Goal: Information Seeking & Learning: Learn about a topic

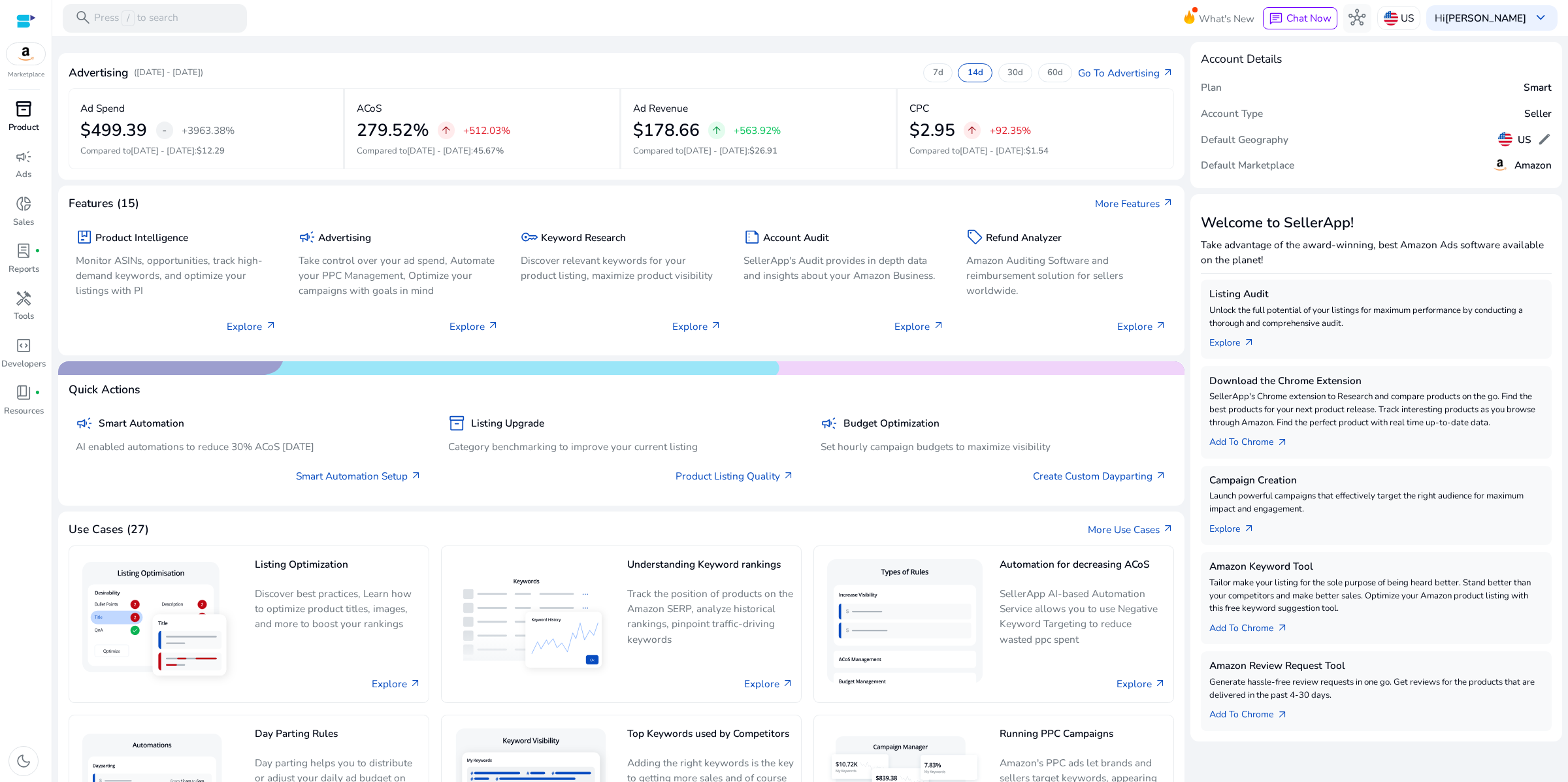
click at [16, 118] on span "inventory_2" at bounding box center [24, 109] width 17 height 17
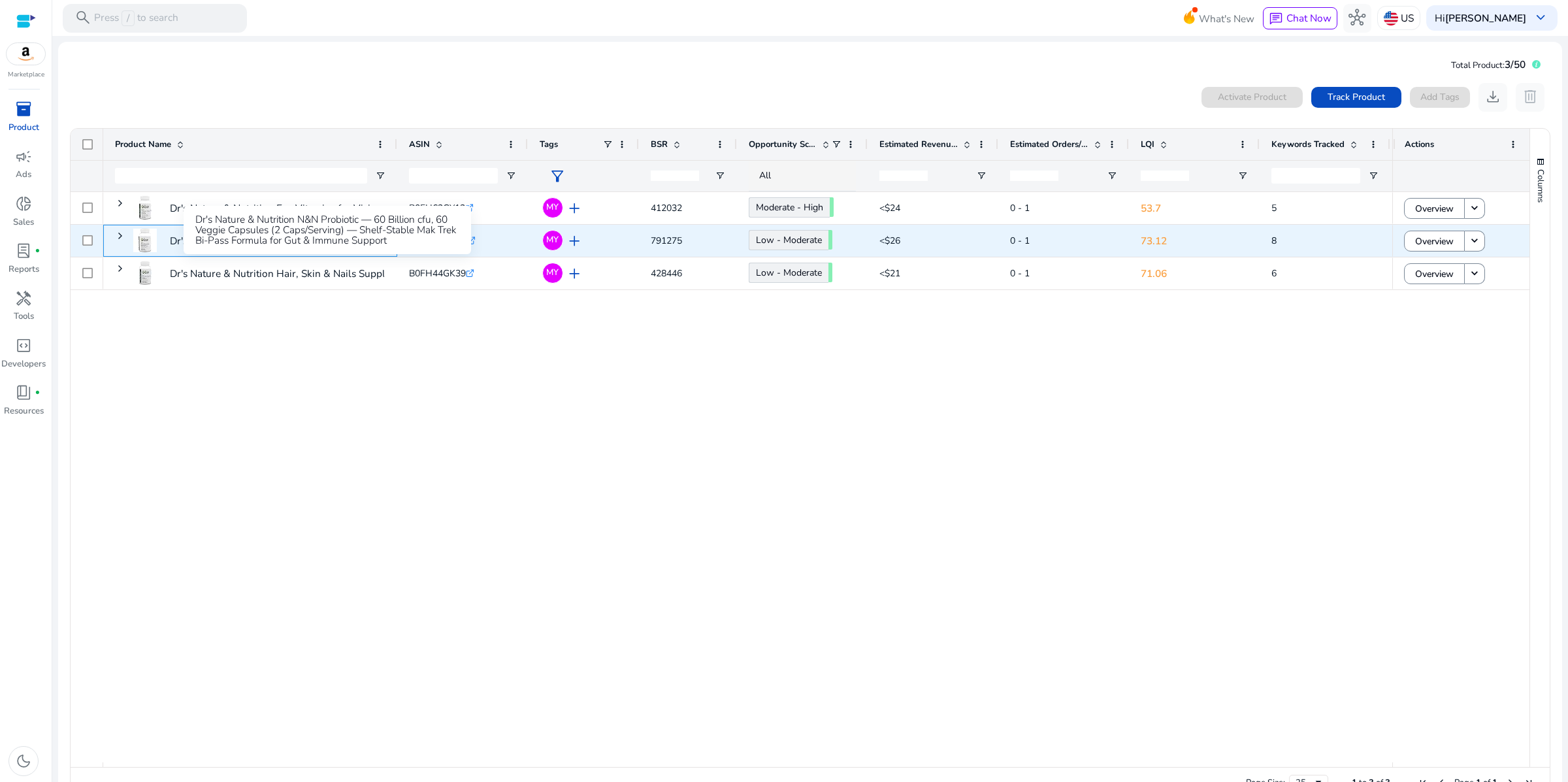
click at [318, 254] on p "Dr's Nature & Nutrition N&N Probiotic — 60 Billion cfu, 60 Veggie..." at bounding box center [323, 241] width 307 height 27
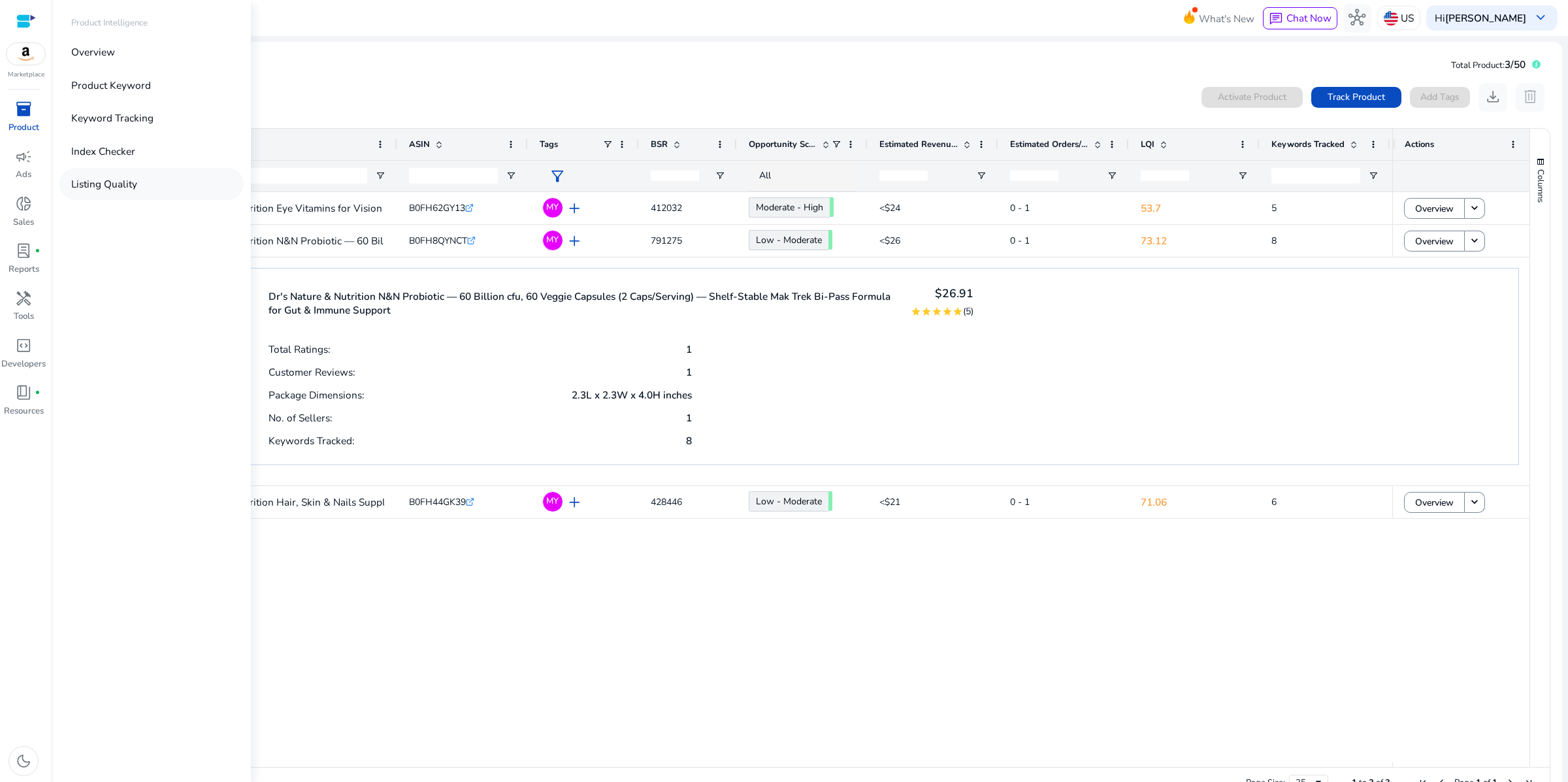
click at [137, 191] on p "Listing Quality" at bounding box center [104, 183] width 66 height 15
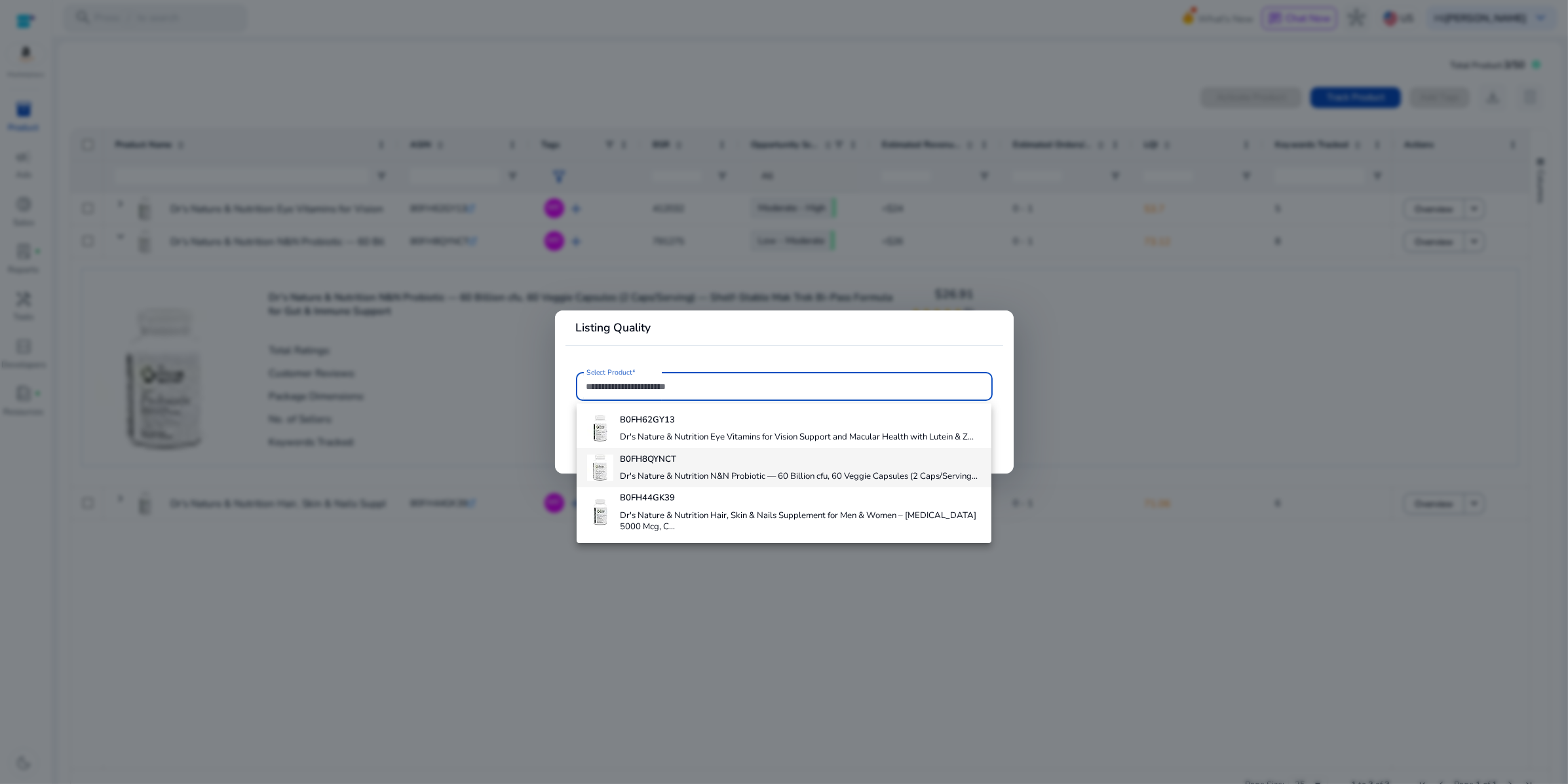
click at [720, 482] on h4 "Dr's Nature & Nutrition N&N Probiotic — 60 Billion cfu, 60 Veggie Capsules (2 C…" at bounding box center [798, 476] width 358 height 12
type input "**********"
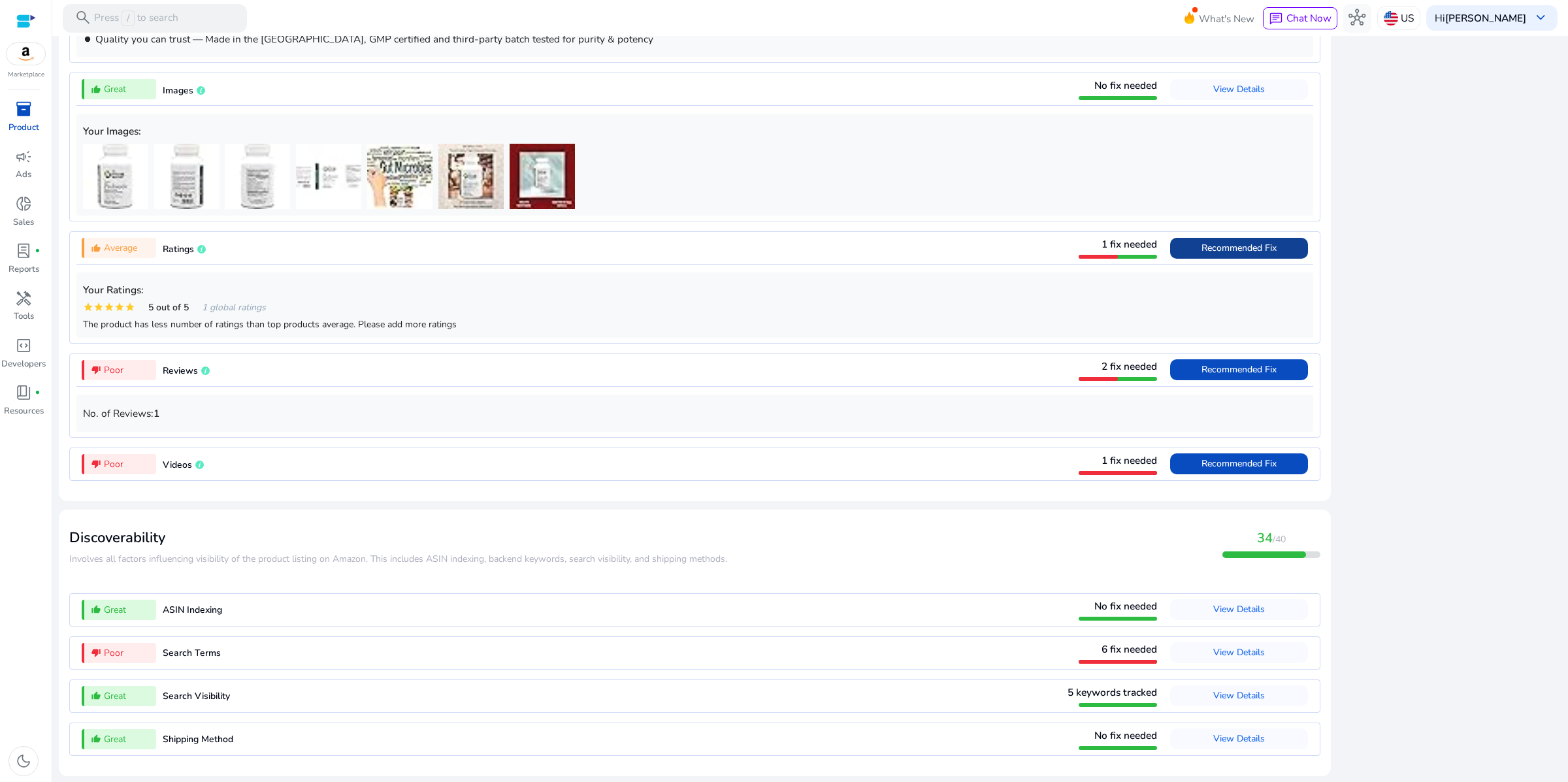
click at [1202, 254] on span "Recommended Fix" at bounding box center [1240, 248] width 75 height 13
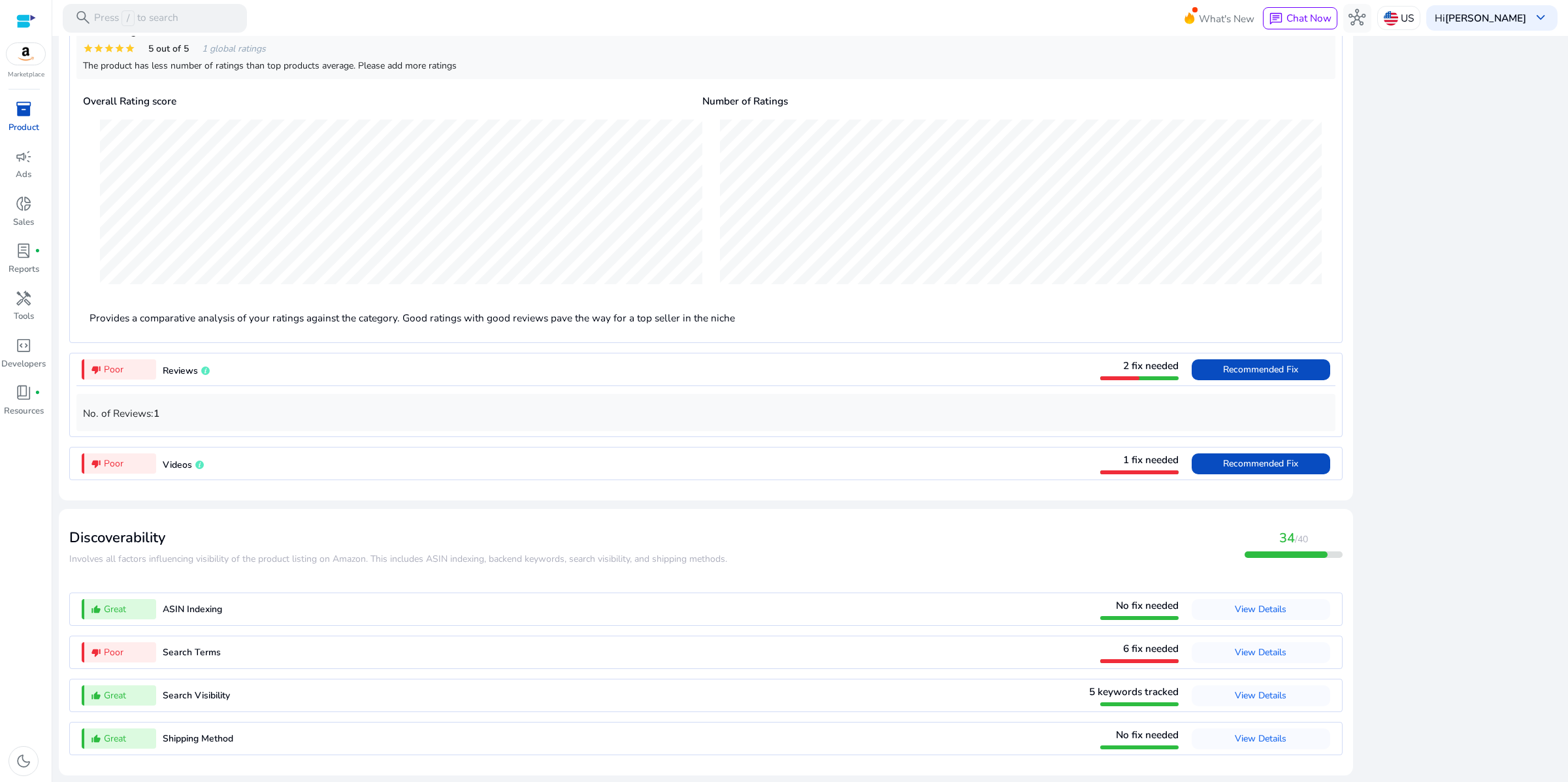
scroll to position [1573, 0]
click at [1239, 457] on span "Recommended Fix" at bounding box center [1261, 463] width 75 height 13
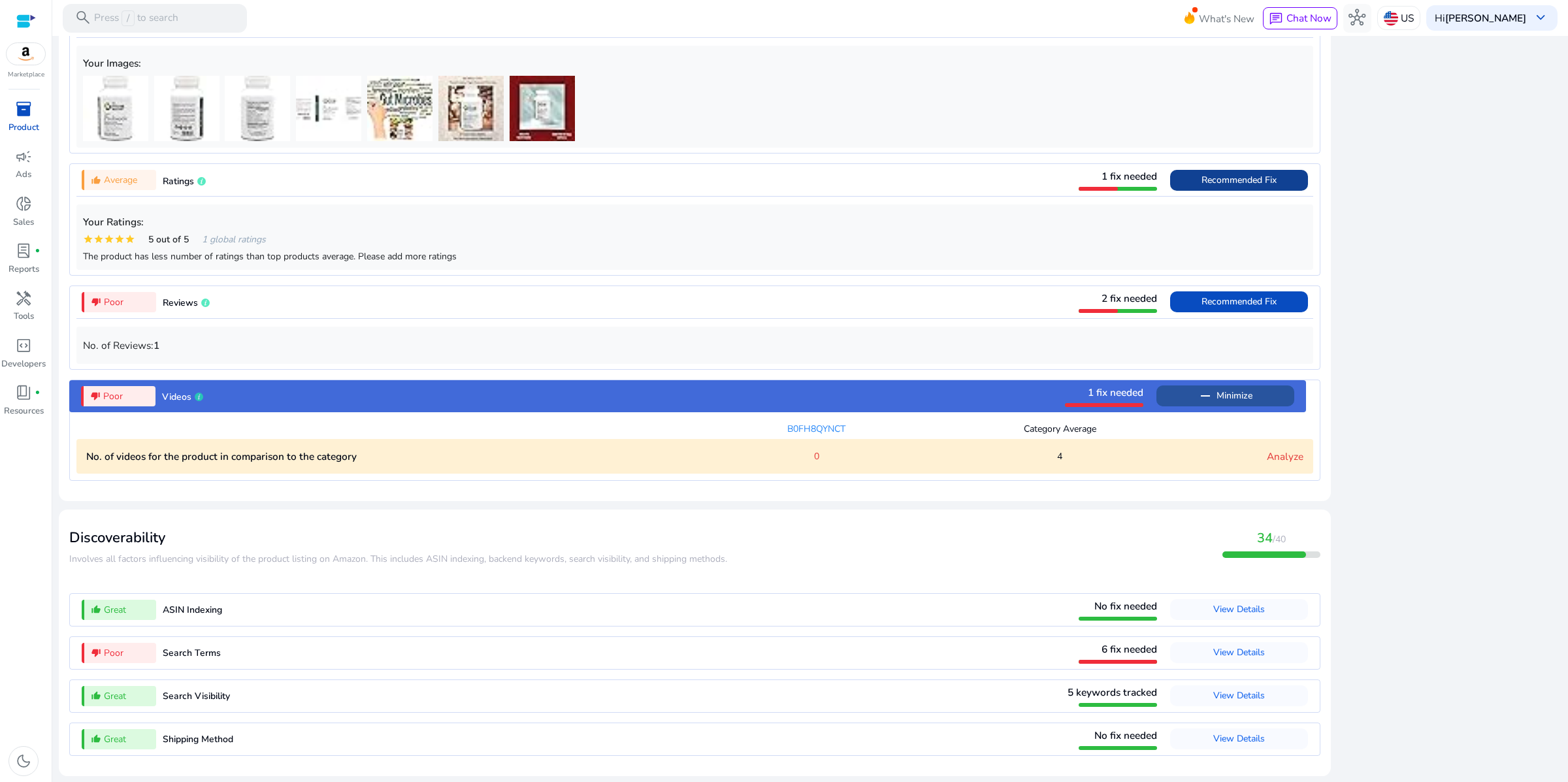
scroll to position [1366, 0]
click at [474, 449] on p "No. of videos for the product in comparison to the category" at bounding box center [390, 456] width 609 height 15
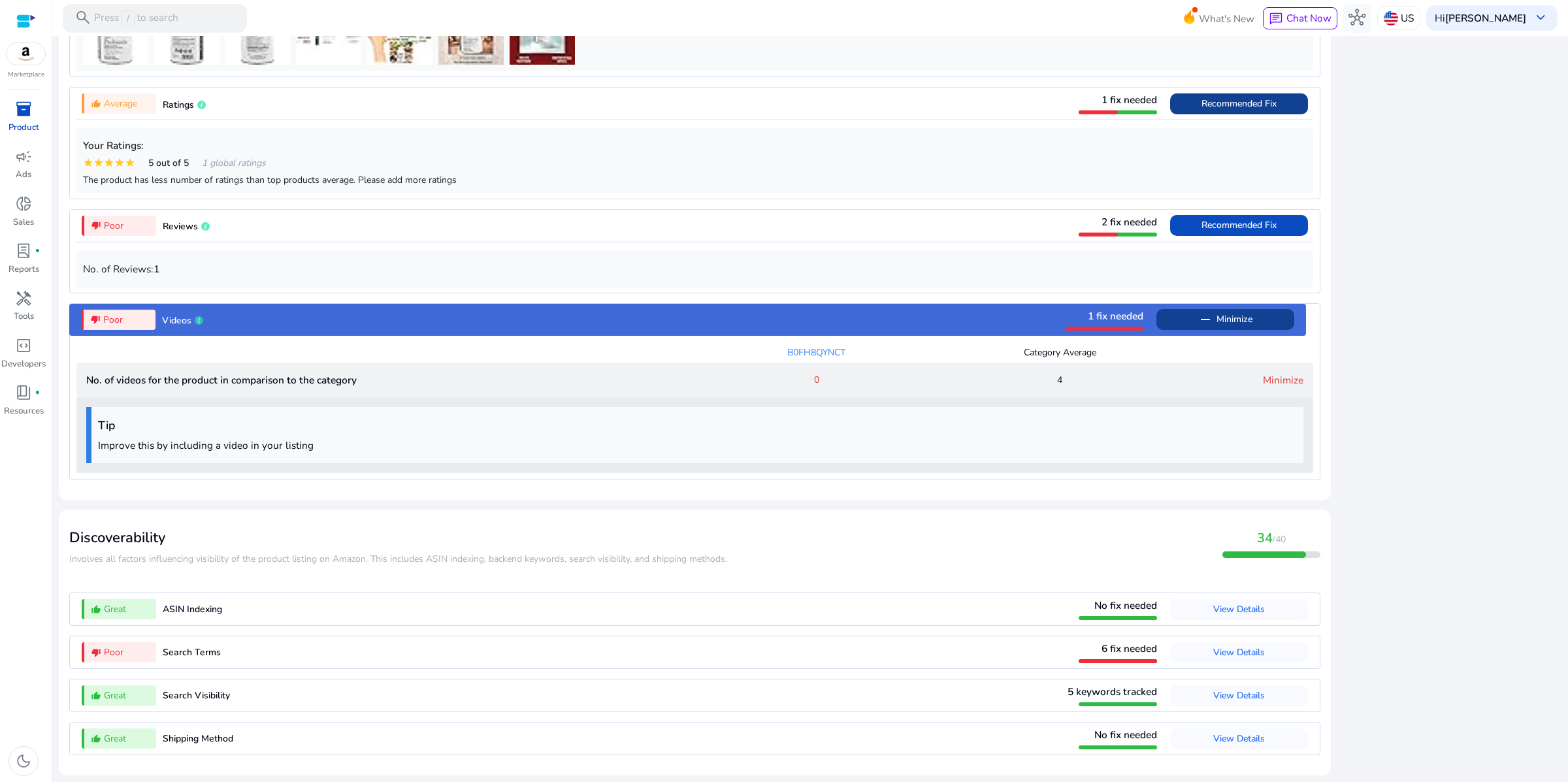
scroll to position [1464, 0]
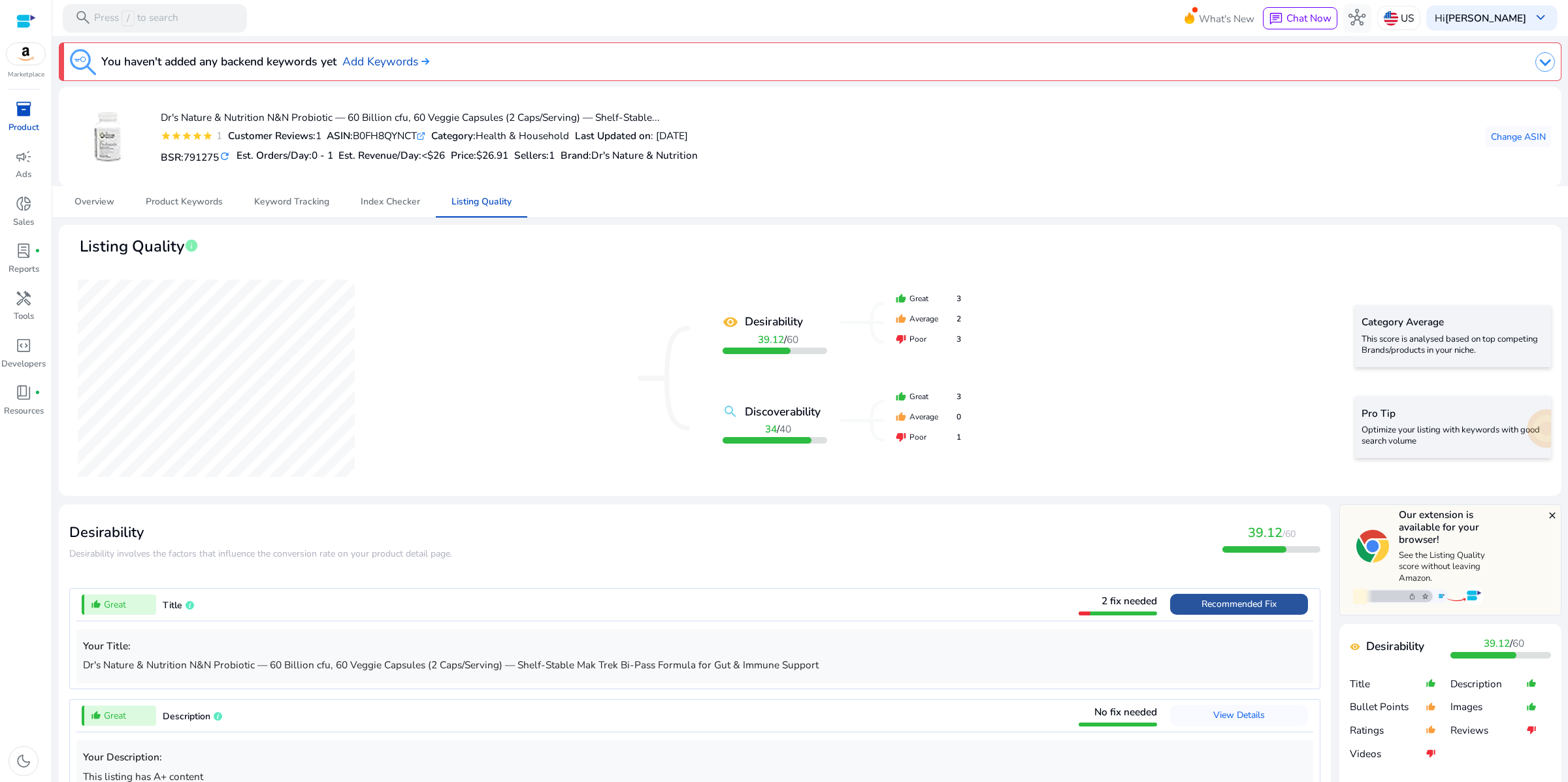
click at [1208, 614] on span "Recommended Fix" at bounding box center [1240, 604] width 75 height 21
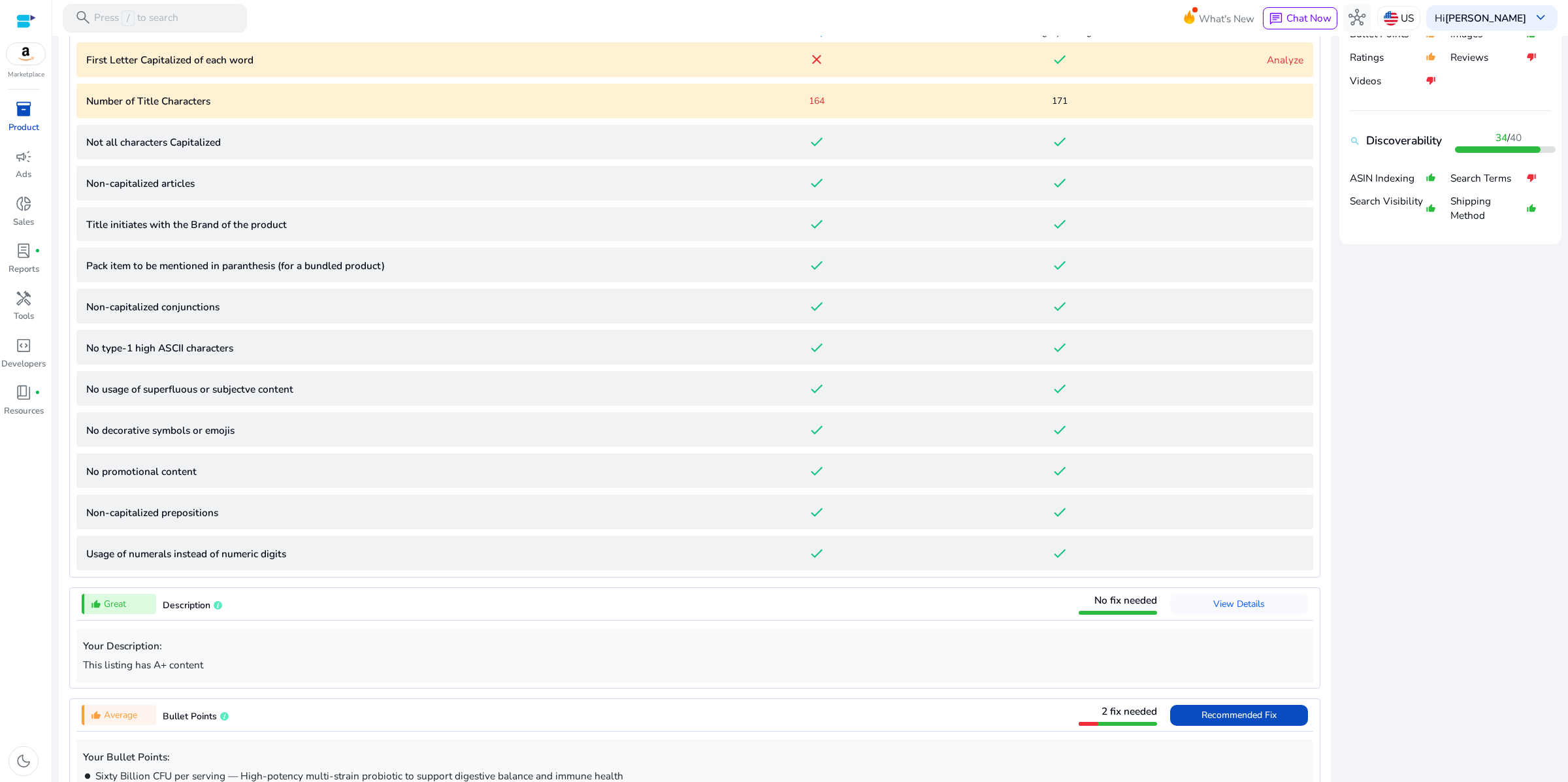
scroll to position [673, 0]
click at [1268, 66] on link "Analyze" at bounding box center [1285, 60] width 37 height 14
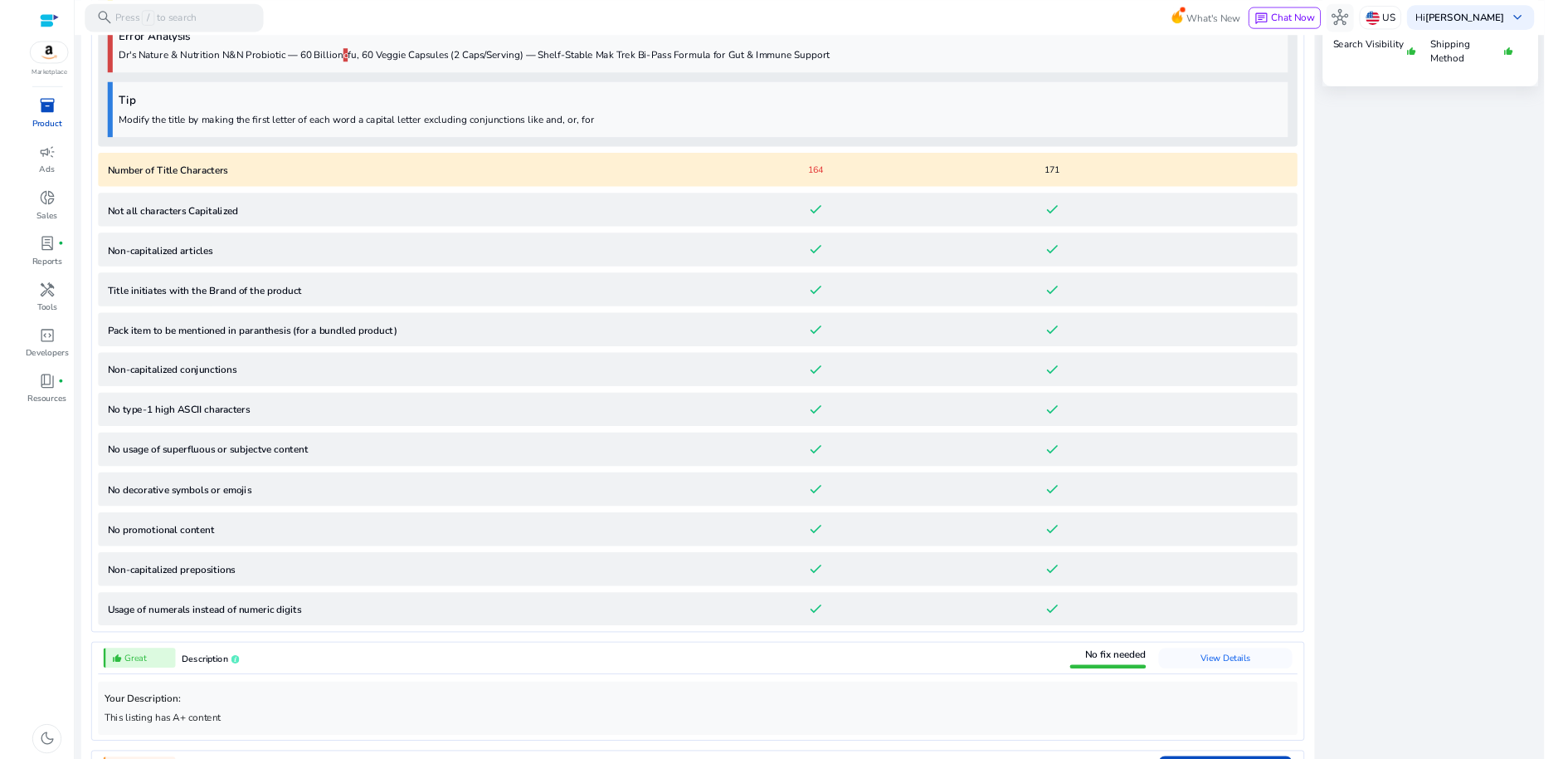
scroll to position [0, 0]
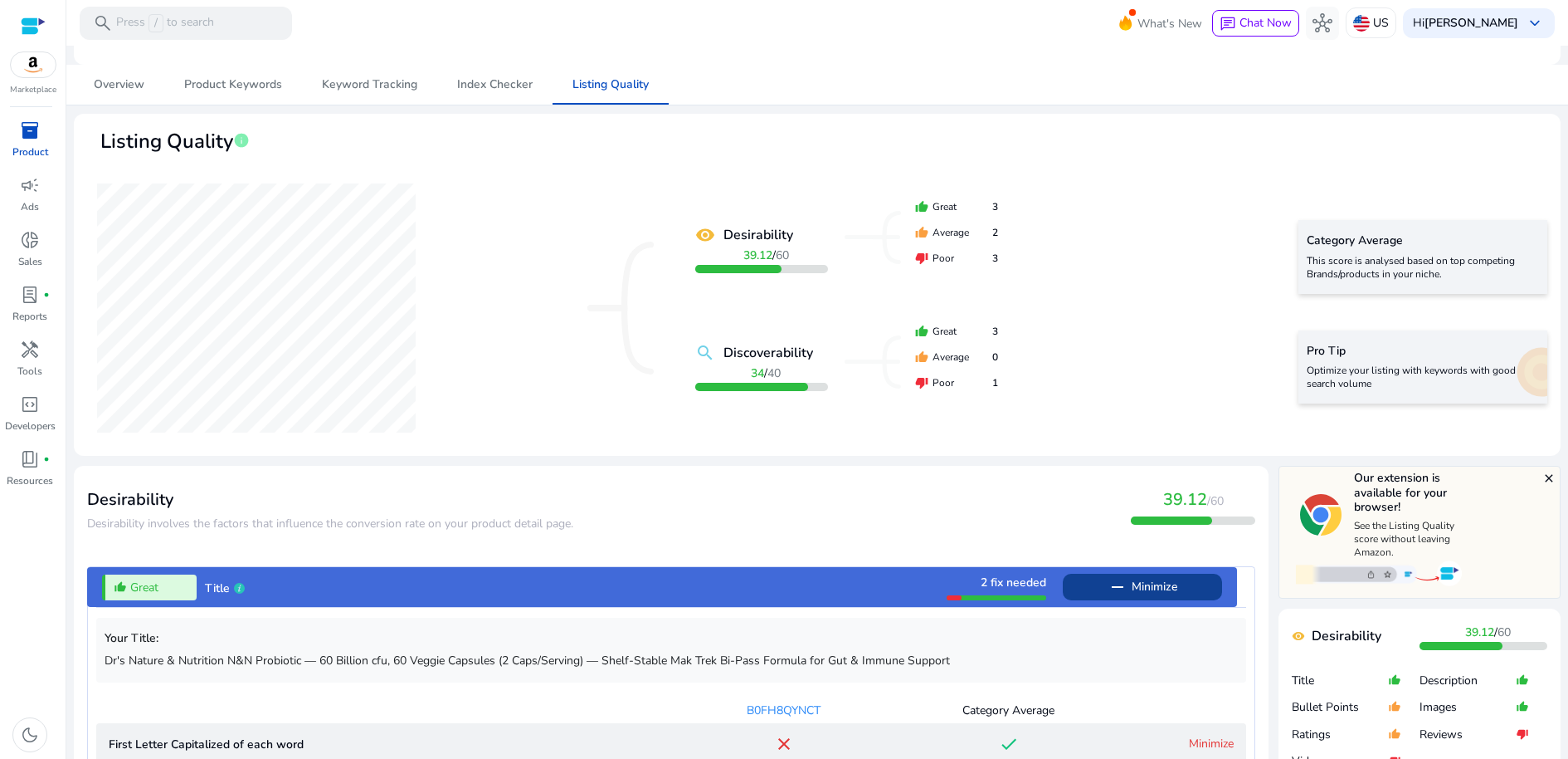
scroll to position [46, 0]
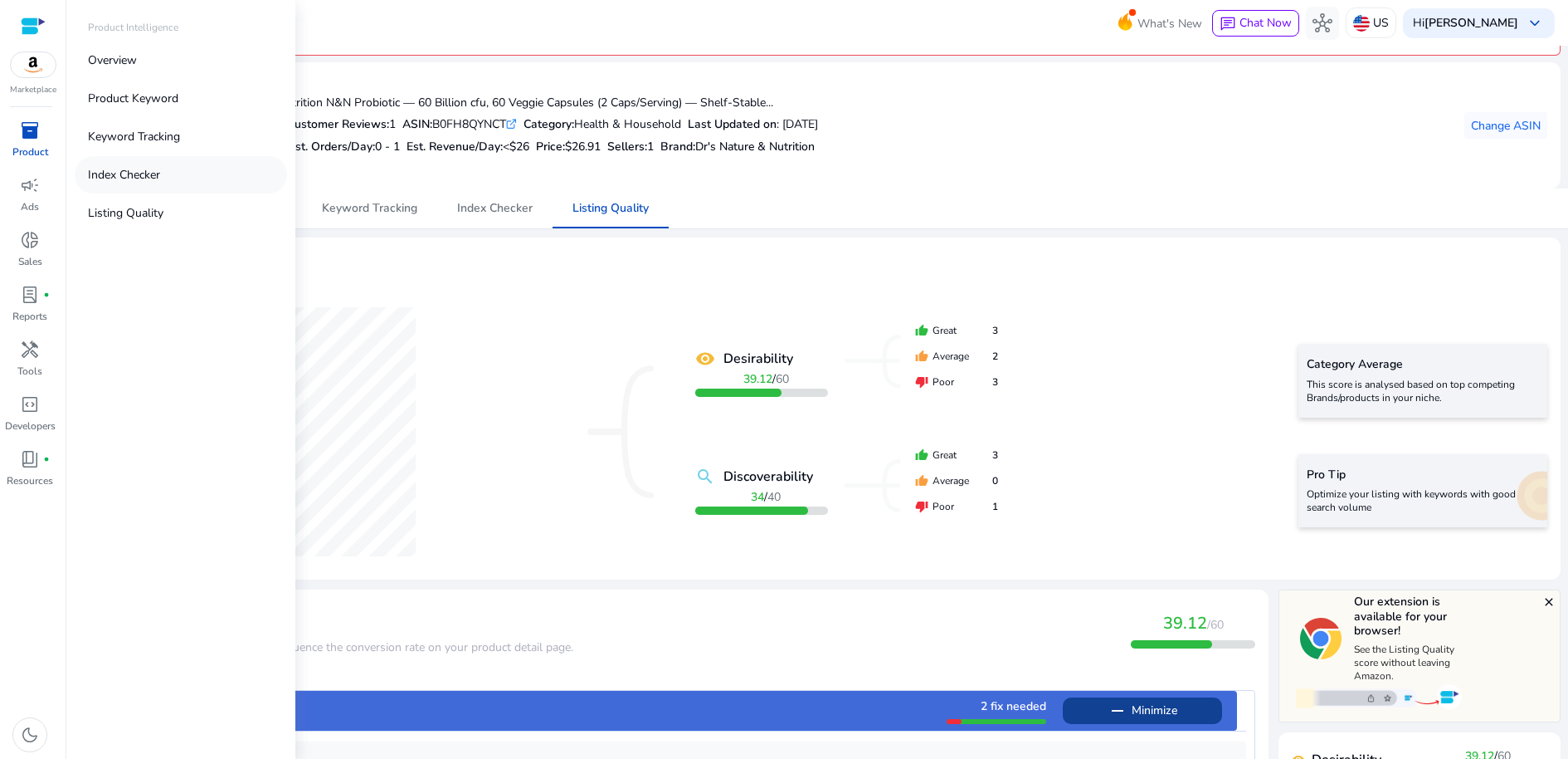
click at [216, 193] on link "Index Checker" at bounding box center [180, 175] width 212 height 38
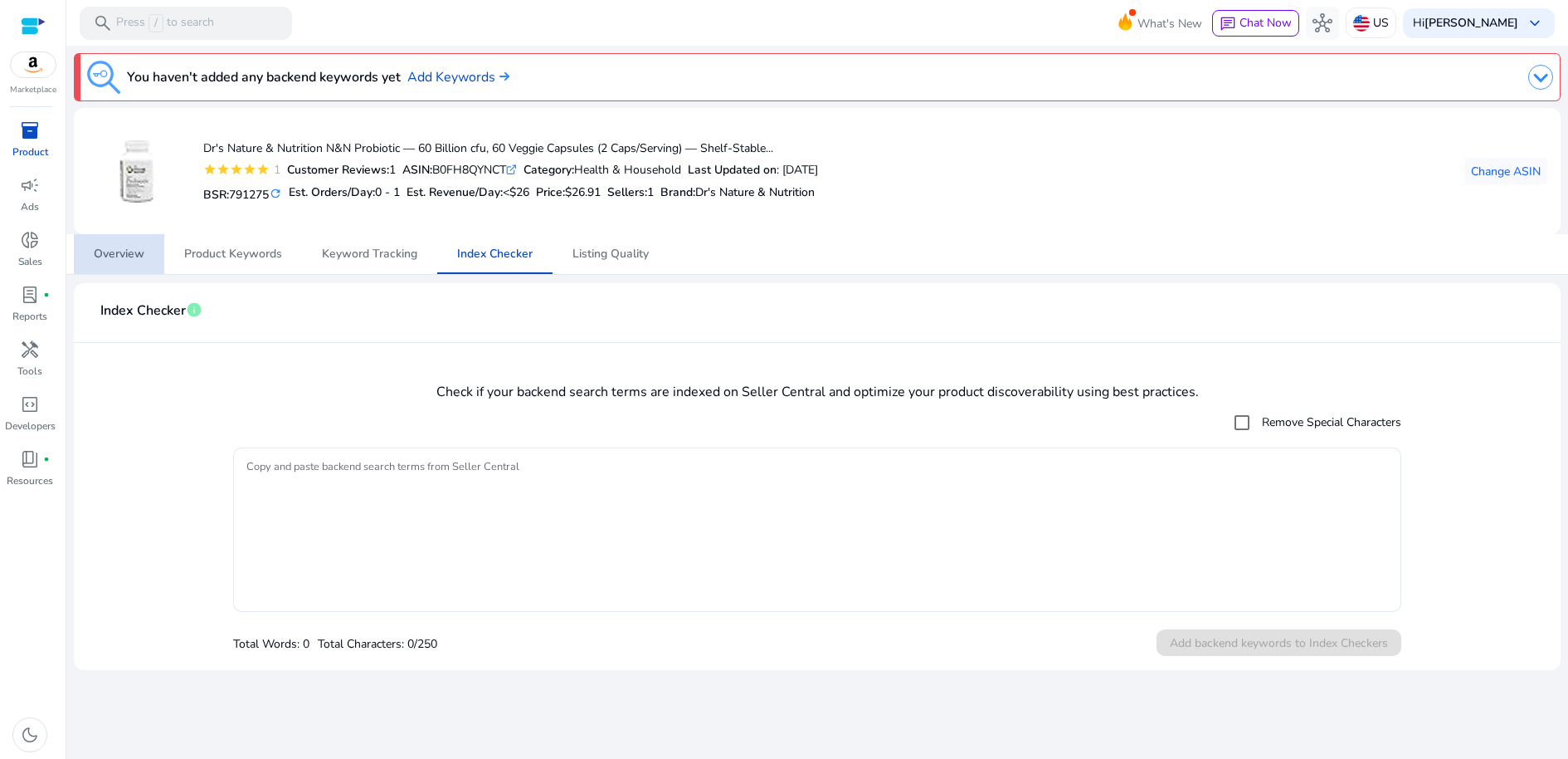
click at [112, 260] on span "Overview" at bounding box center [118, 254] width 51 height 12
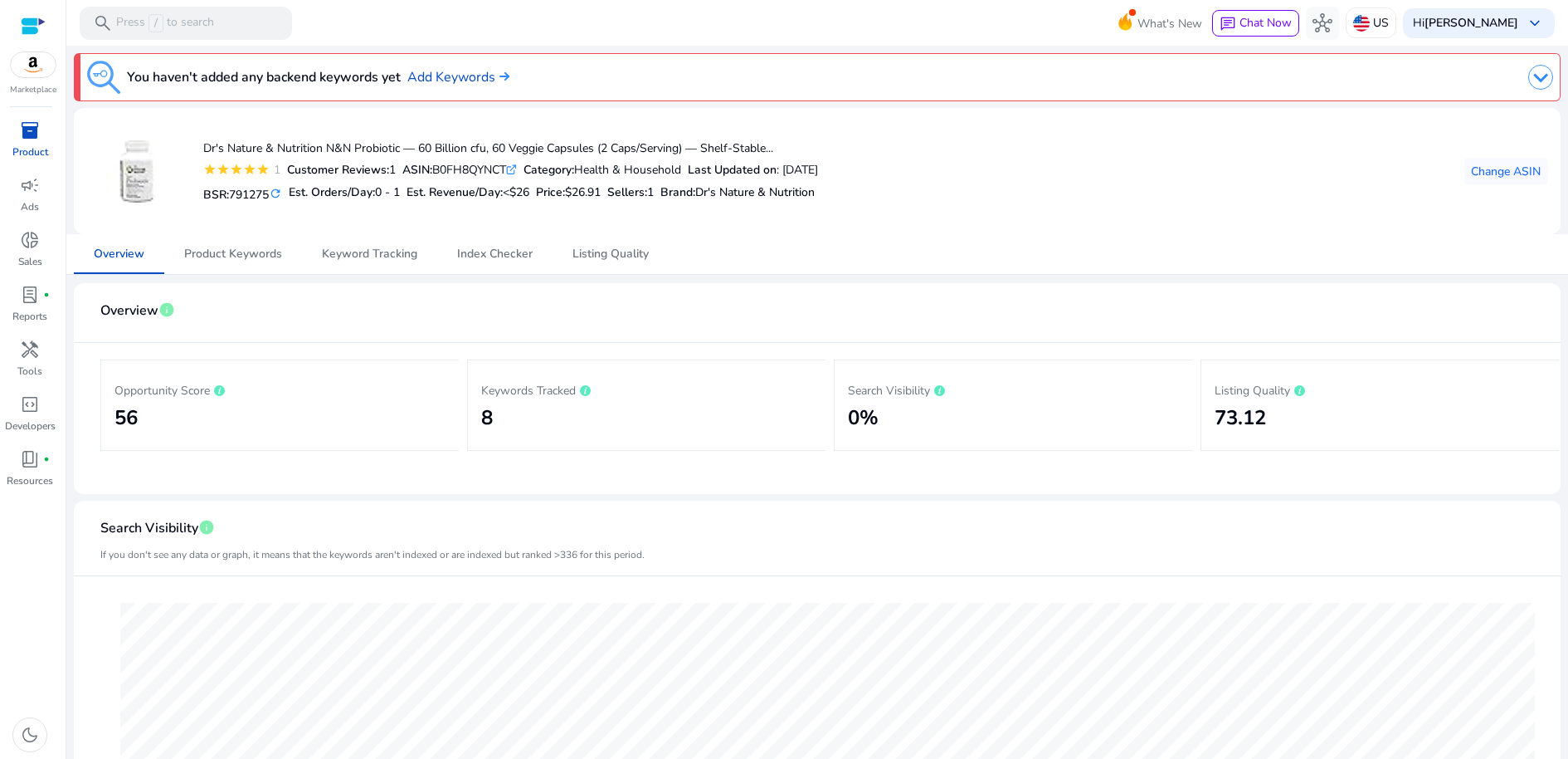
click at [32, 140] on span "inventory_2" at bounding box center [30, 130] width 20 height 20
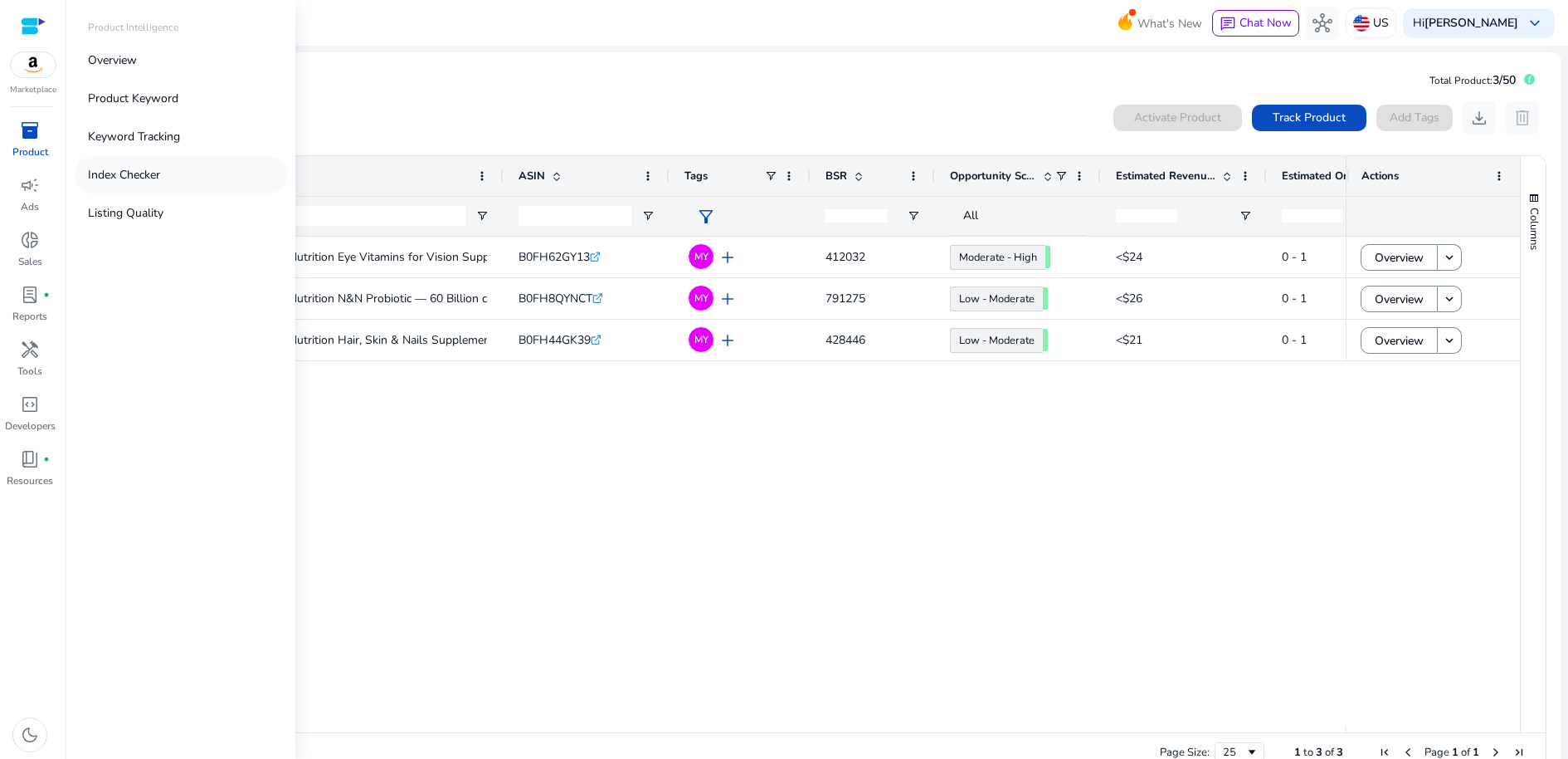
click at [143, 183] on p "Index Checker" at bounding box center [123, 175] width 73 height 18
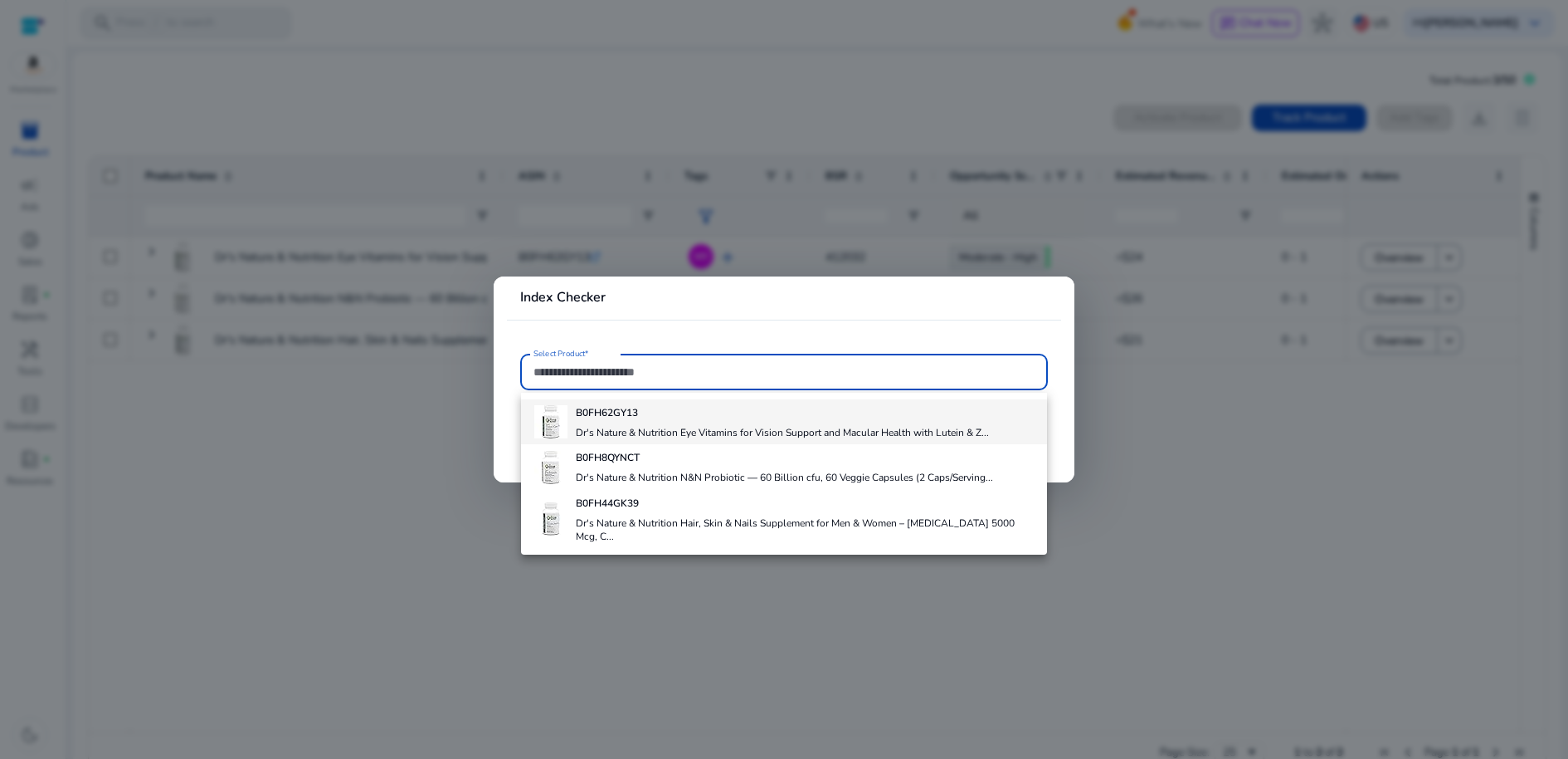
click at [762, 439] on h4 "Dr's Nature & Nutrition Eye Vitamins for Vision Support and Macular Health with…" at bounding box center [782, 432] width 413 height 13
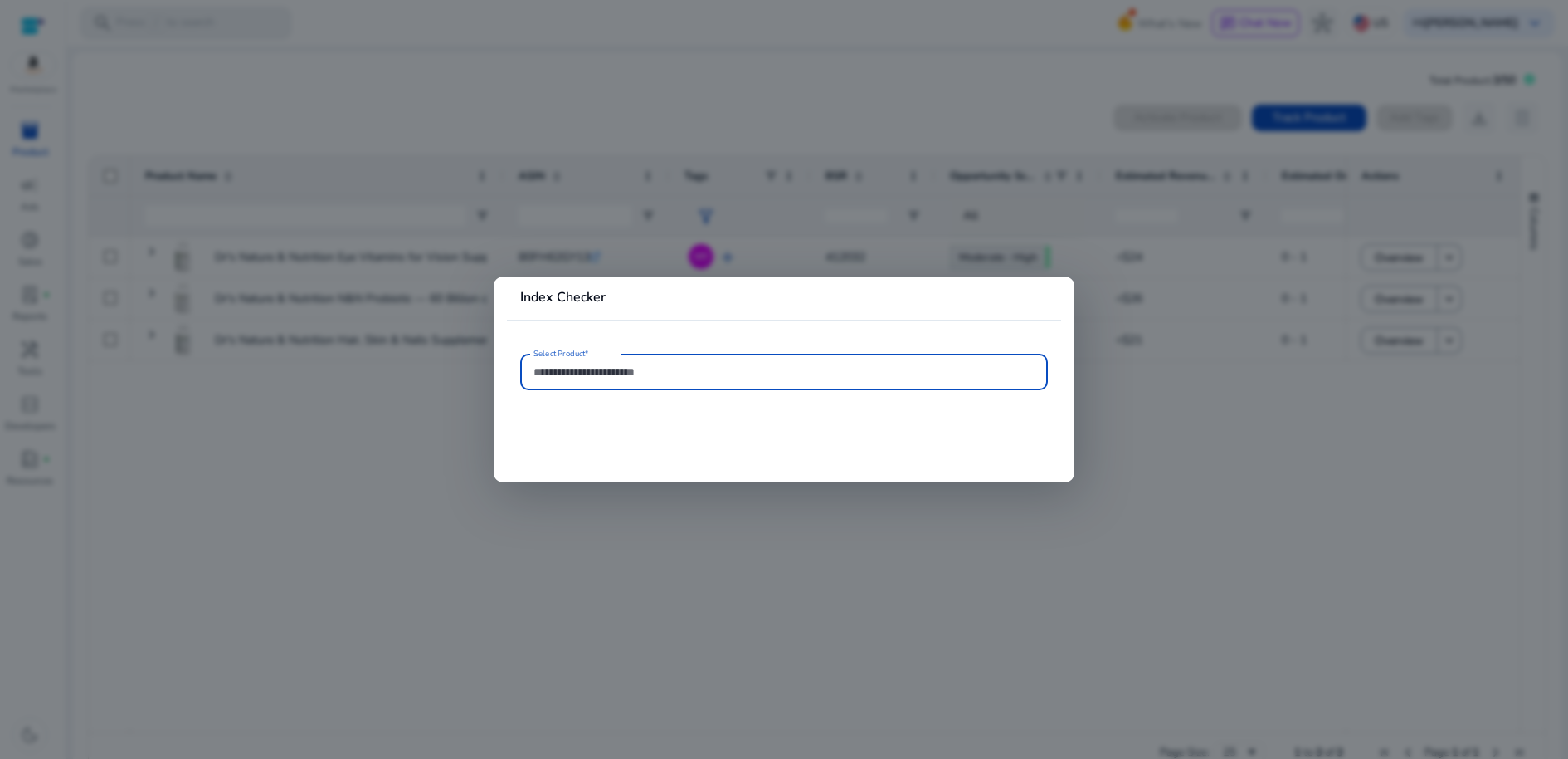
type input "**********"
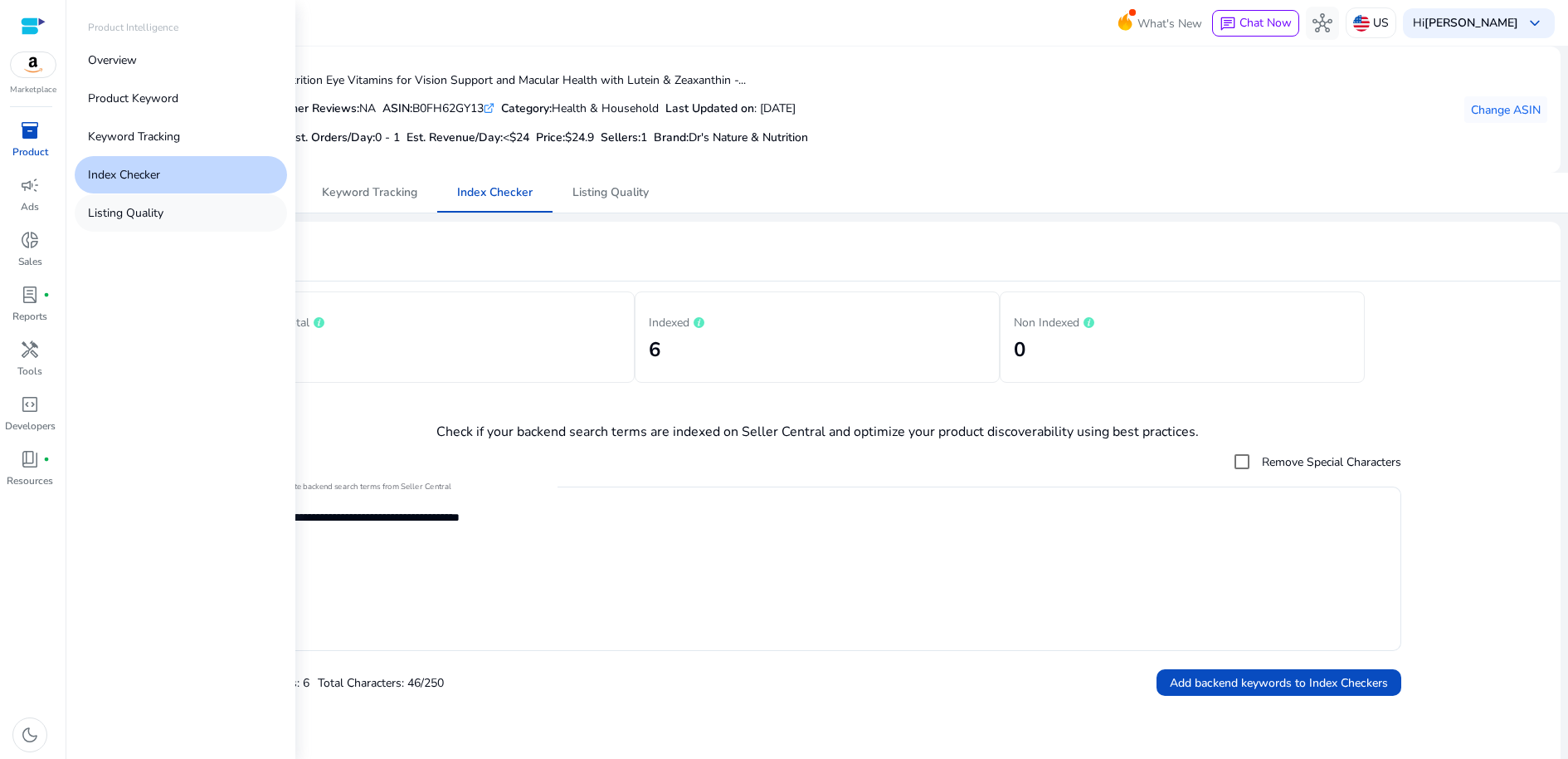
click at [157, 222] on p "Listing Quality" at bounding box center [125, 213] width 76 height 18
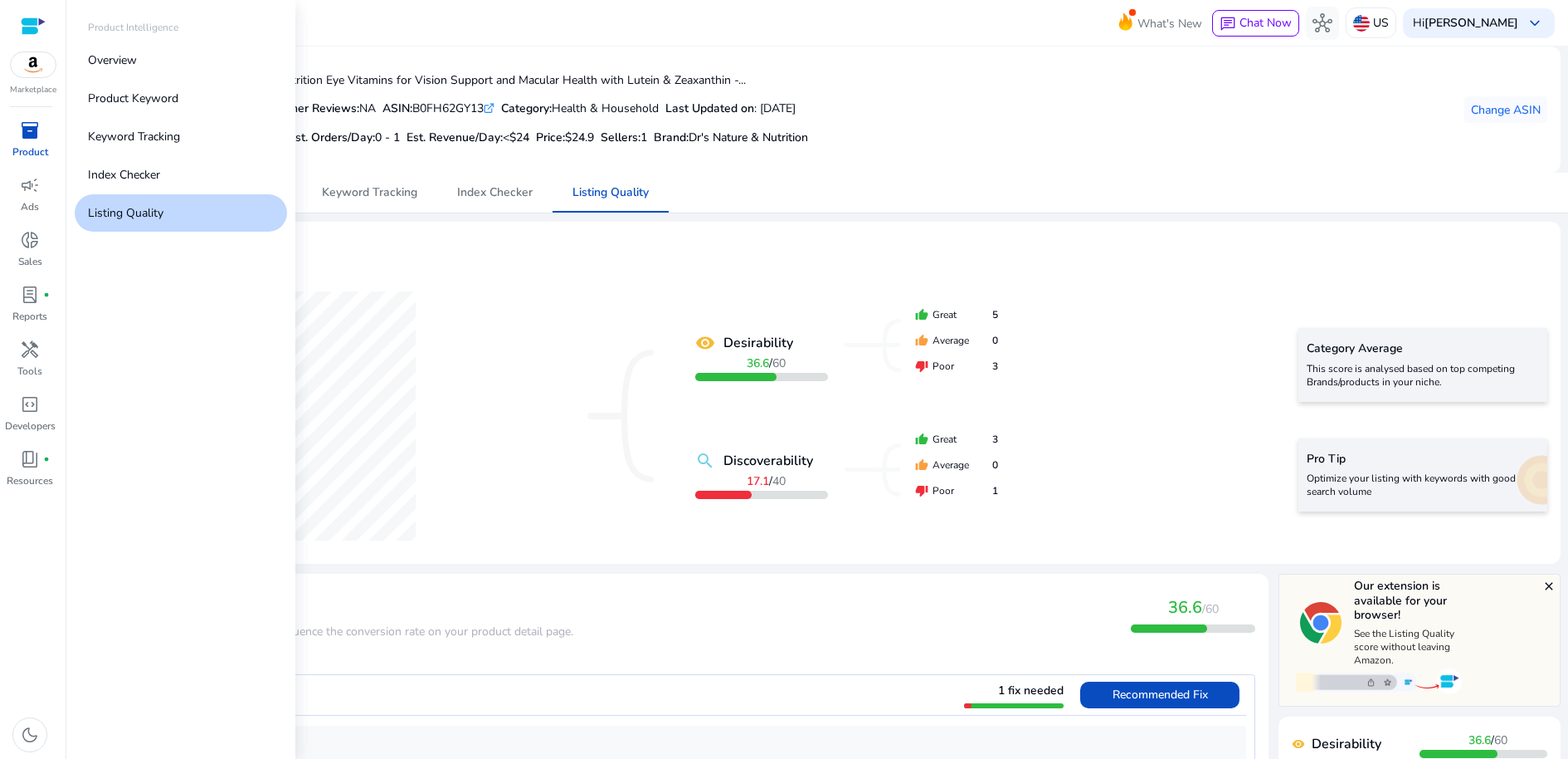
click at [28, 140] on span "inventory_2" at bounding box center [30, 130] width 20 height 20
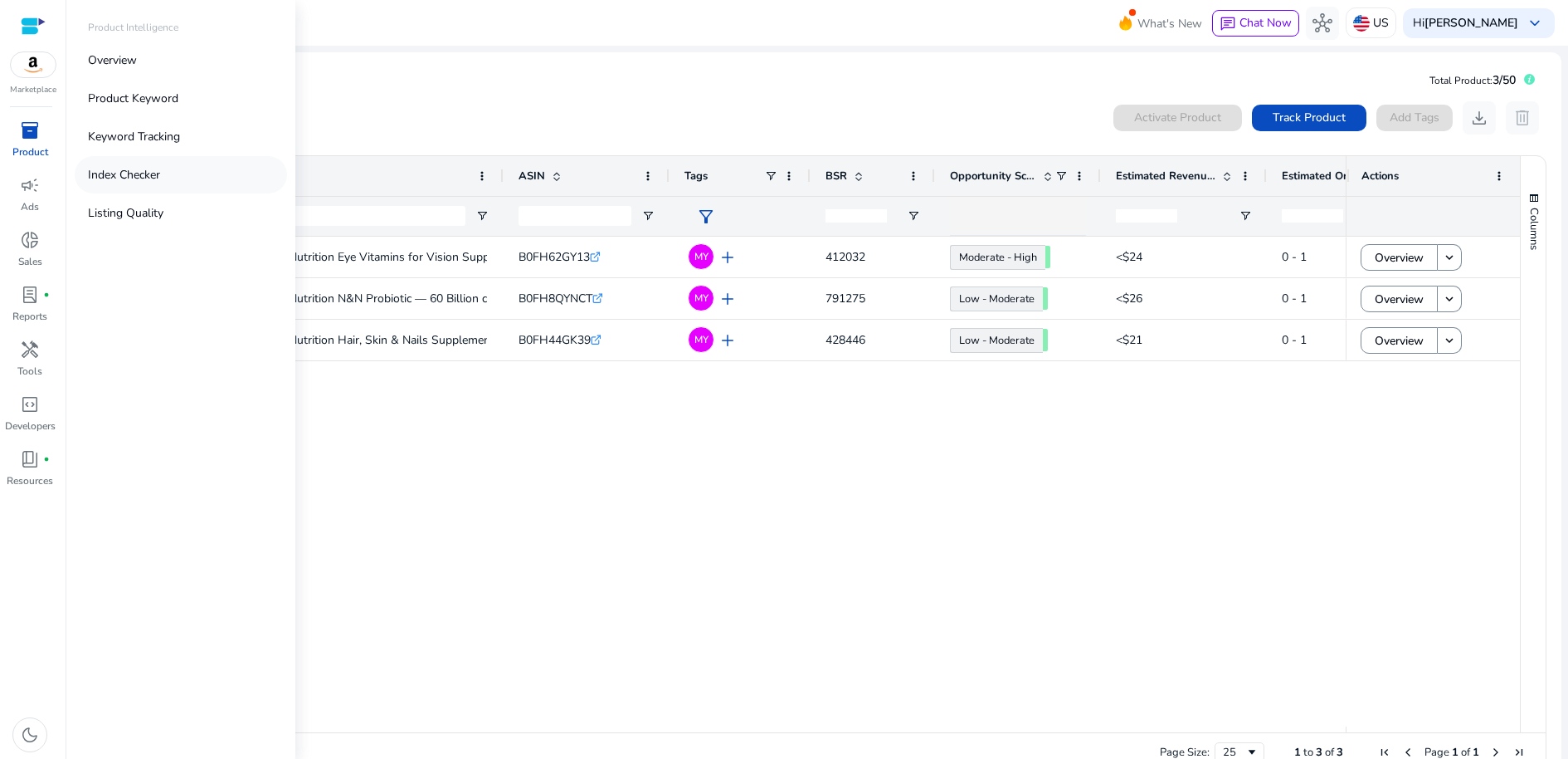
click at [151, 183] on p "Index Checker" at bounding box center [123, 175] width 73 height 18
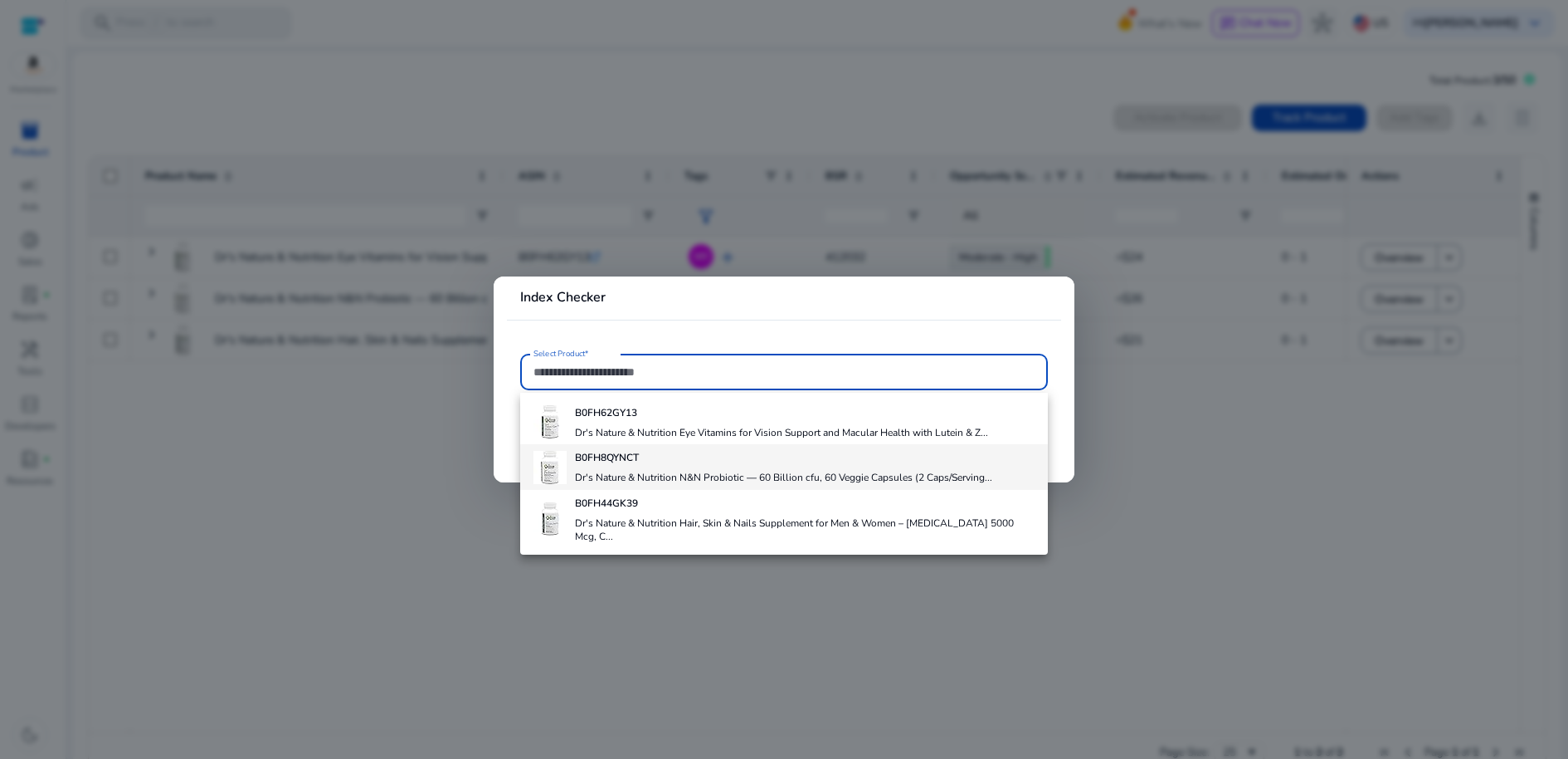
click at [705, 464] on h4 "B0FH8QYNCT" at bounding box center [784, 457] width 417 height 13
type input "**********"
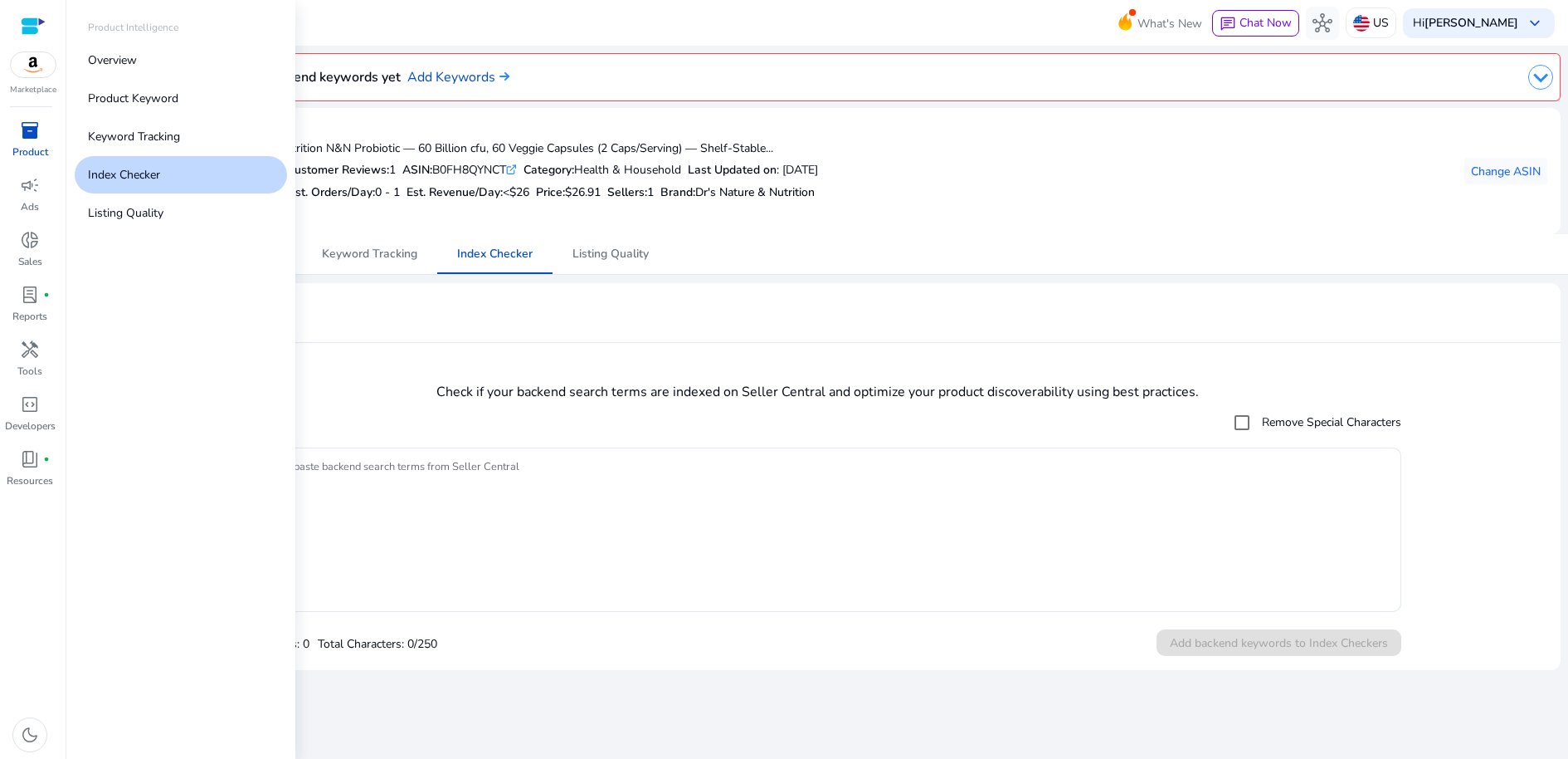
click at [20, 140] on span "inventory_2" at bounding box center [30, 130] width 20 height 20
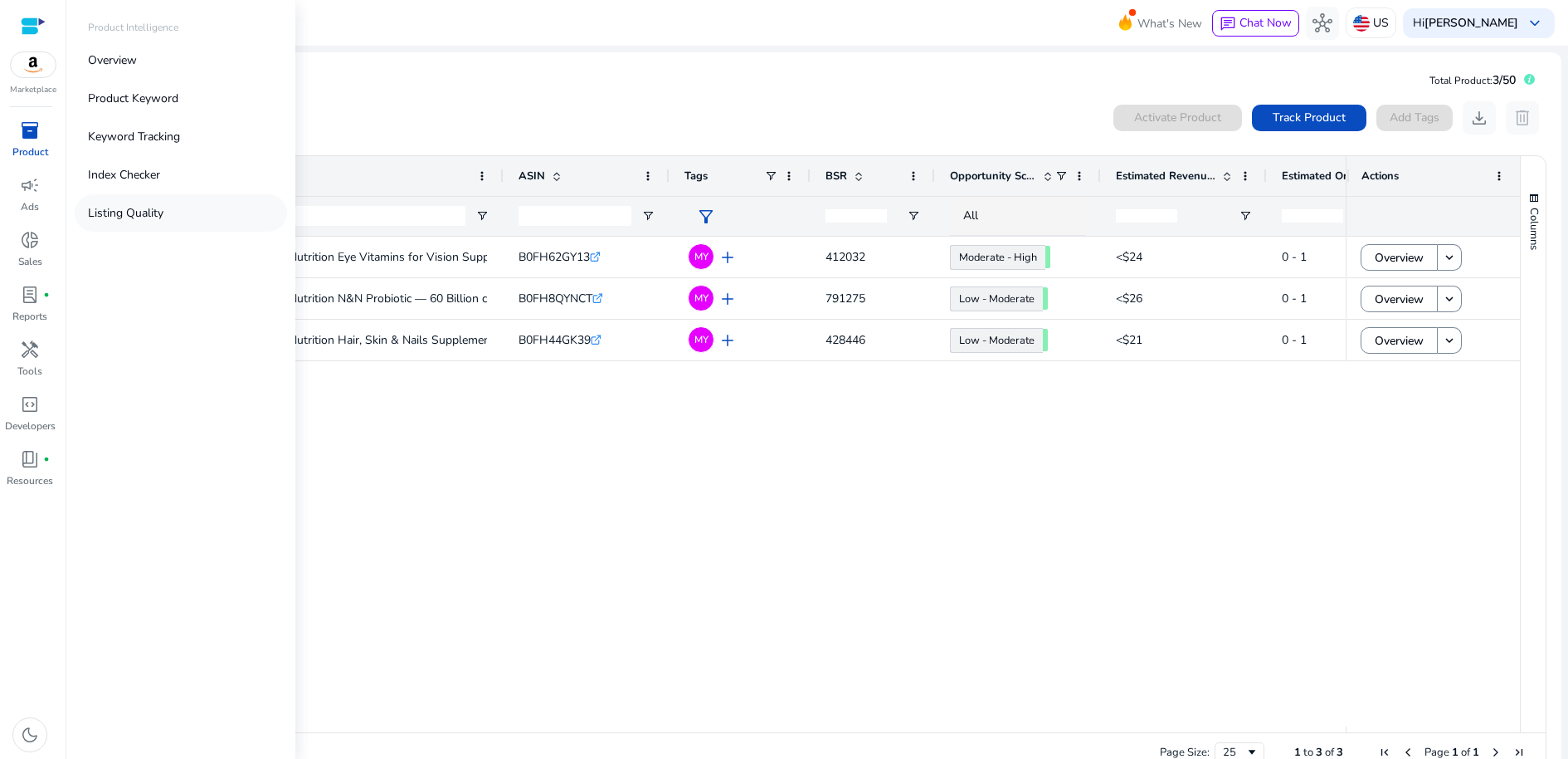
click at [163, 222] on p "Listing Quality" at bounding box center [125, 213] width 76 height 18
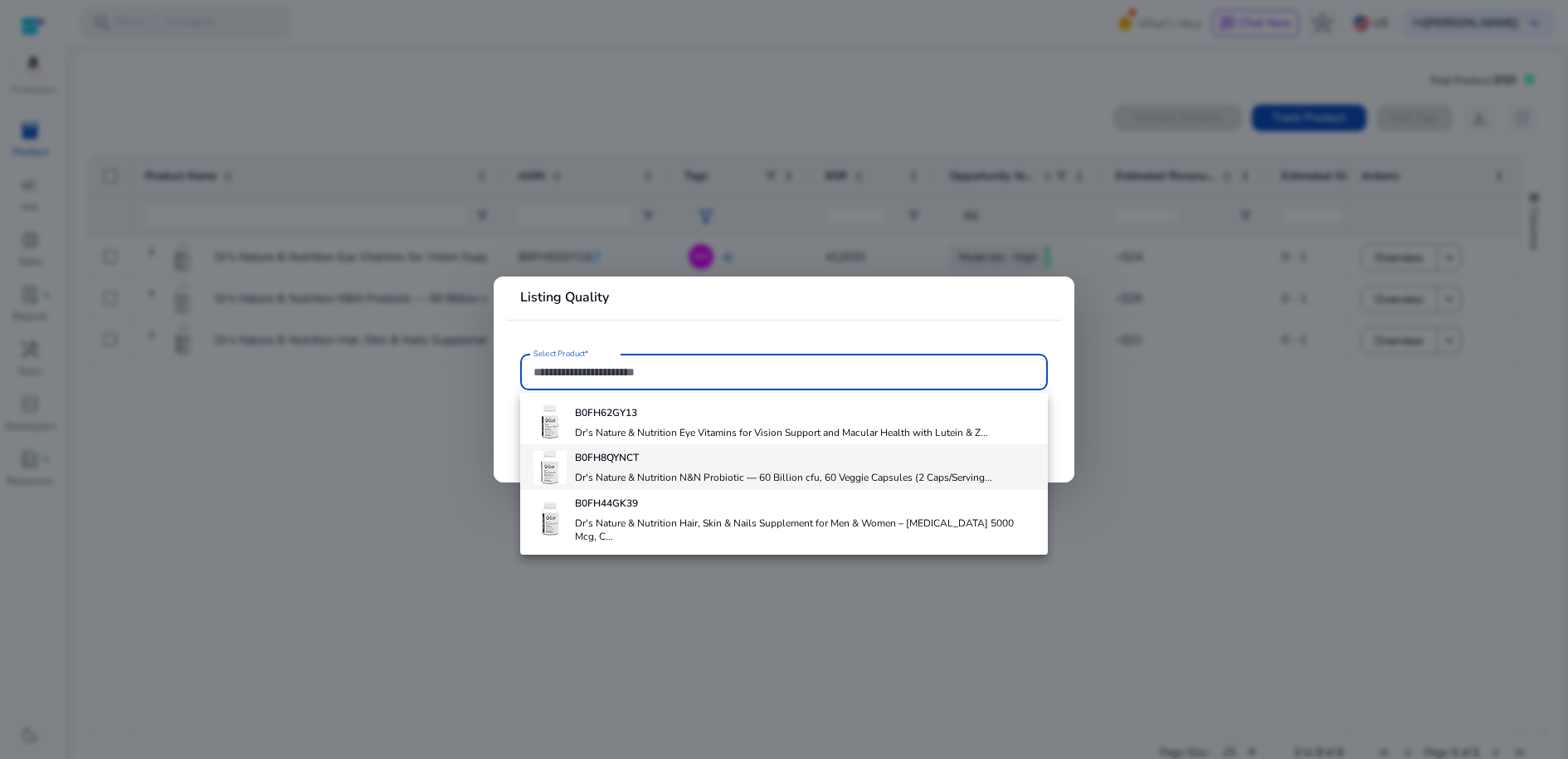
click at [710, 484] on h4 "Dr's Nature & Nutrition N&N Probiotic — 60 Billion cfu, 60 Veggie Capsules (2 C…" at bounding box center [784, 477] width 417 height 13
type input "**********"
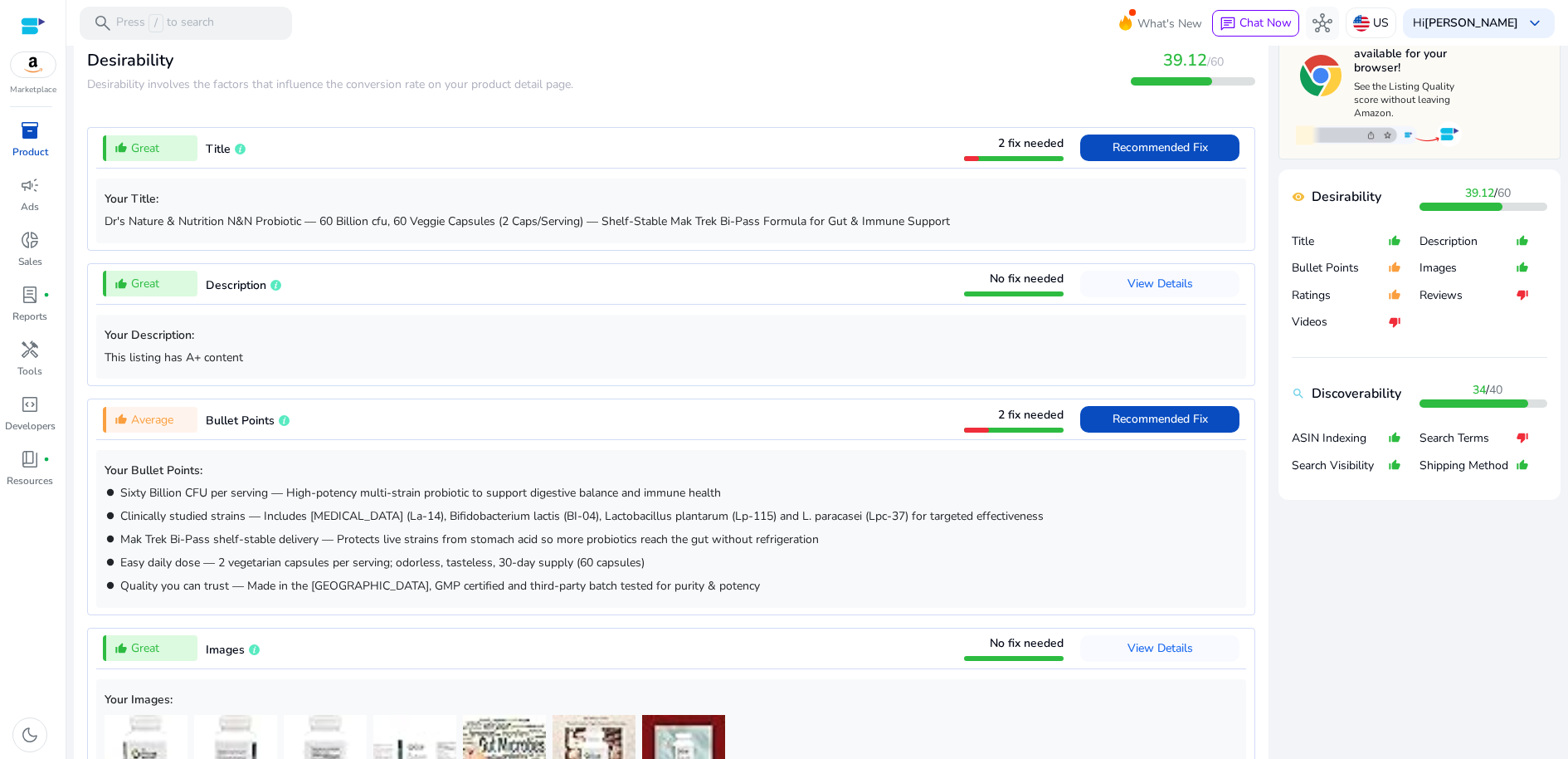
scroll to position [1766, 0]
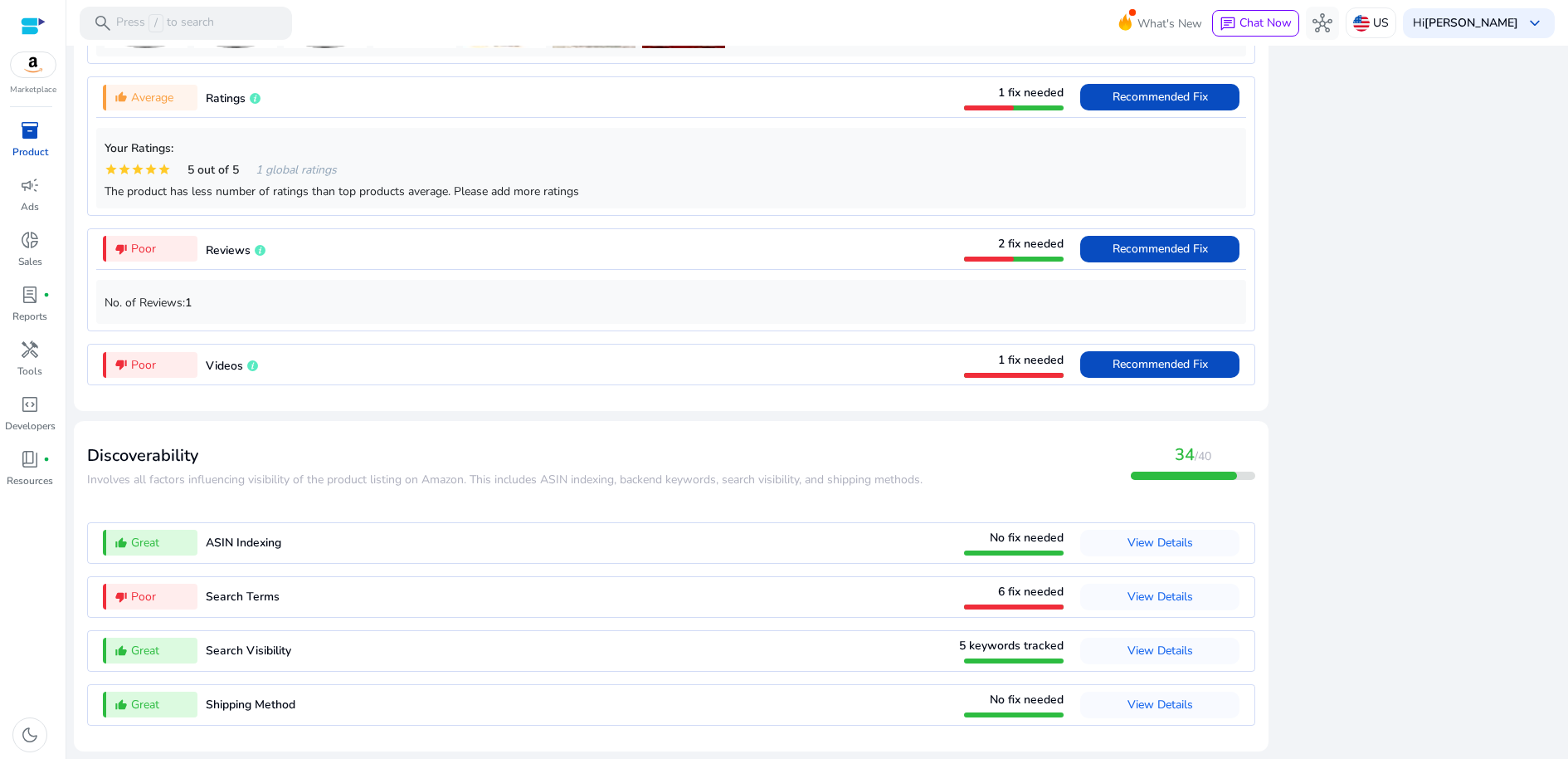
drag, startPoint x: 104, startPoint y: 348, endPoint x: 1196, endPoint y: 838, distance: 1196.9
click at [1196, 759] on html "We recommend switching to desktop view for the best experience. Marketplace inv…" at bounding box center [784, 380] width 1568 height 759
copy div "Listing Quality info remove_red_eye Desirability 39.12 / 60 search Discoverabil…"
click at [610, 229] on div "thumb_down_alt Poor Reviews 2 fix needed Recommended Fix" at bounding box center [671, 249] width 1150 height 40
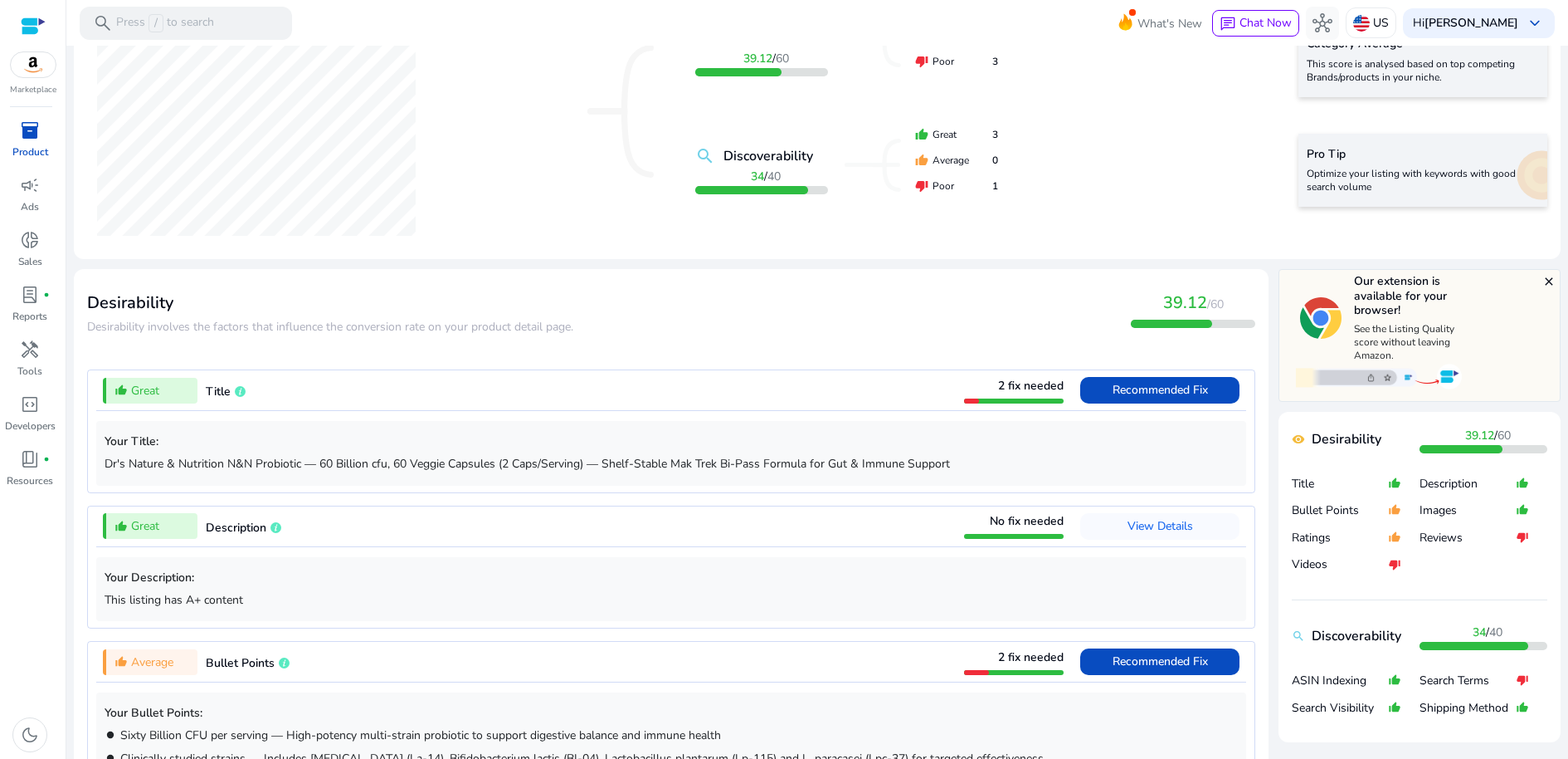
scroll to position [0, 0]
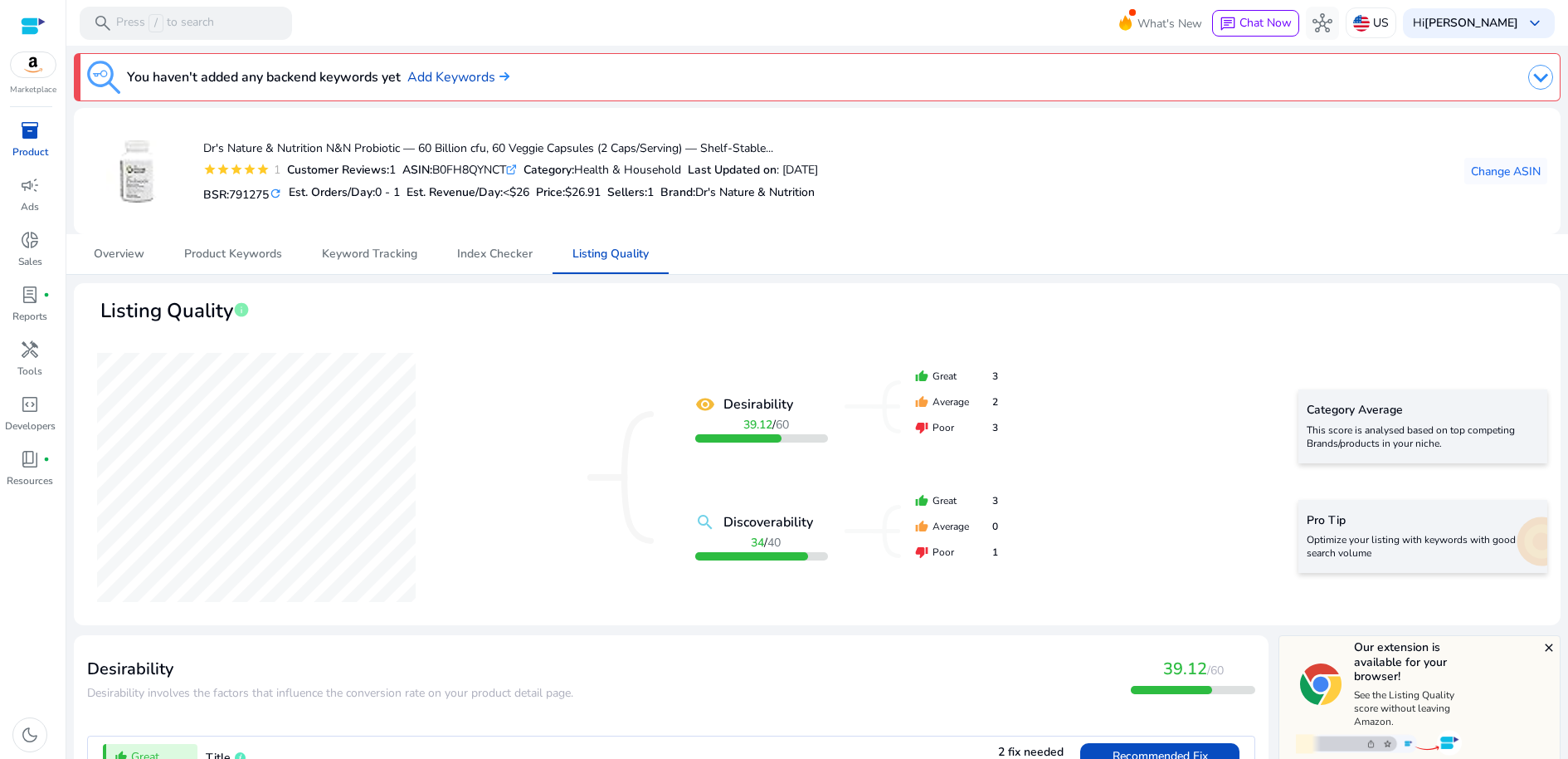
click at [143, 202] on img at bounding box center [137, 171] width 63 height 63
click at [36, 140] on span "inventory_2" at bounding box center [30, 130] width 20 height 20
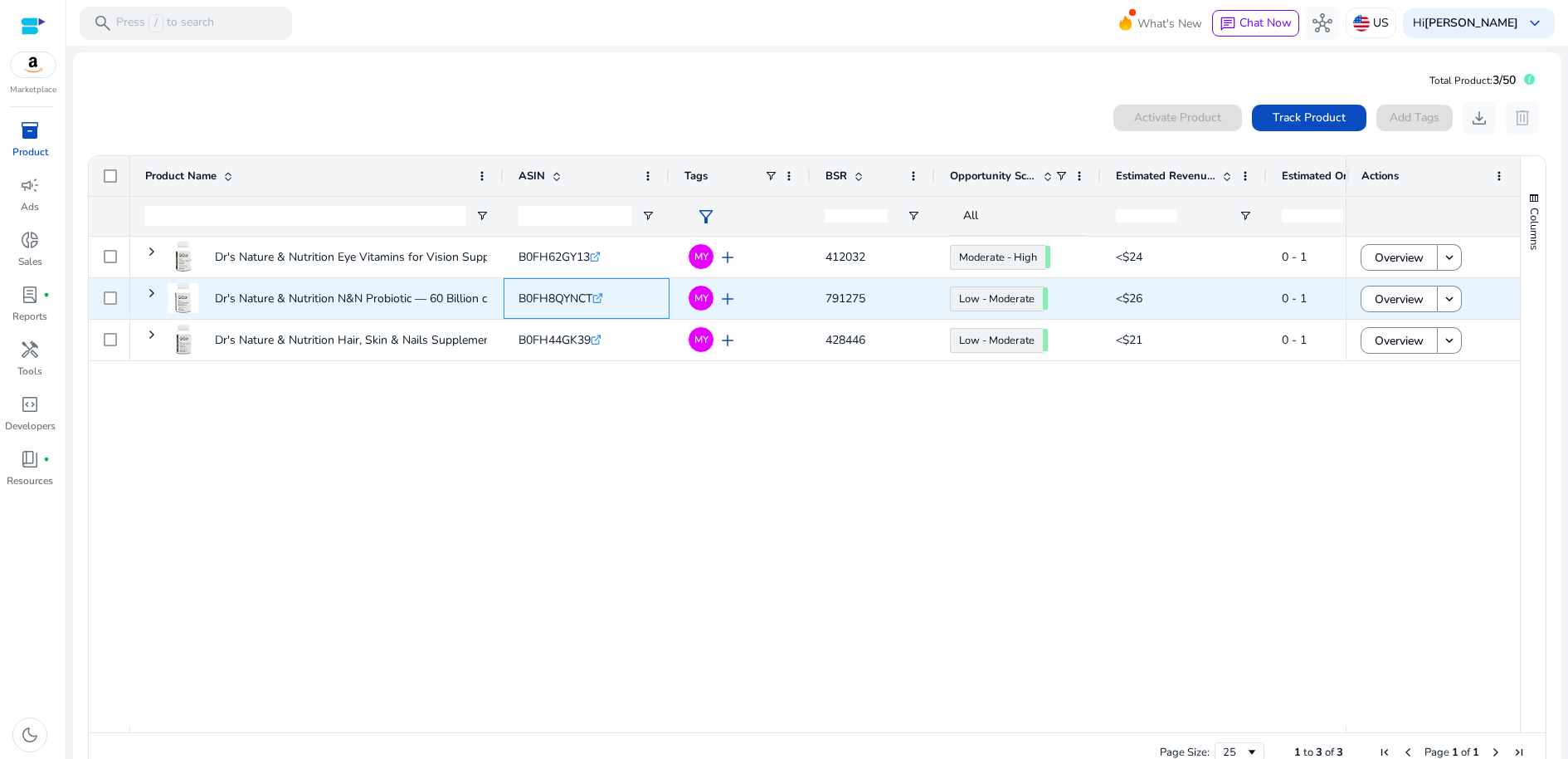
click at [603, 304] on icon ".st0{fill:#2c8af8}" at bounding box center [597, 298] width 11 height 11
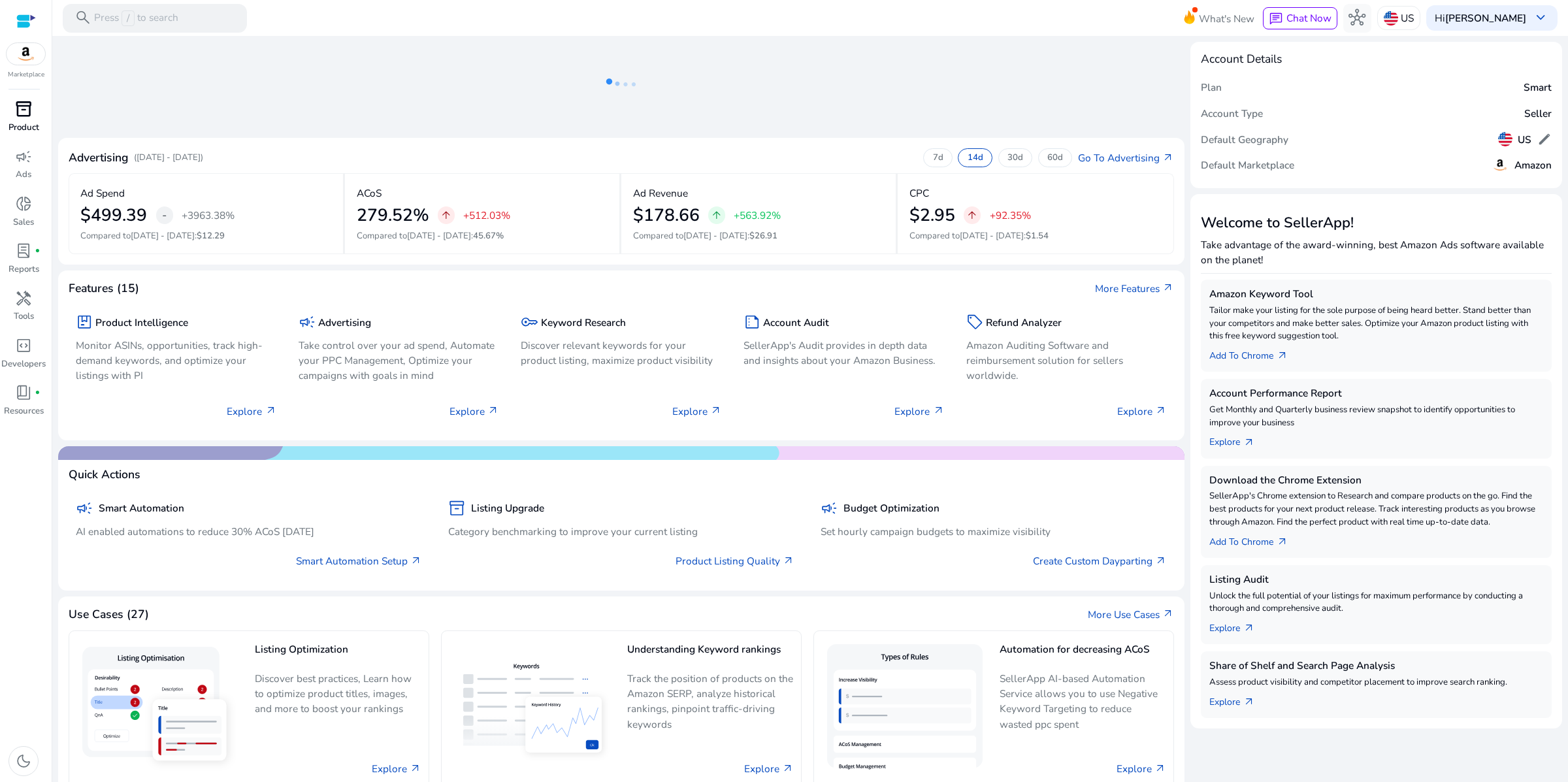
click at [21, 118] on span "inventory_2" at bounding box center [24, 109] width 17 height 17
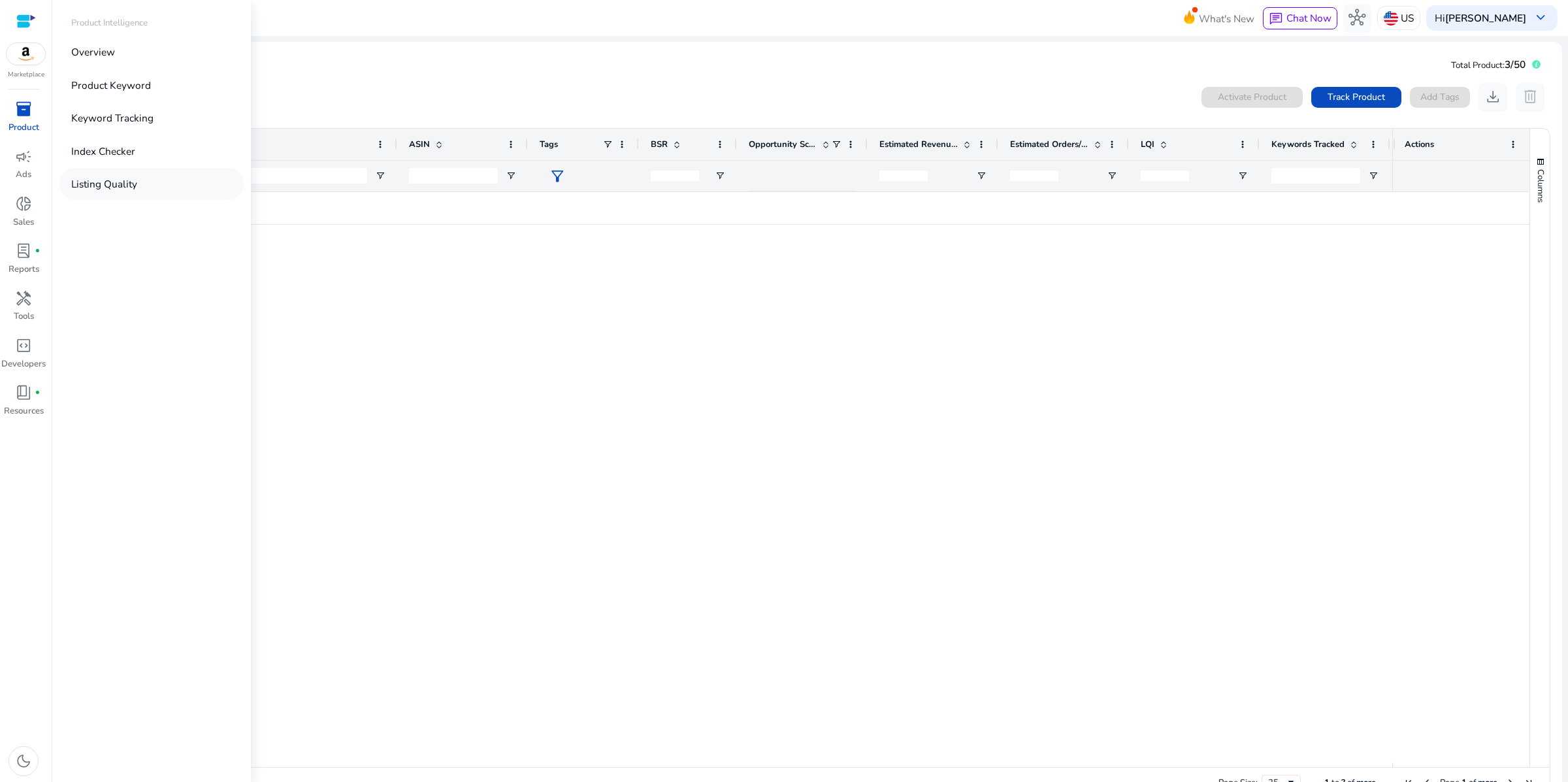
click at [118, 191] on p "Listing Quality" at bounding box center [104, 183] width 66 height 15
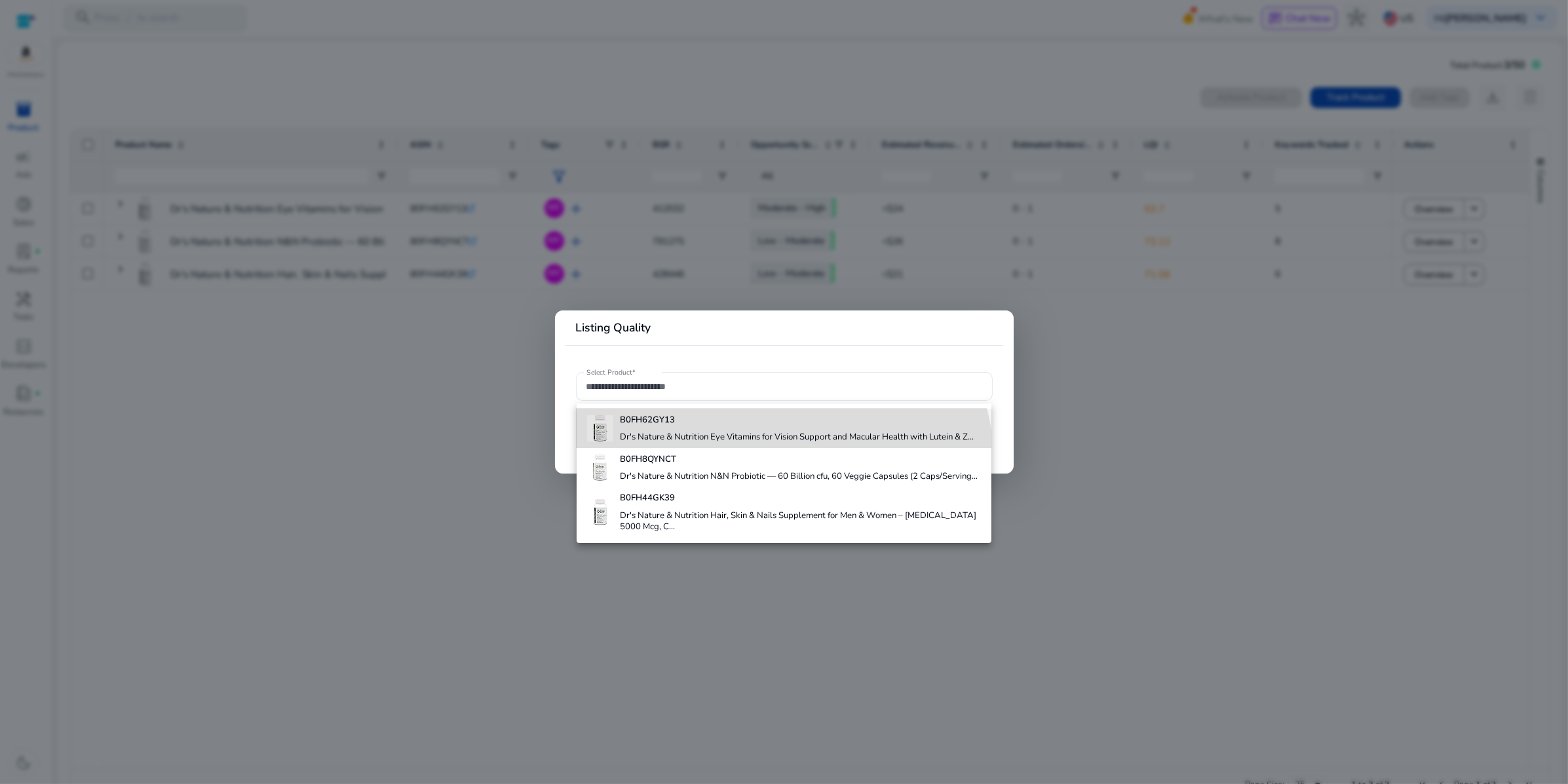
click at [762, 443] on h4 "Dr's Nature & Nutrition Eye Vitamins for Vision Support and Macular Health with…" at bounding box center [796, 437] width 354 height 12
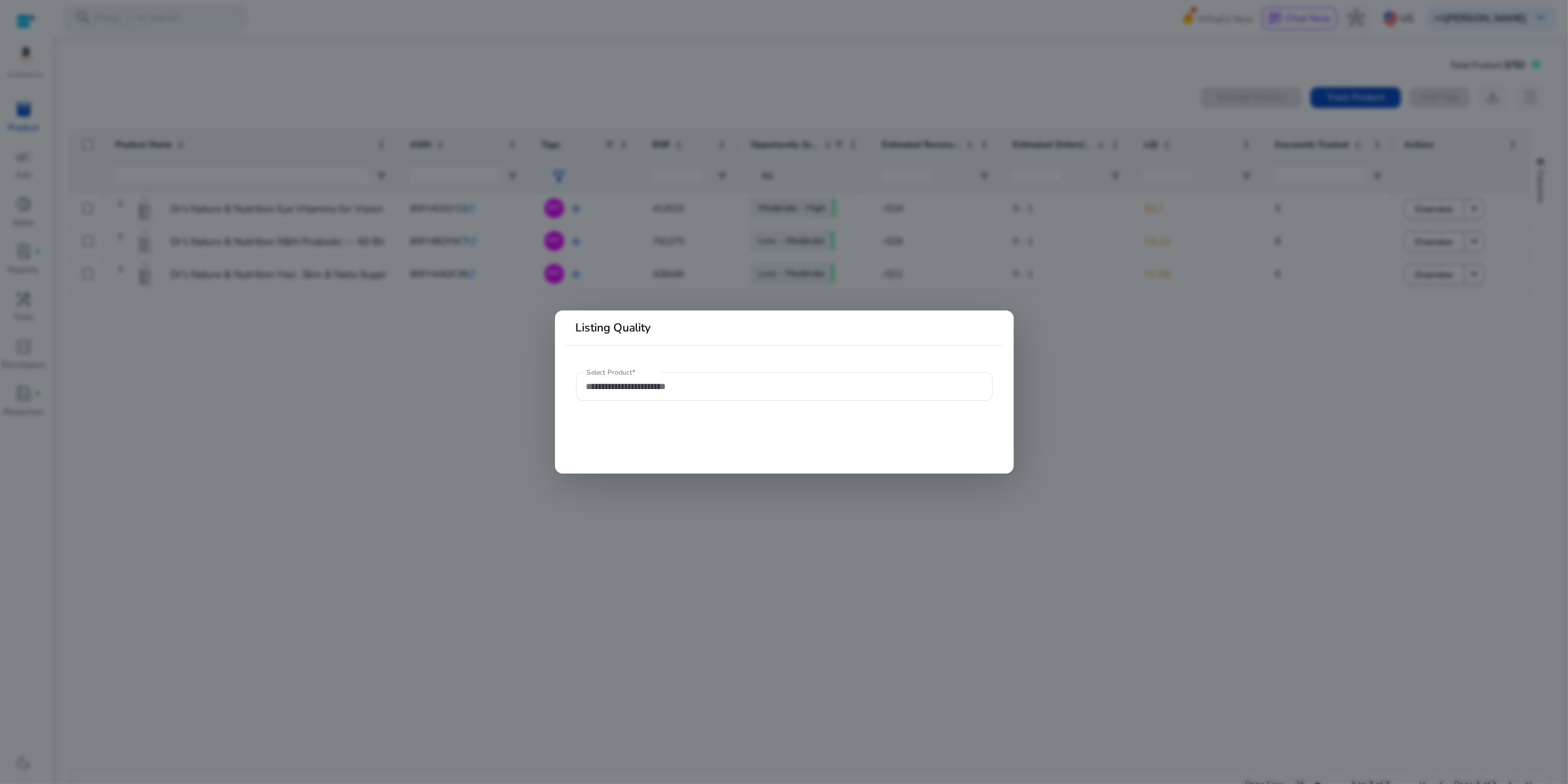
type input "**********"
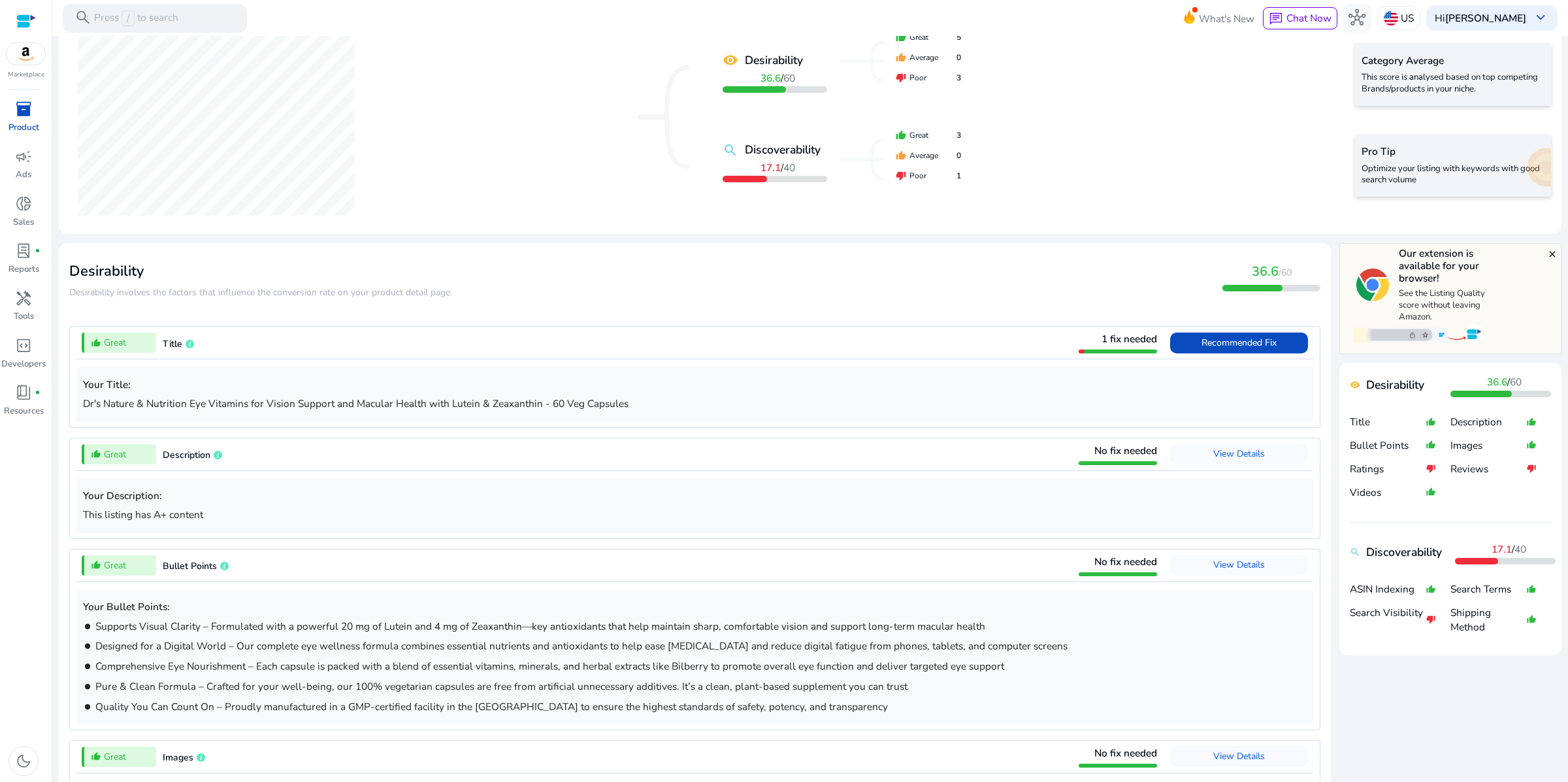
scroll to position [224, 0]
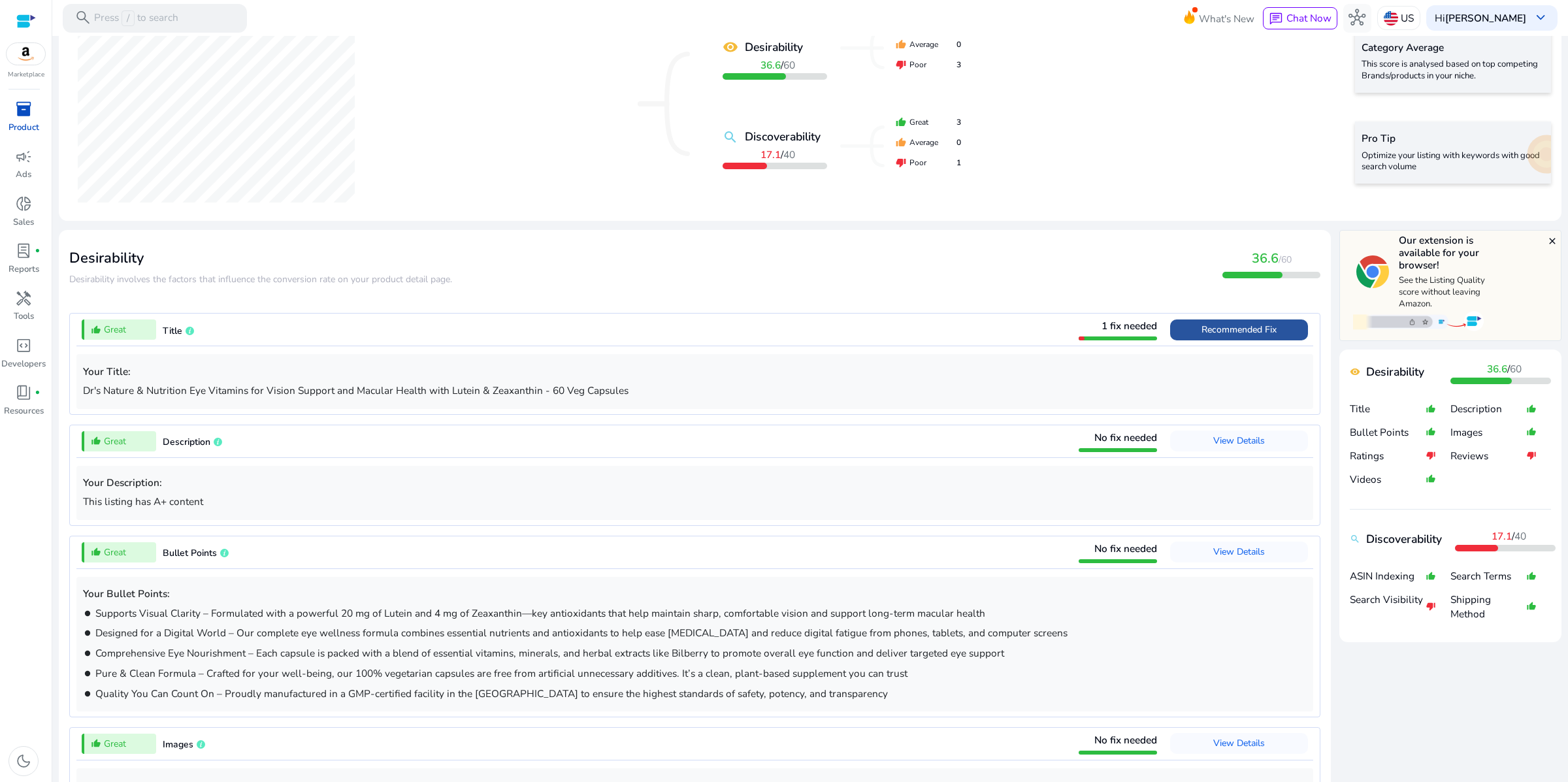
click at [1171, 346] on span at bounding box center [1240, 330] width 138 height 31
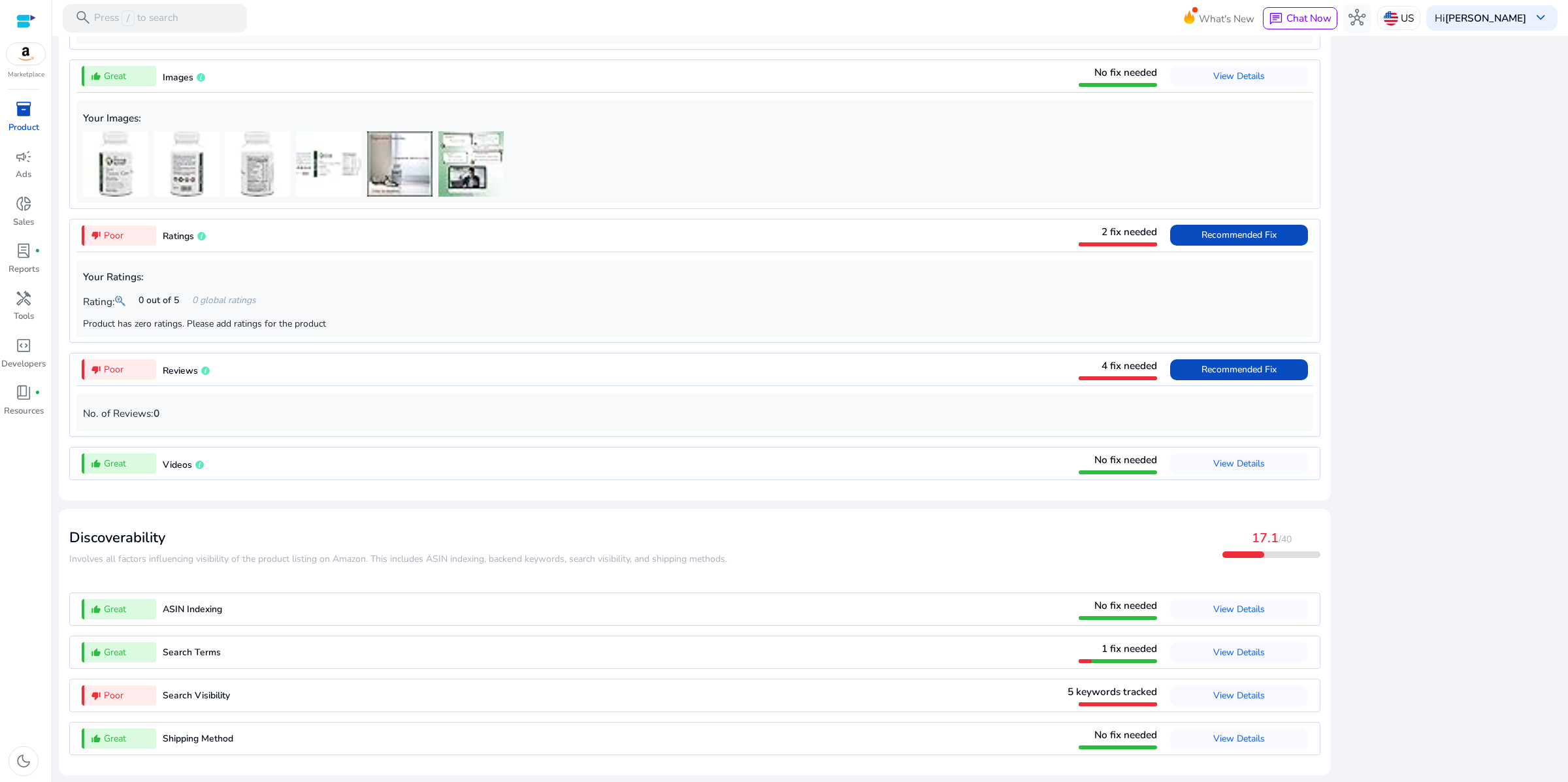
scroll to position [2037, 0]
click at [1214, 642] on span "View Details" at bounding box center [1240, 652] width 52 height 21
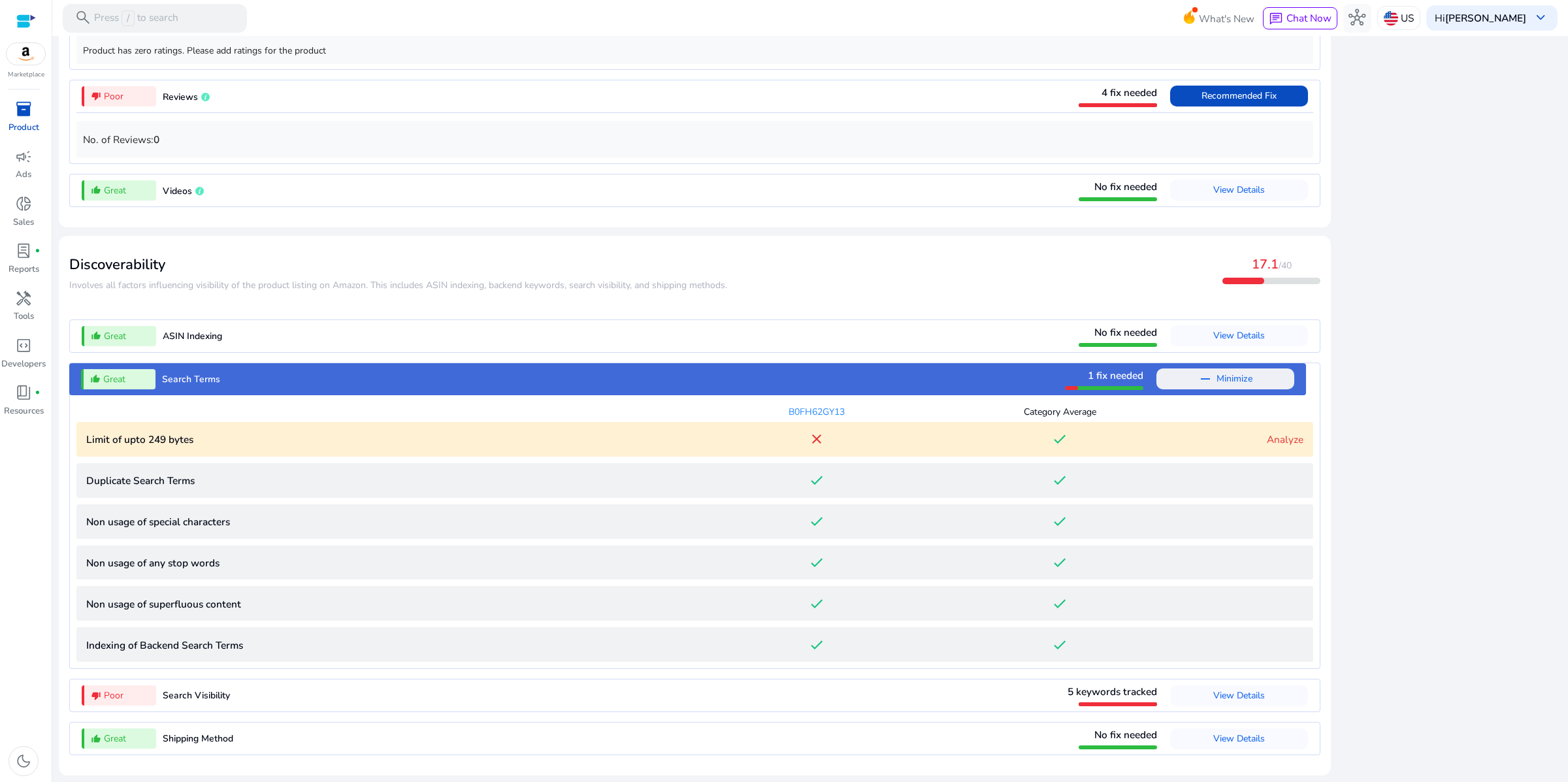
scroll to position [1665, 0]
click at [1267, 433] on link "Analyze" at bounding box center [1285, 440] width 37 height 14
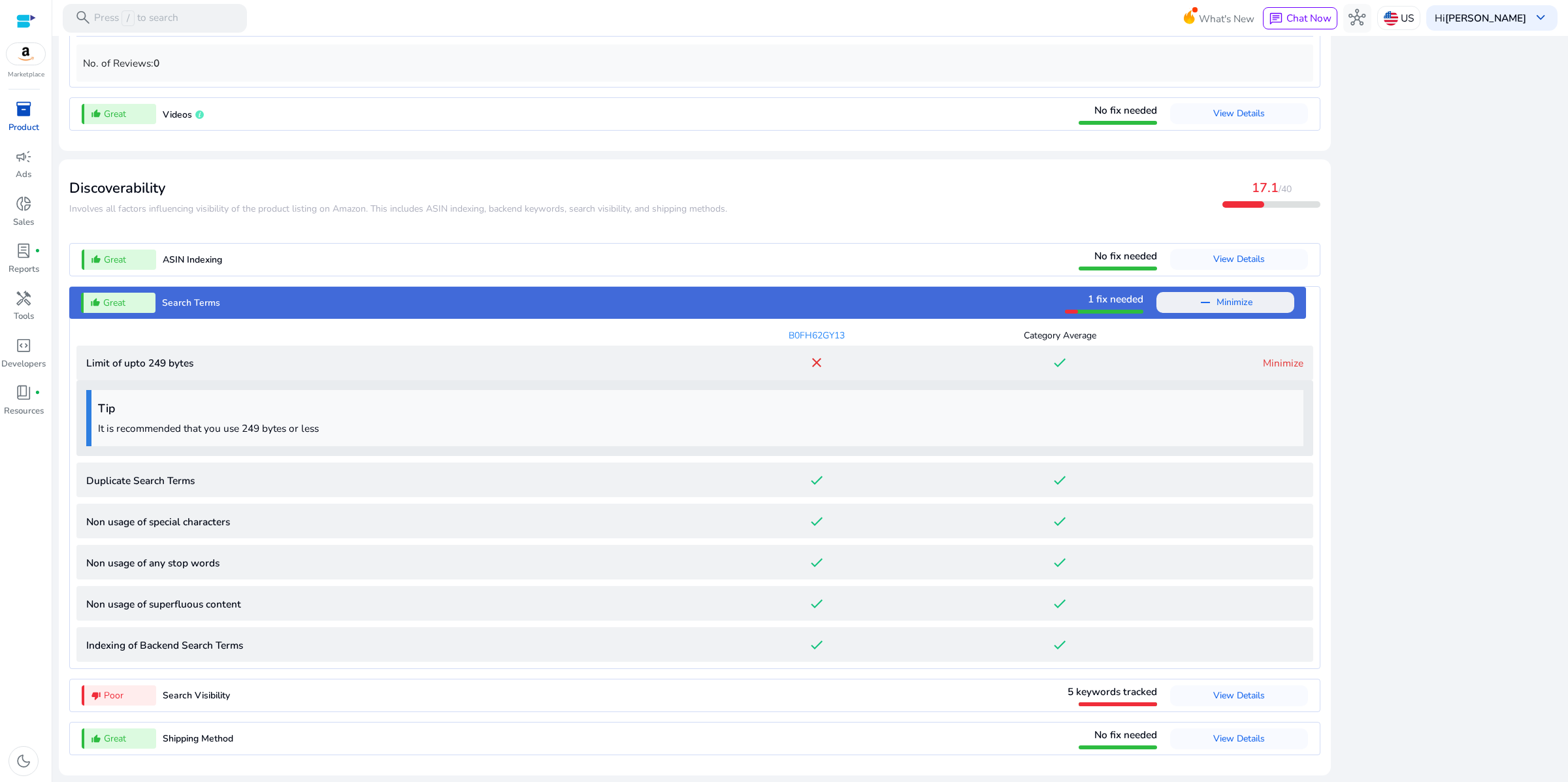
scroll to position [1763, 0]
click at [1214, 689] on span "View Details" at bounding box center [1240, 695] width 52 height 13
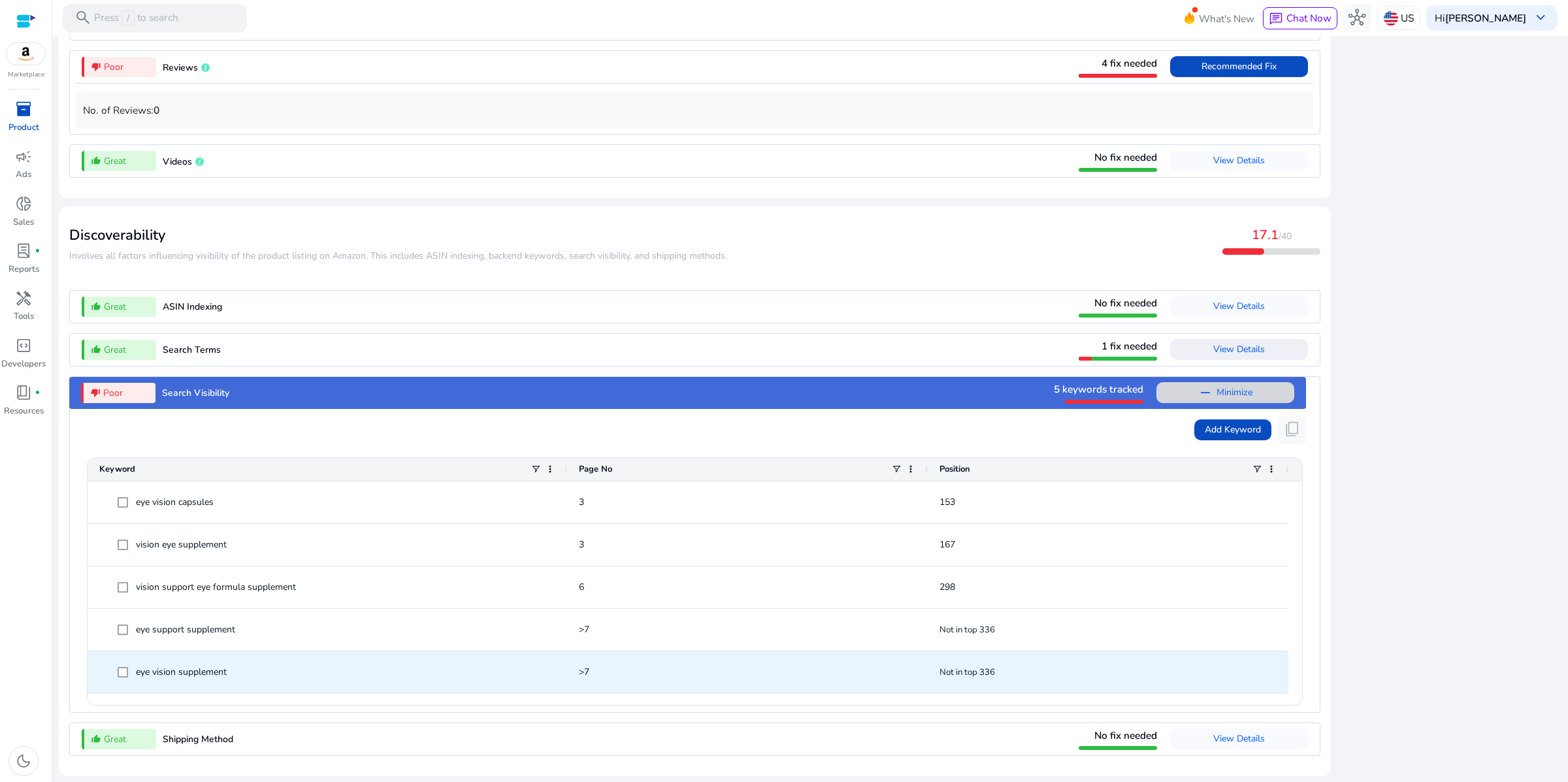
scroll to position [1636, 0]
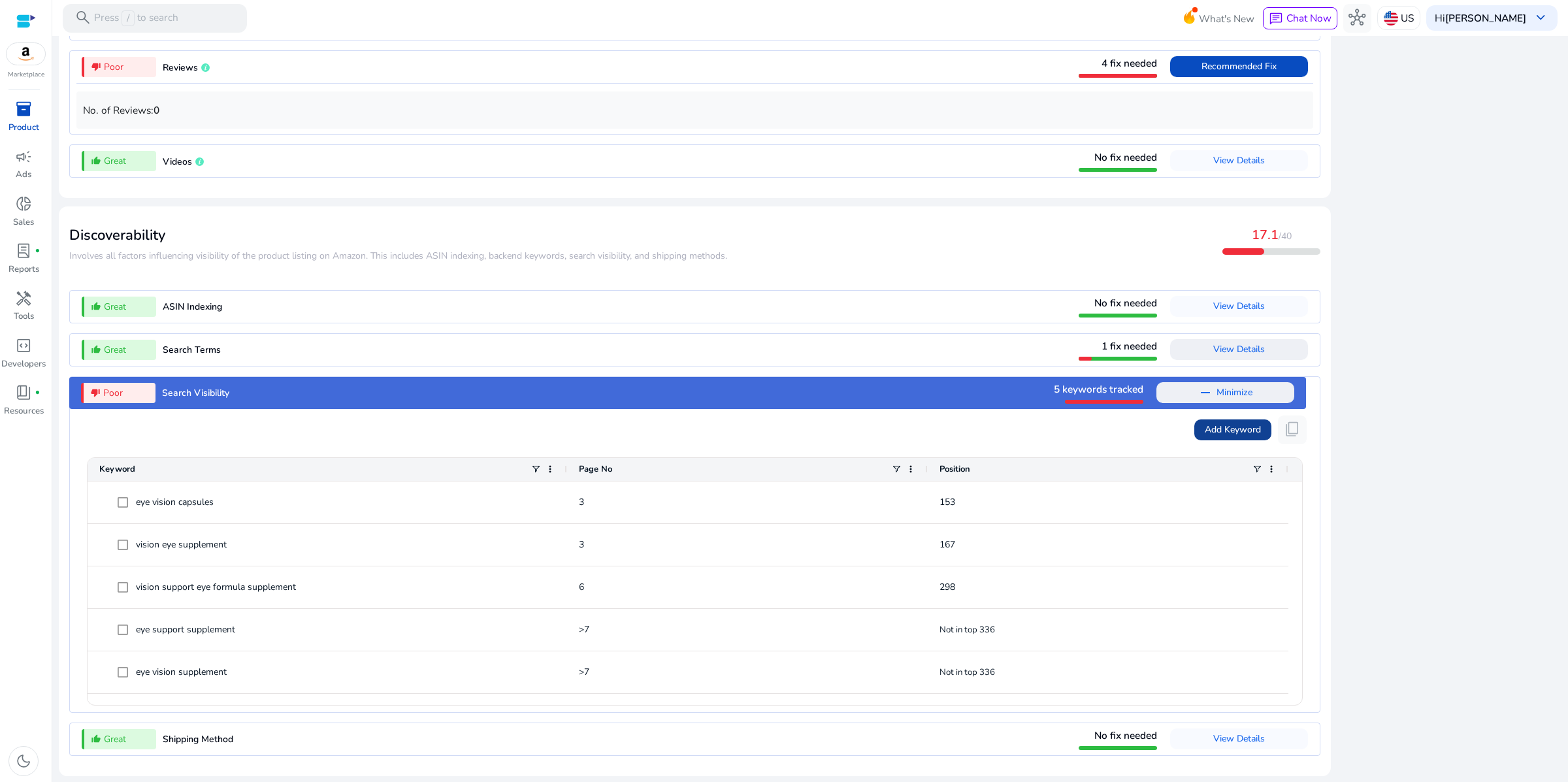
click at [1205, 422] on span "Add Keyword" at bounding box center [1233, 429] width 56 height 14
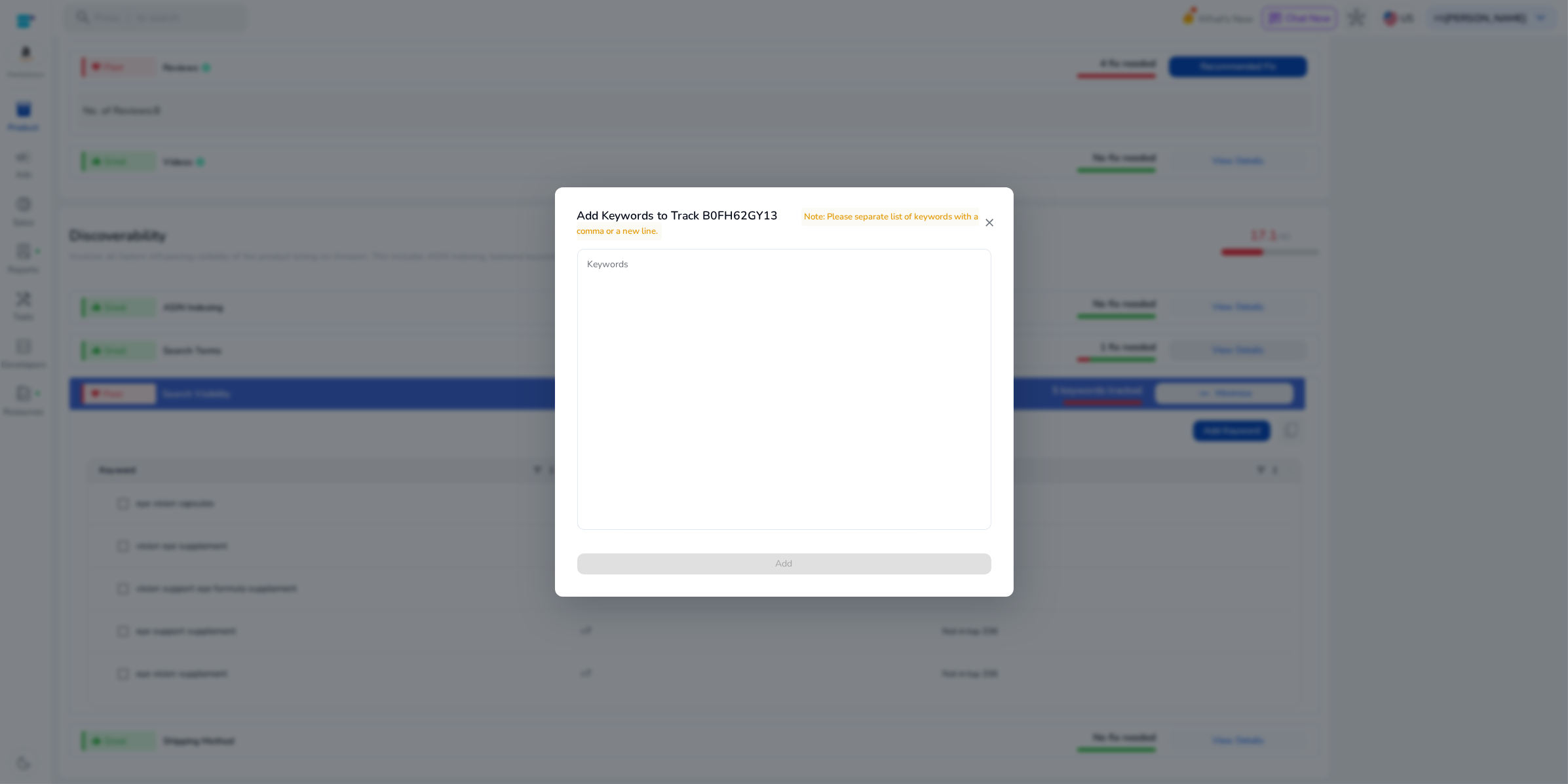
click at [986, 221] on mat-icon "close" at bounding box center [989, 222] width 11 height 13
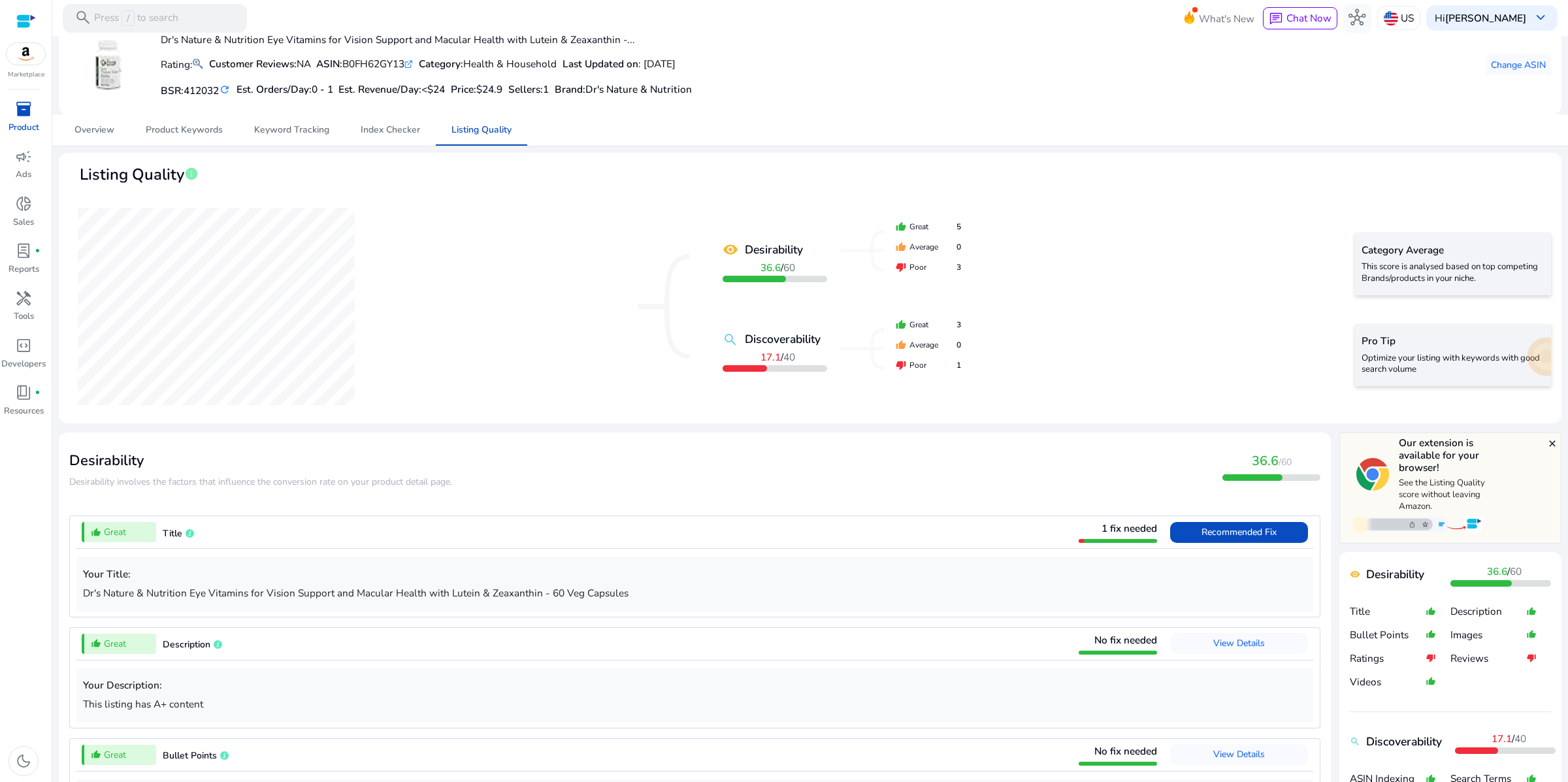
scroll to position [0, 0]
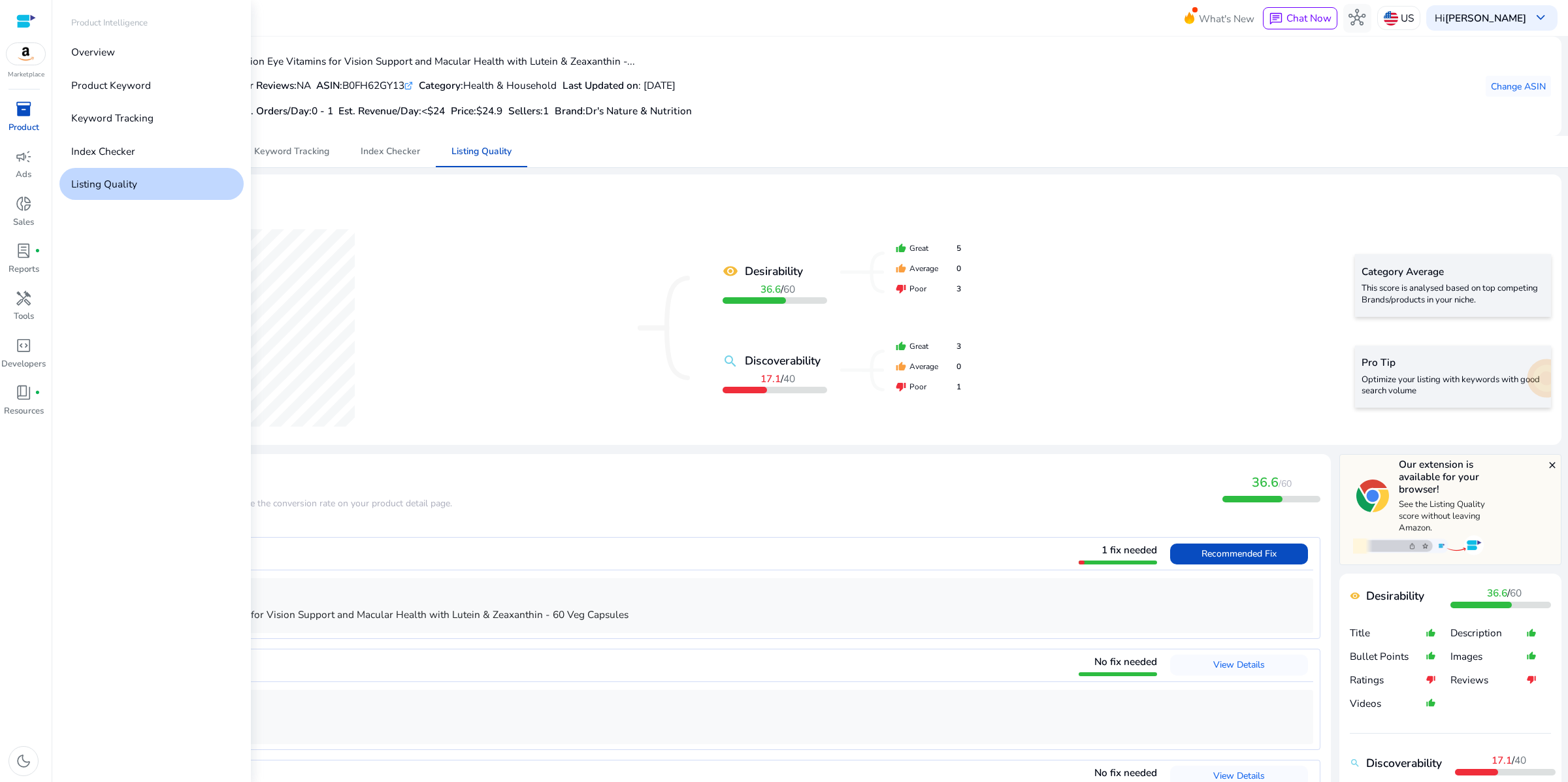
click at [20, 118] on span "inventory_2" at bounding box center [24, 109] width 17 height 17
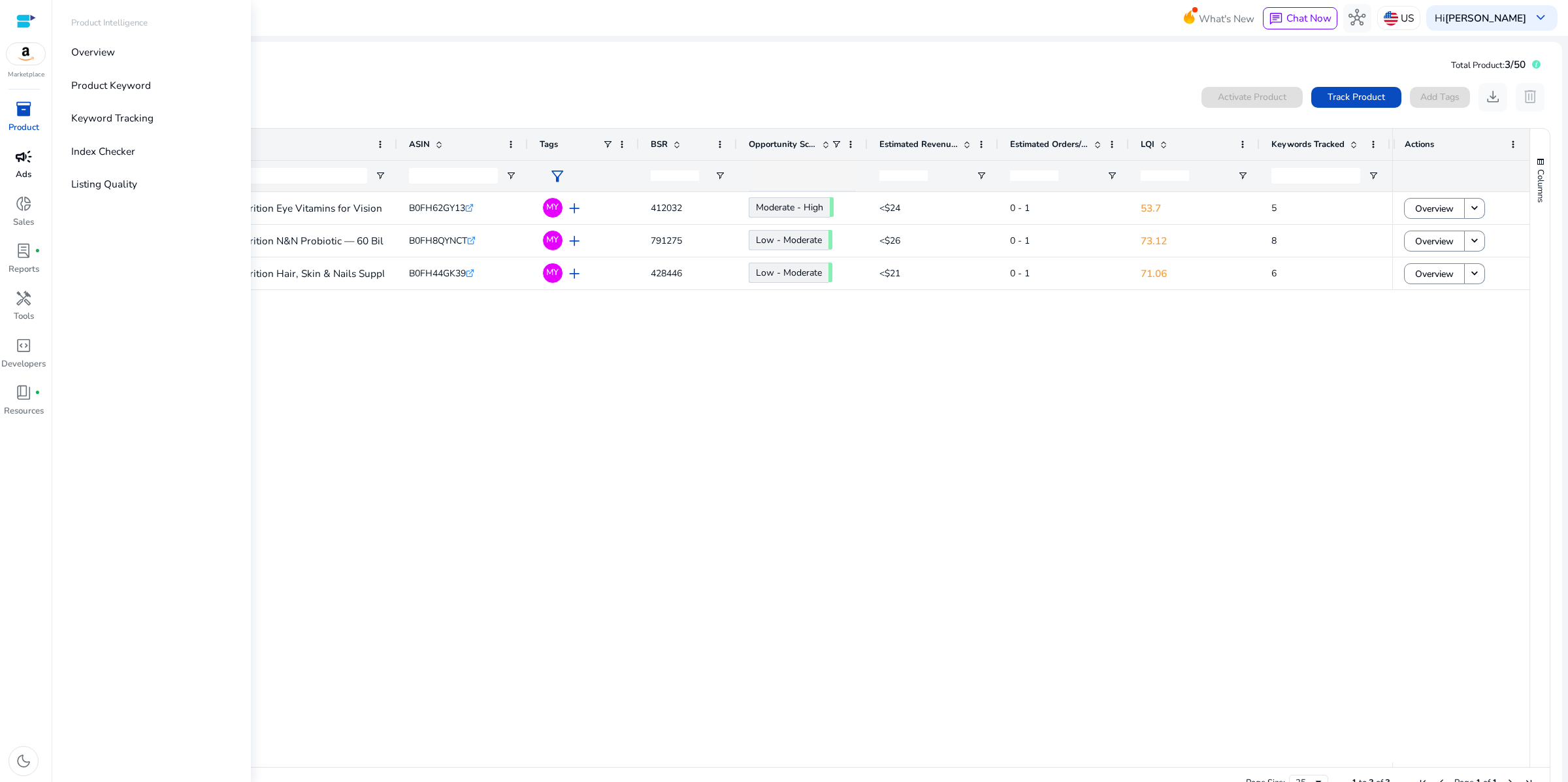
click at [26, 165] on span "campaign" at bounding box center [24, 157] width 17 height 17
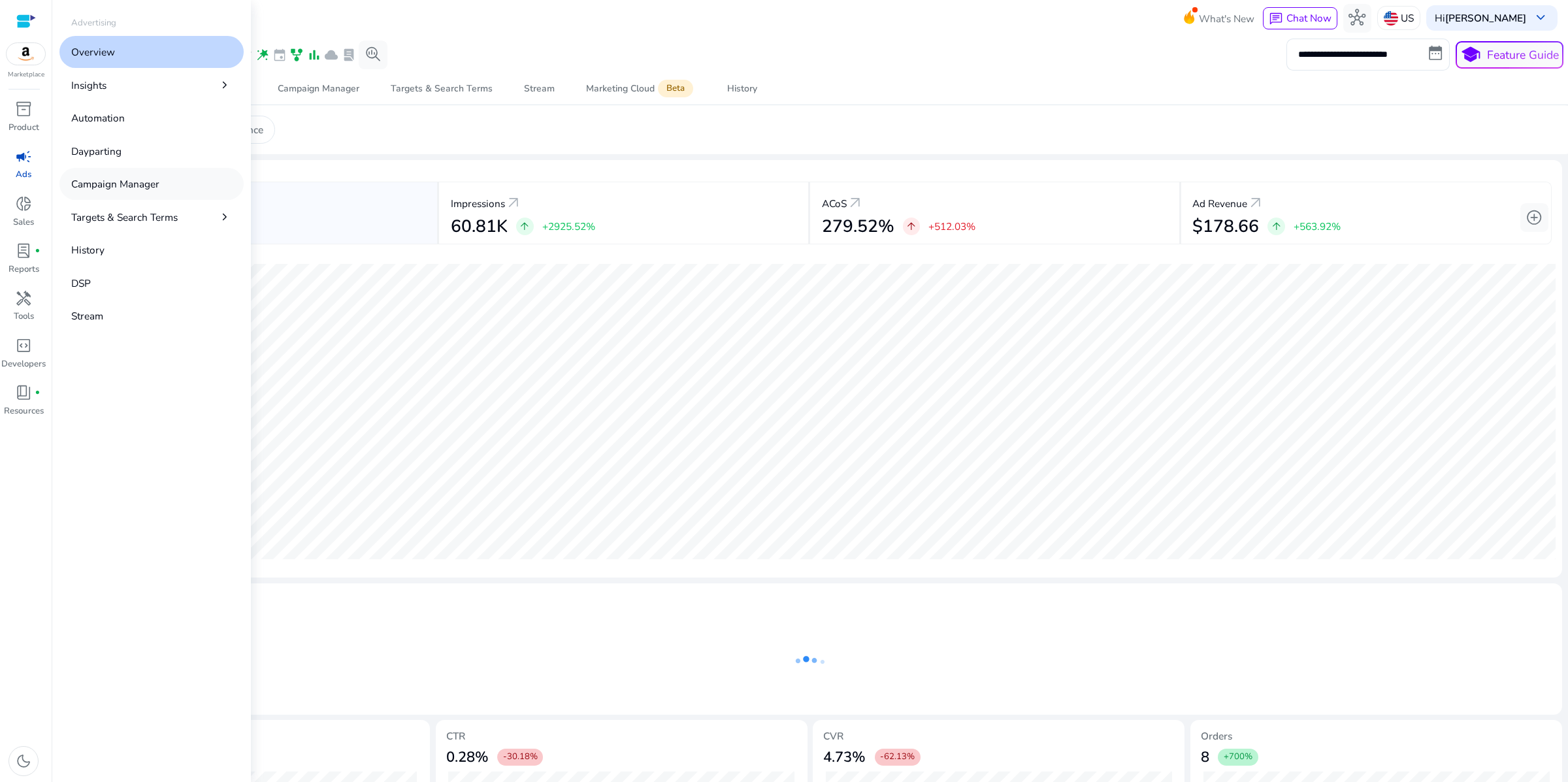
click at [159, 191] on p "Campaign Manager" at bounding box center [115, 183] width 89 height 15
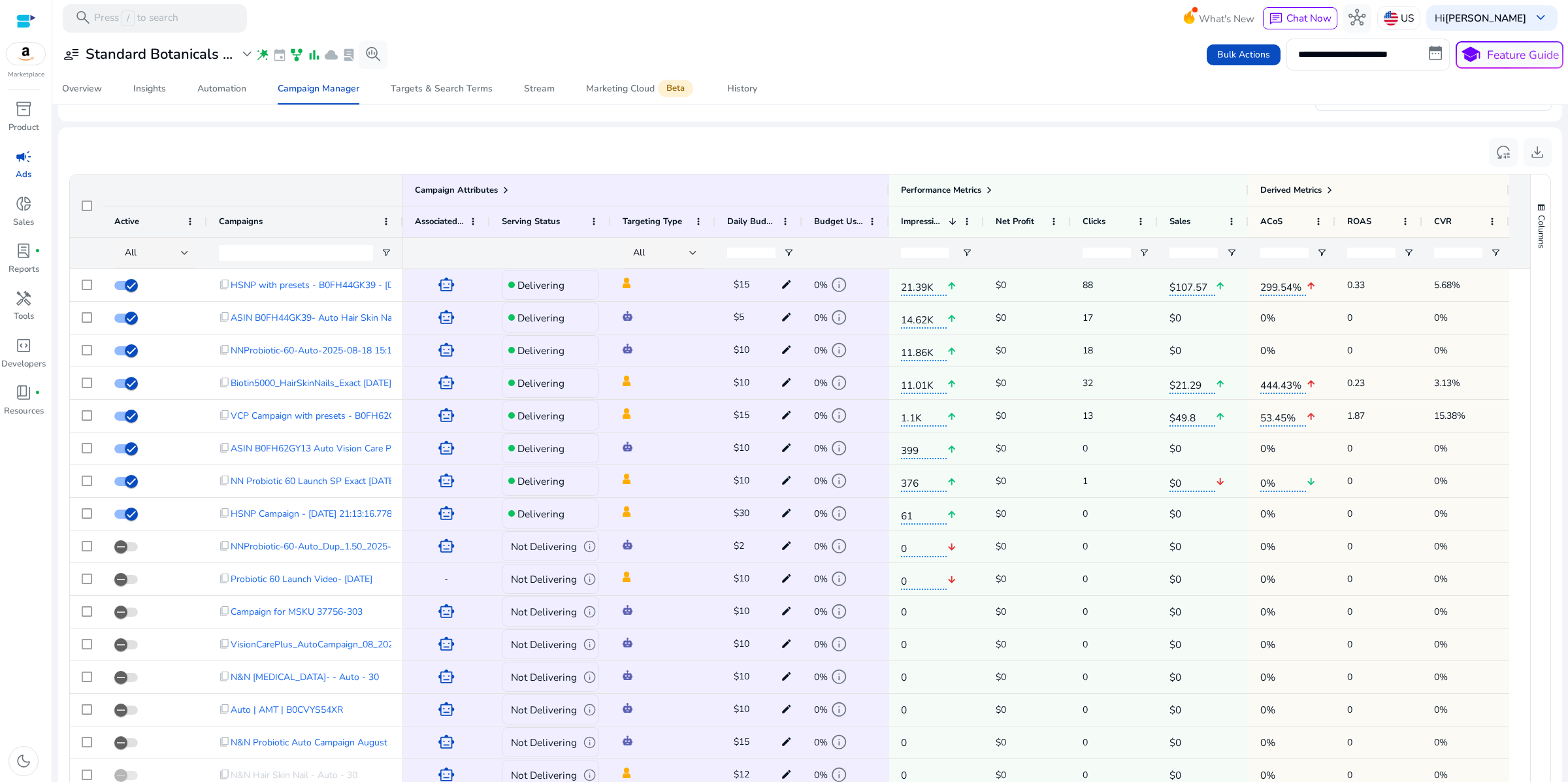
scroll to position [520, 0]
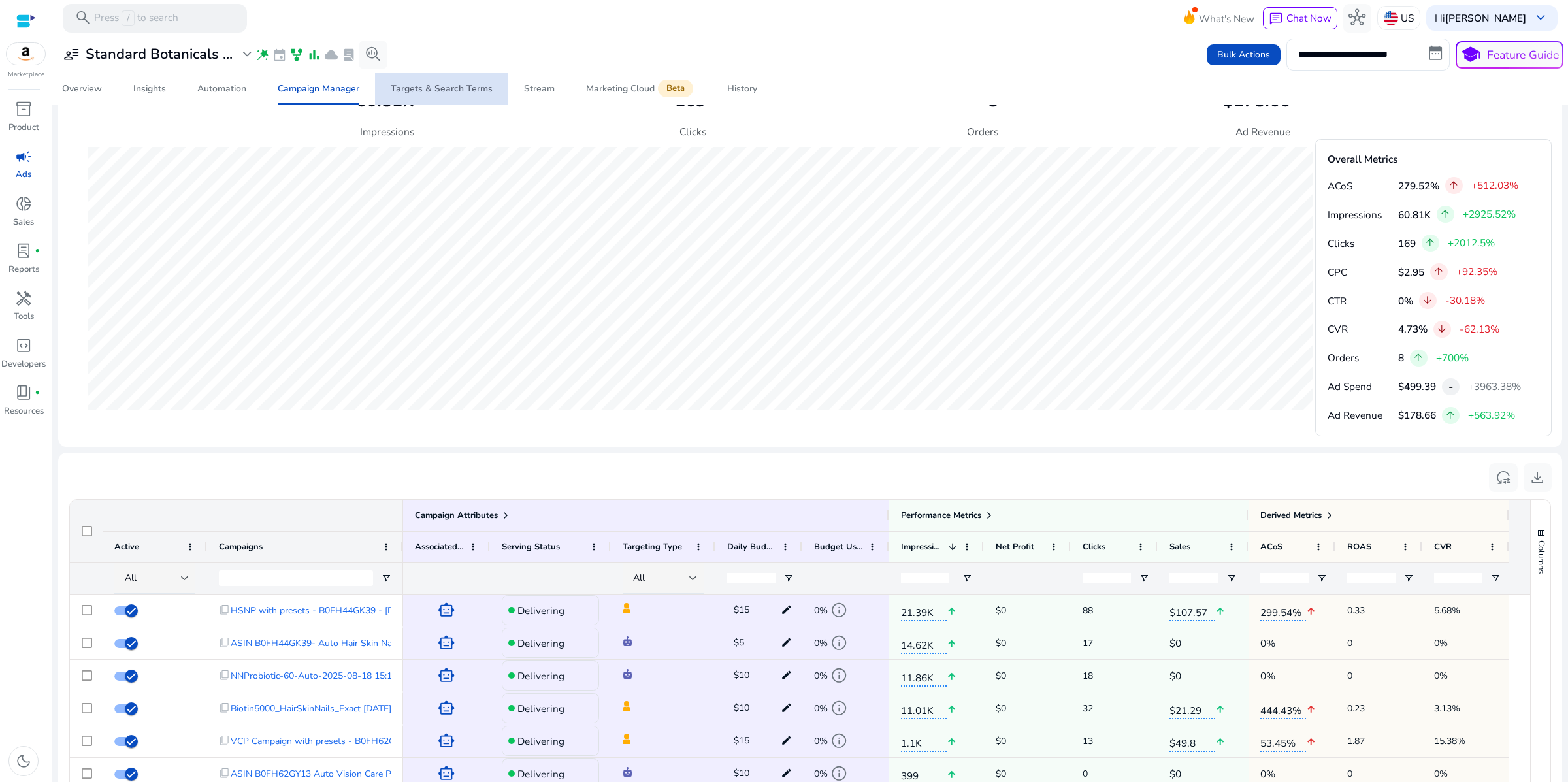
click at [440, 93] on div "Targets & Search Terms" at bounding box center [441, 89] width 102 height 9
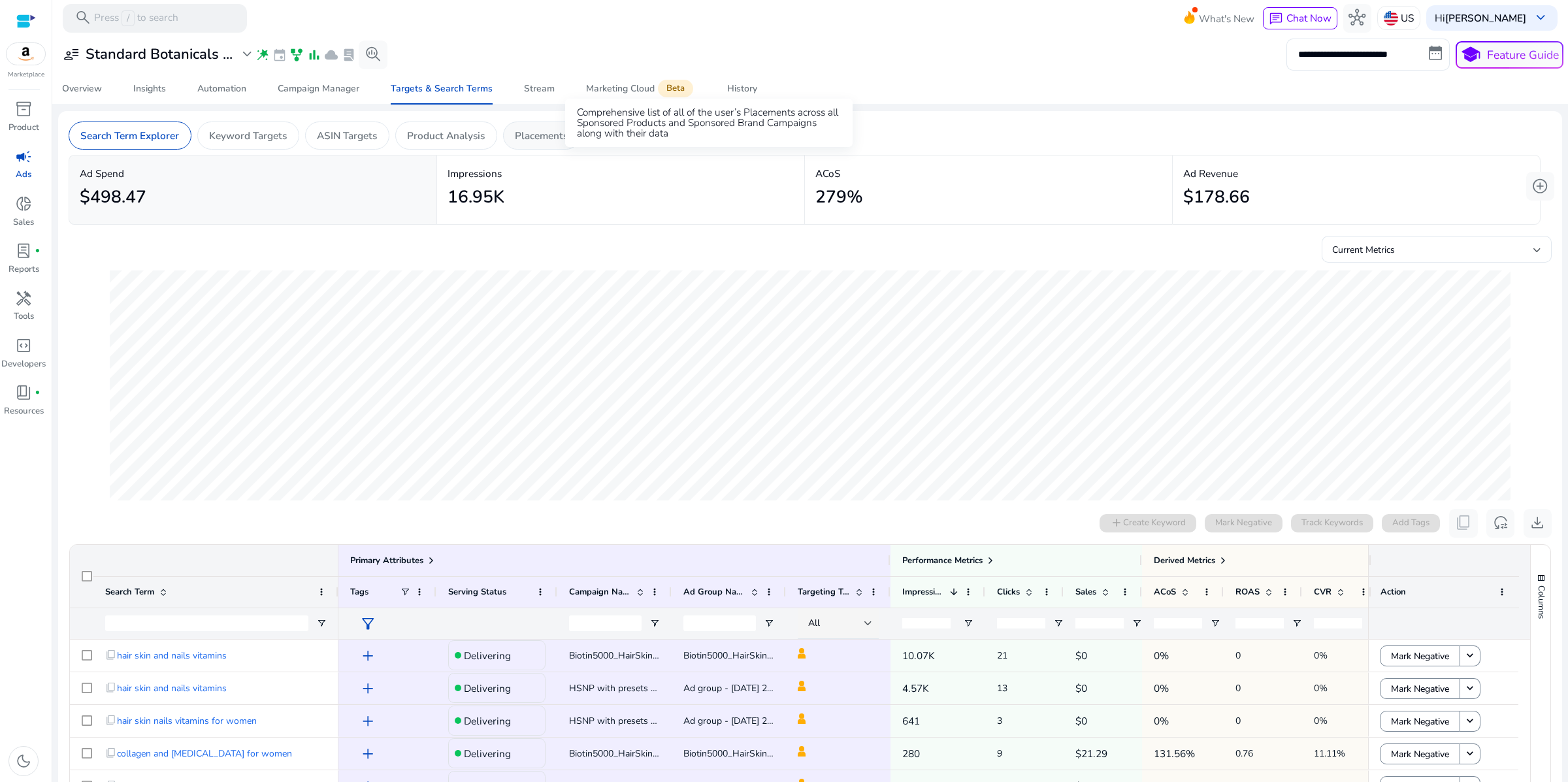
click at [568, 143] on p "Placements" at bounding box center [542, 135] width 53 height 15
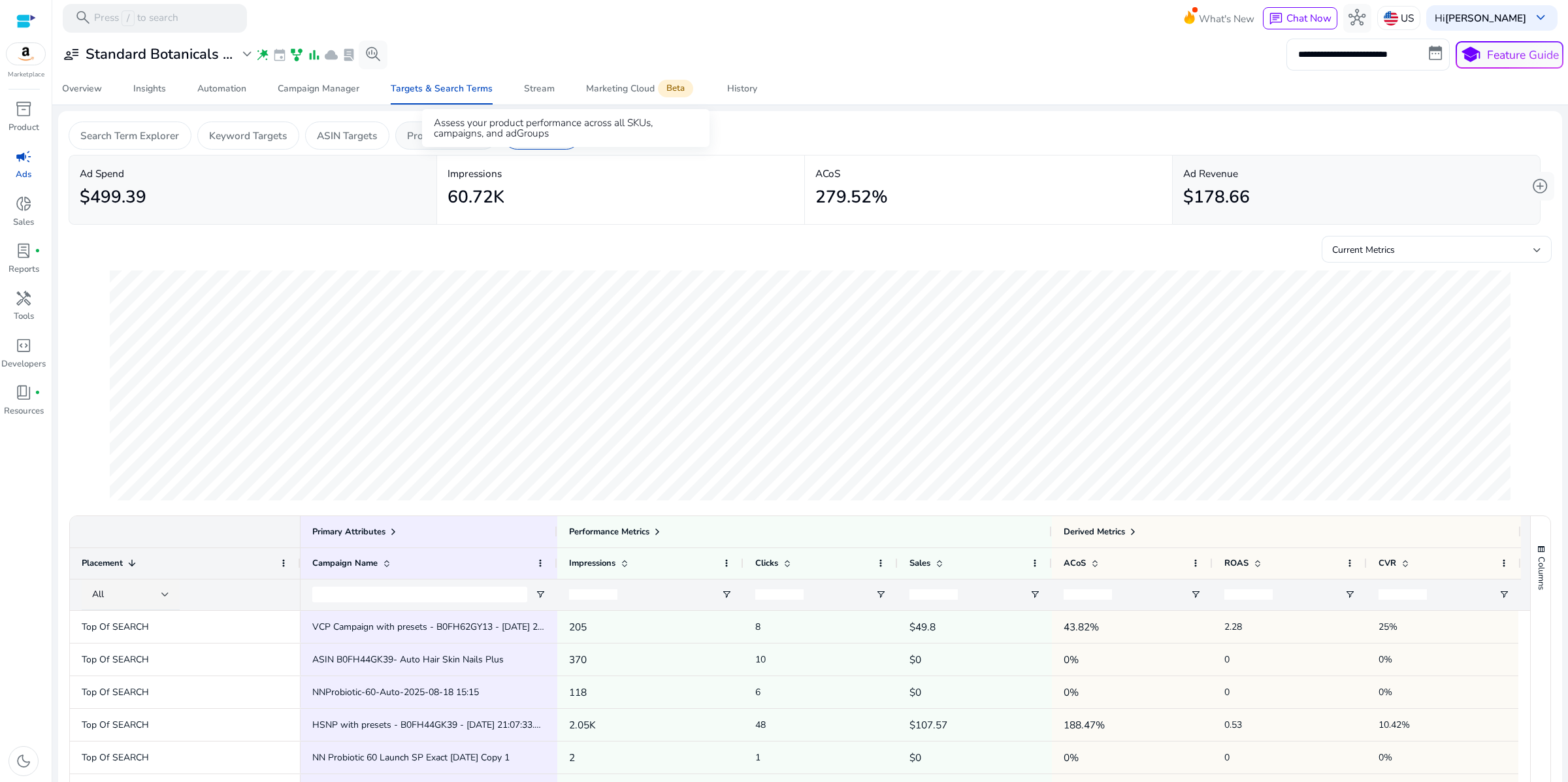
click at [485, 143] on p "Product Analysis" at bounding box center [445, 135] width 78 height 15
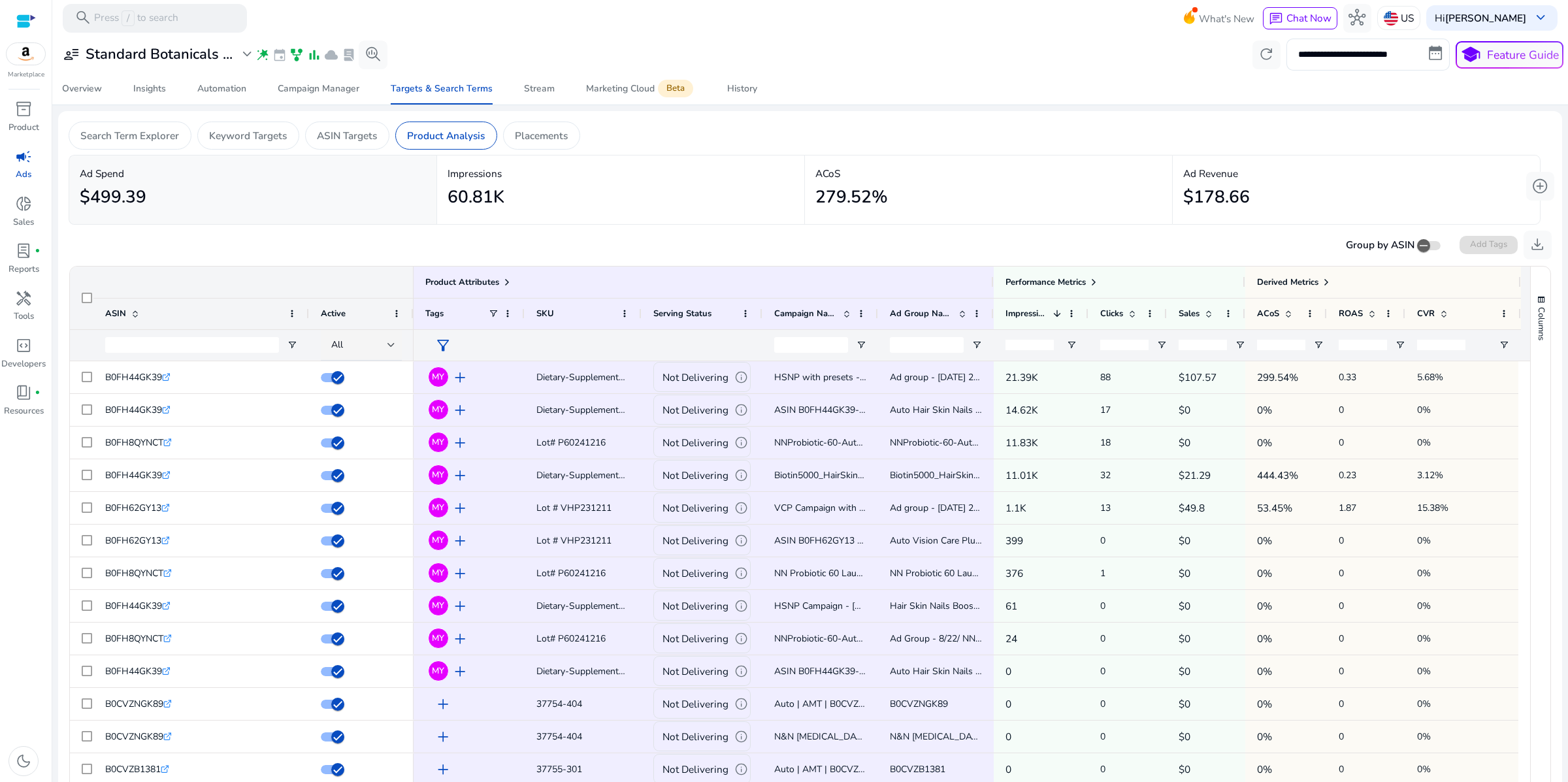
click at [329, 214] on div "$499.39" at bounding box center [253, 197] width 347 height 32
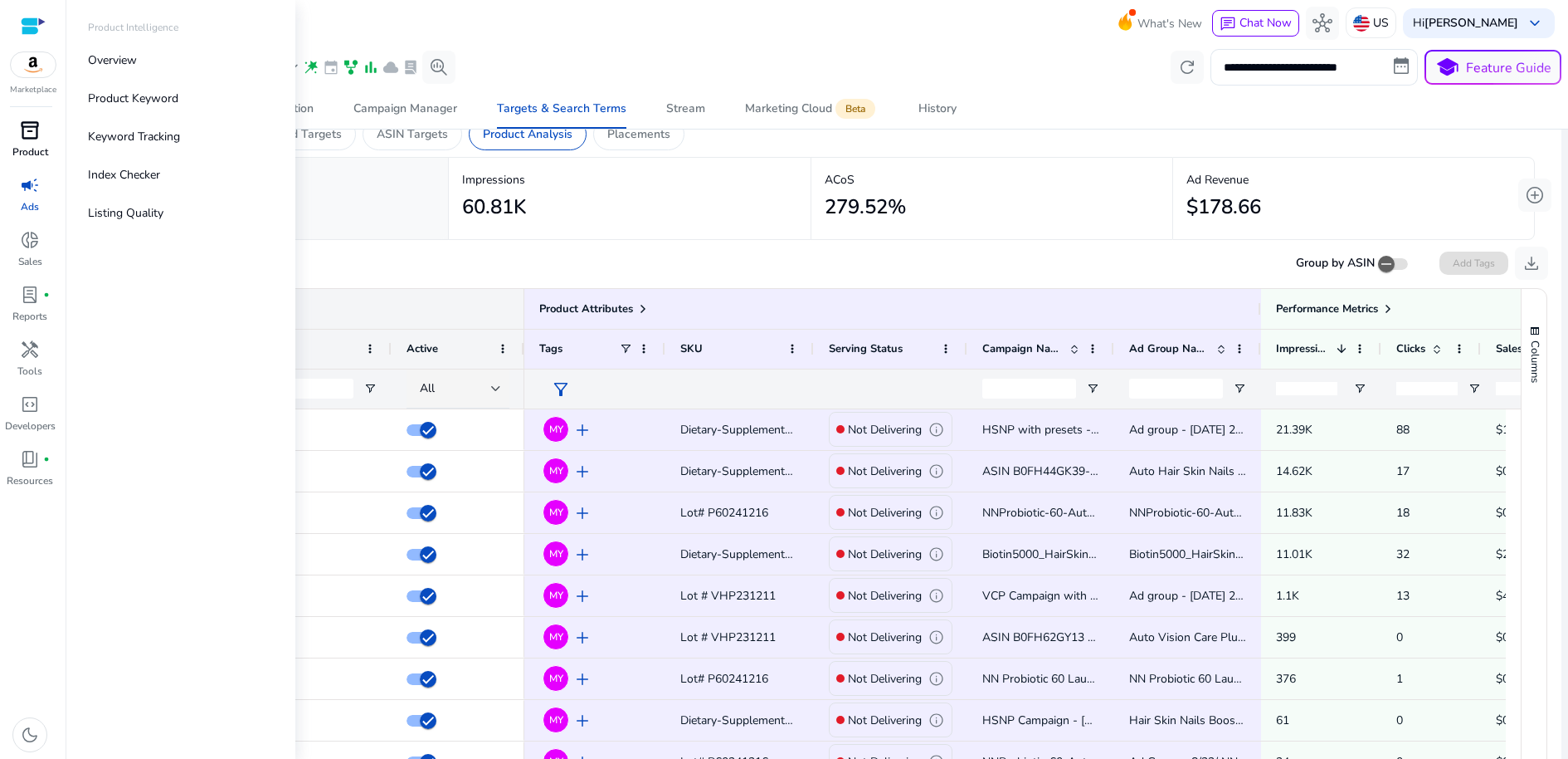
click at [33, 140] on span "inventory_2" at bounding box center [30, 130] width 20 height 20
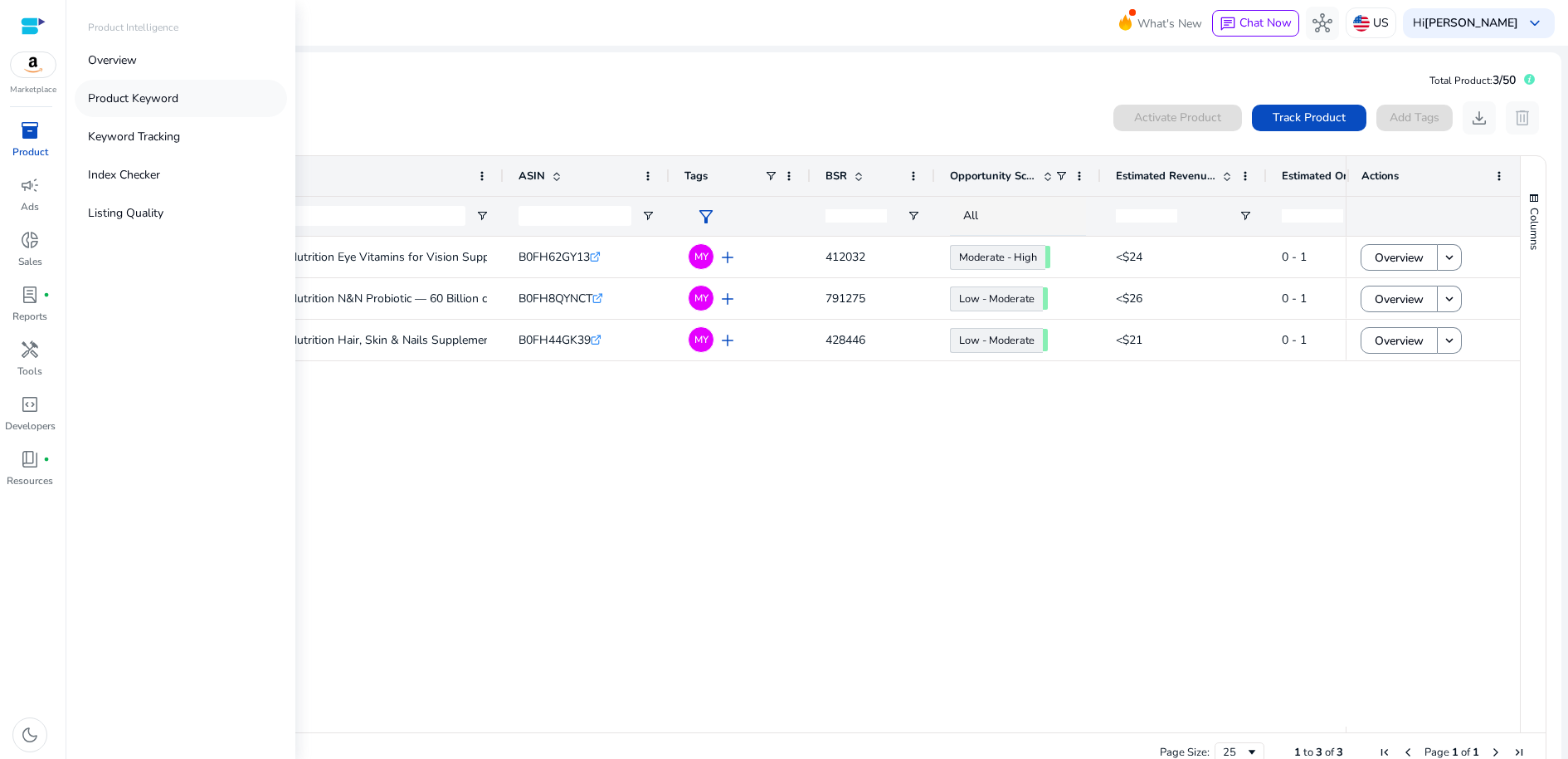
click at [178, 108] on p "Product Keyword" at bounding box center [132, 99] width 91 height 18
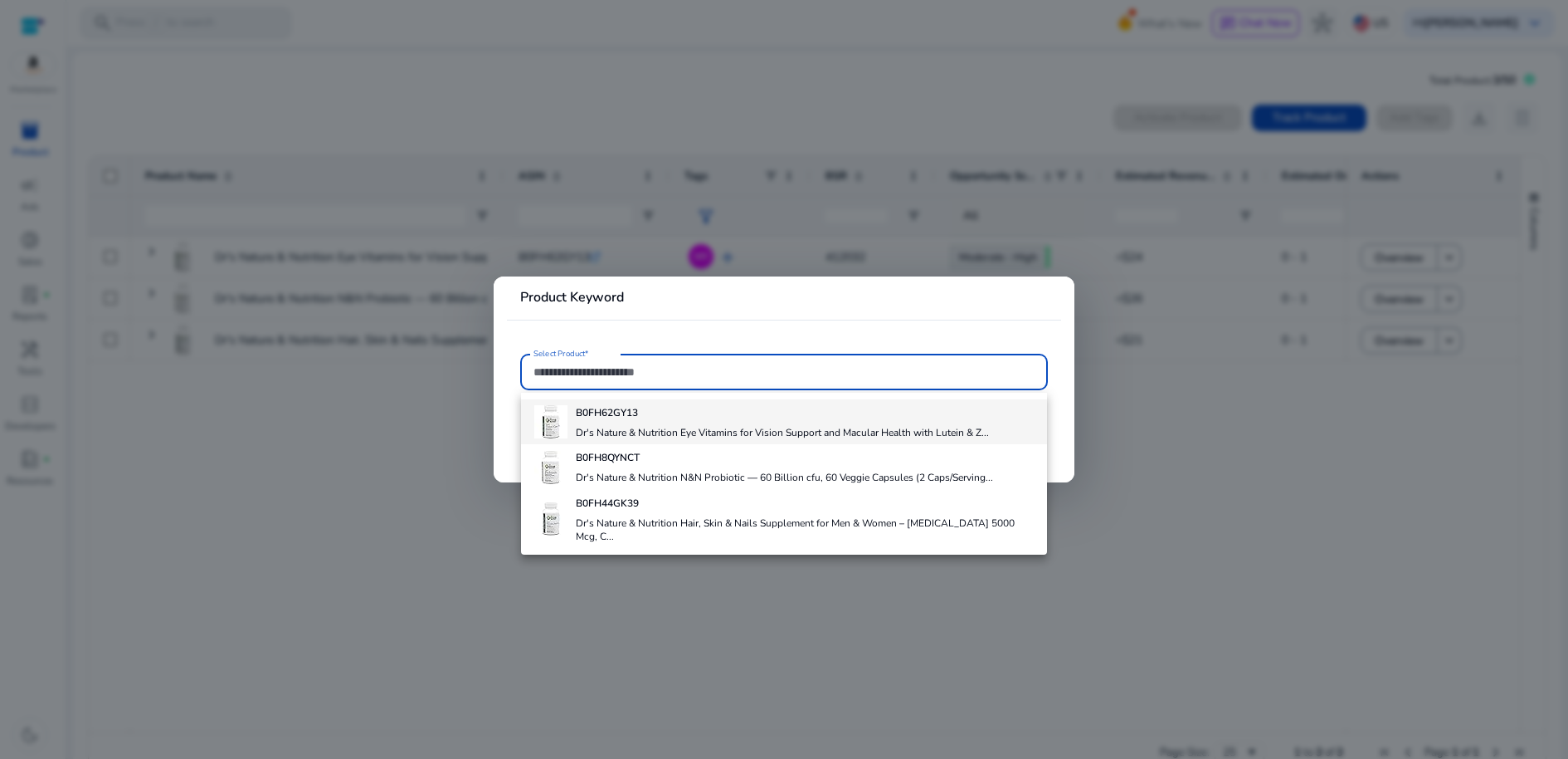
click at [702, 439] on h4 "Dr's Nature & Nutrition Eye Vitamins for Vision Support and Macular Health with…" at bounding box center [782, 432] width 413 height 13
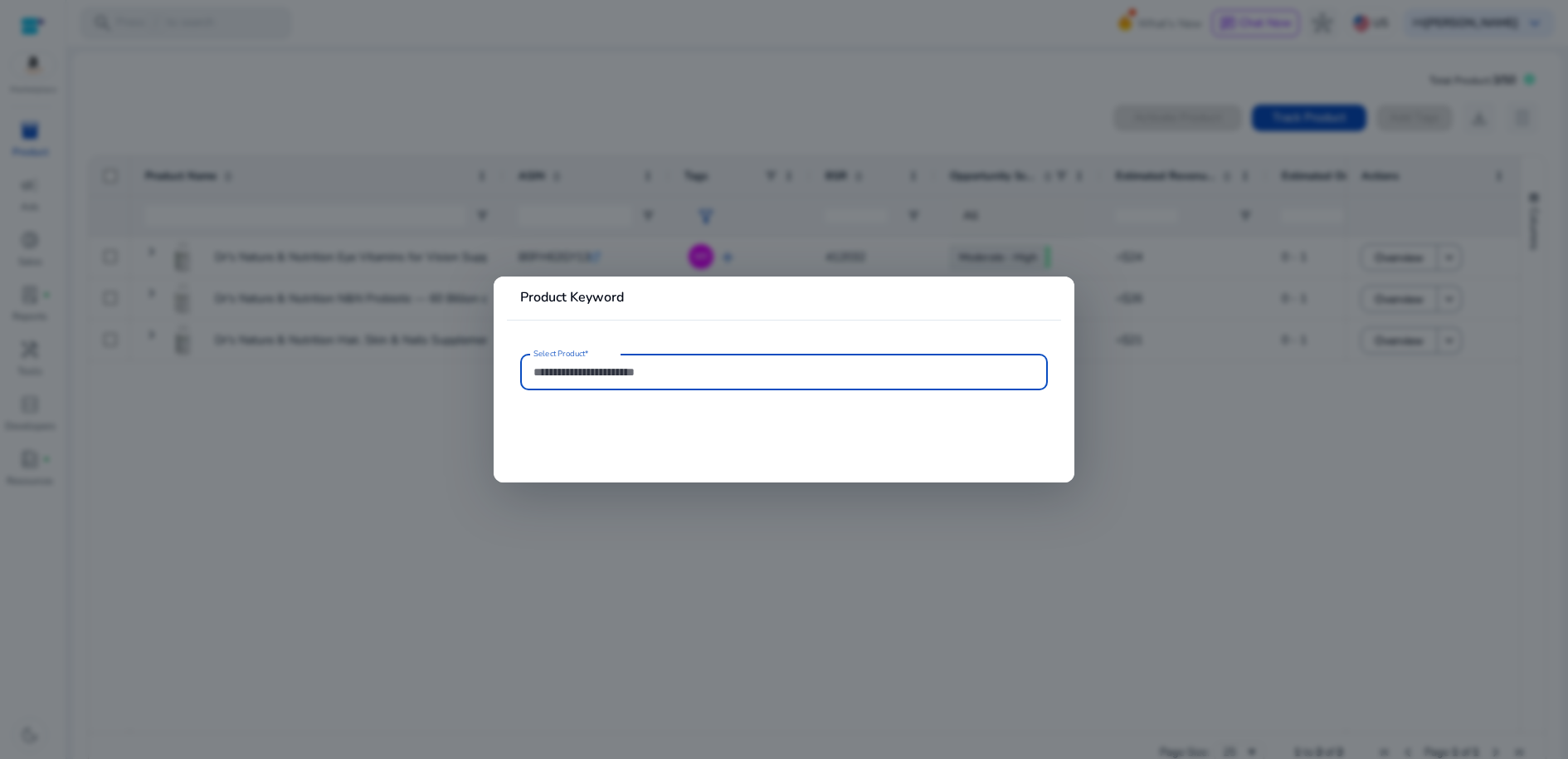
type input "**********"
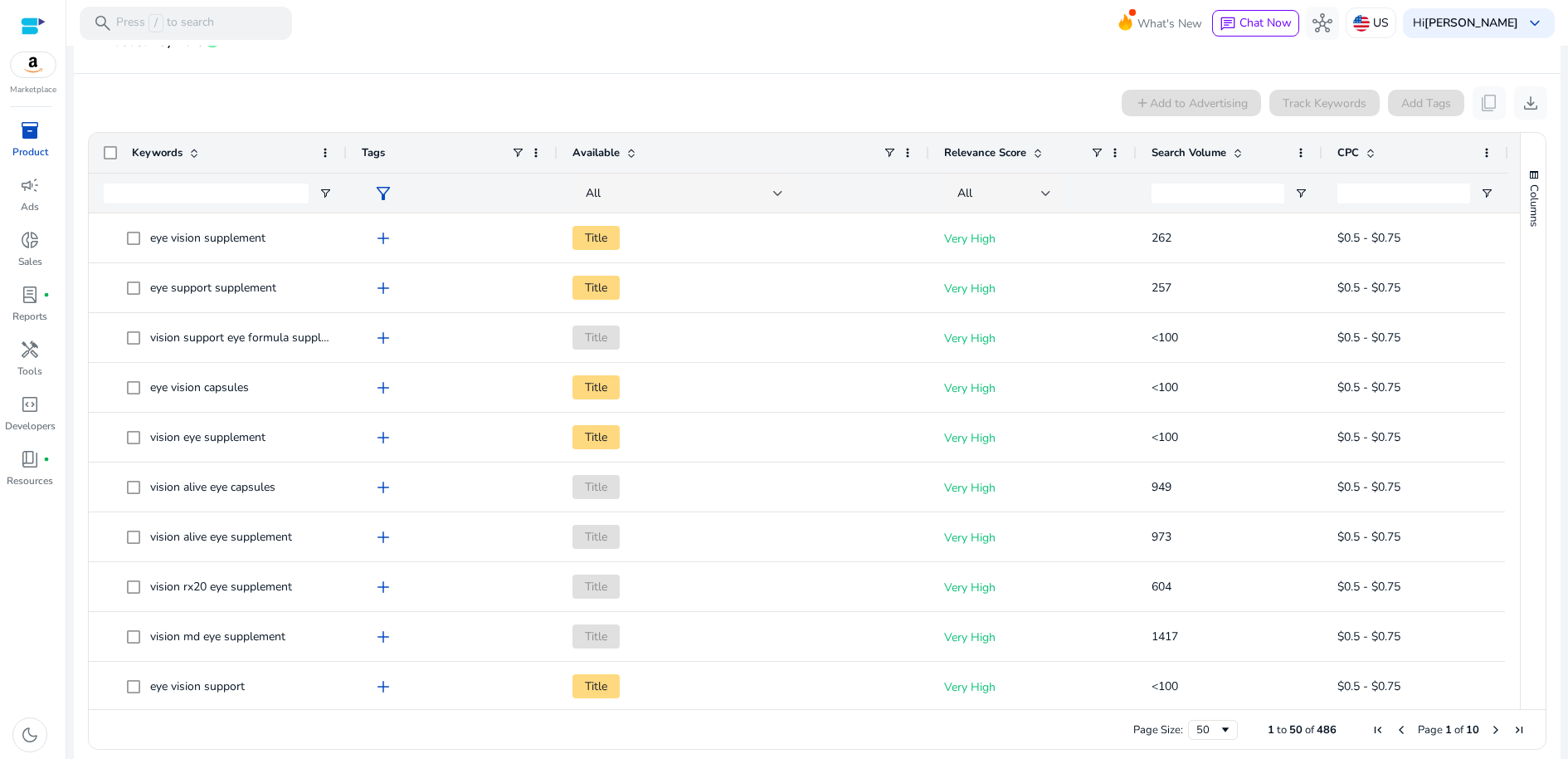
scroll to position [210, 0]
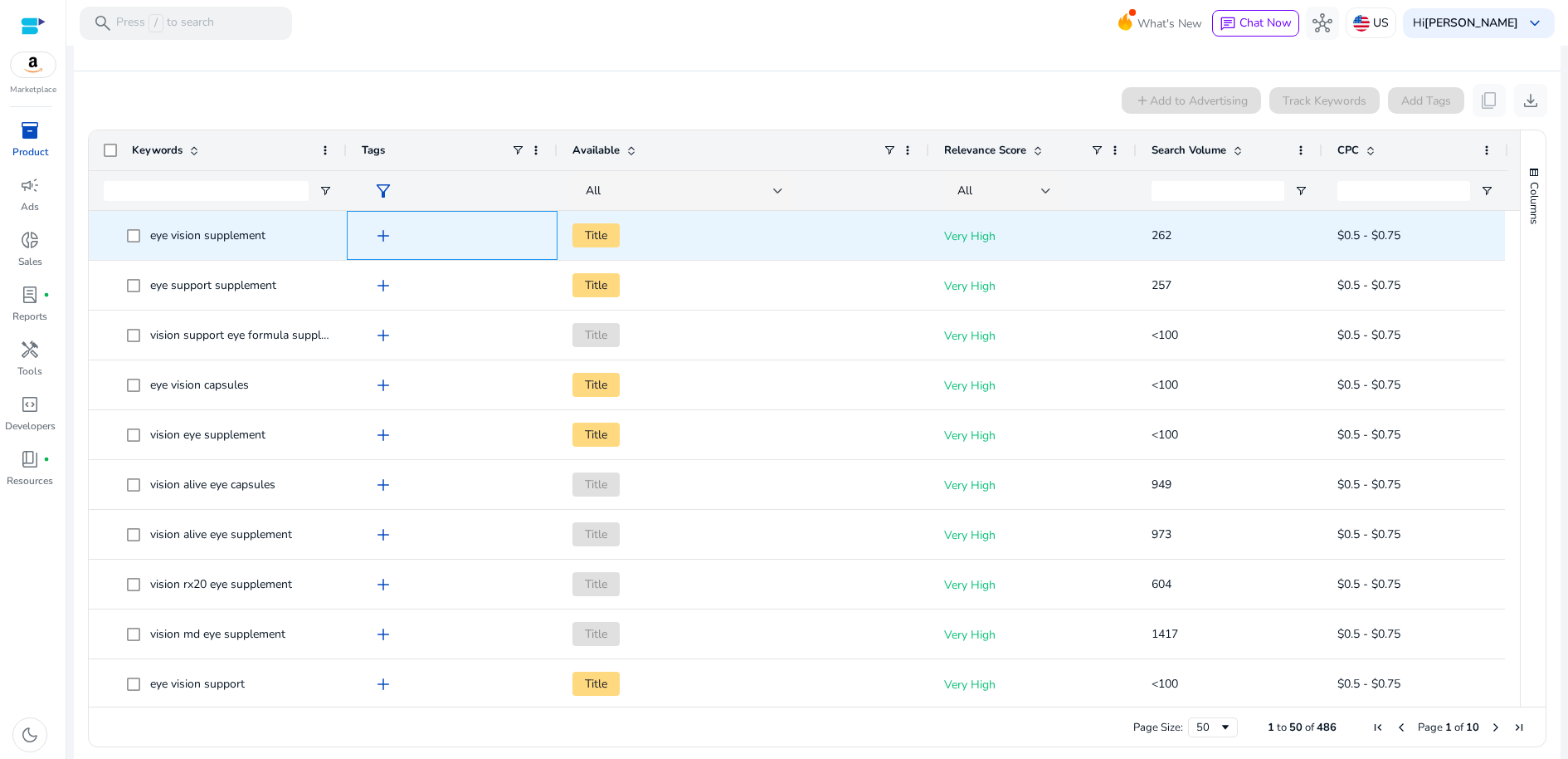
click at [393, 246] on span "add" at bounding box center [383, 236] width 20 height 20
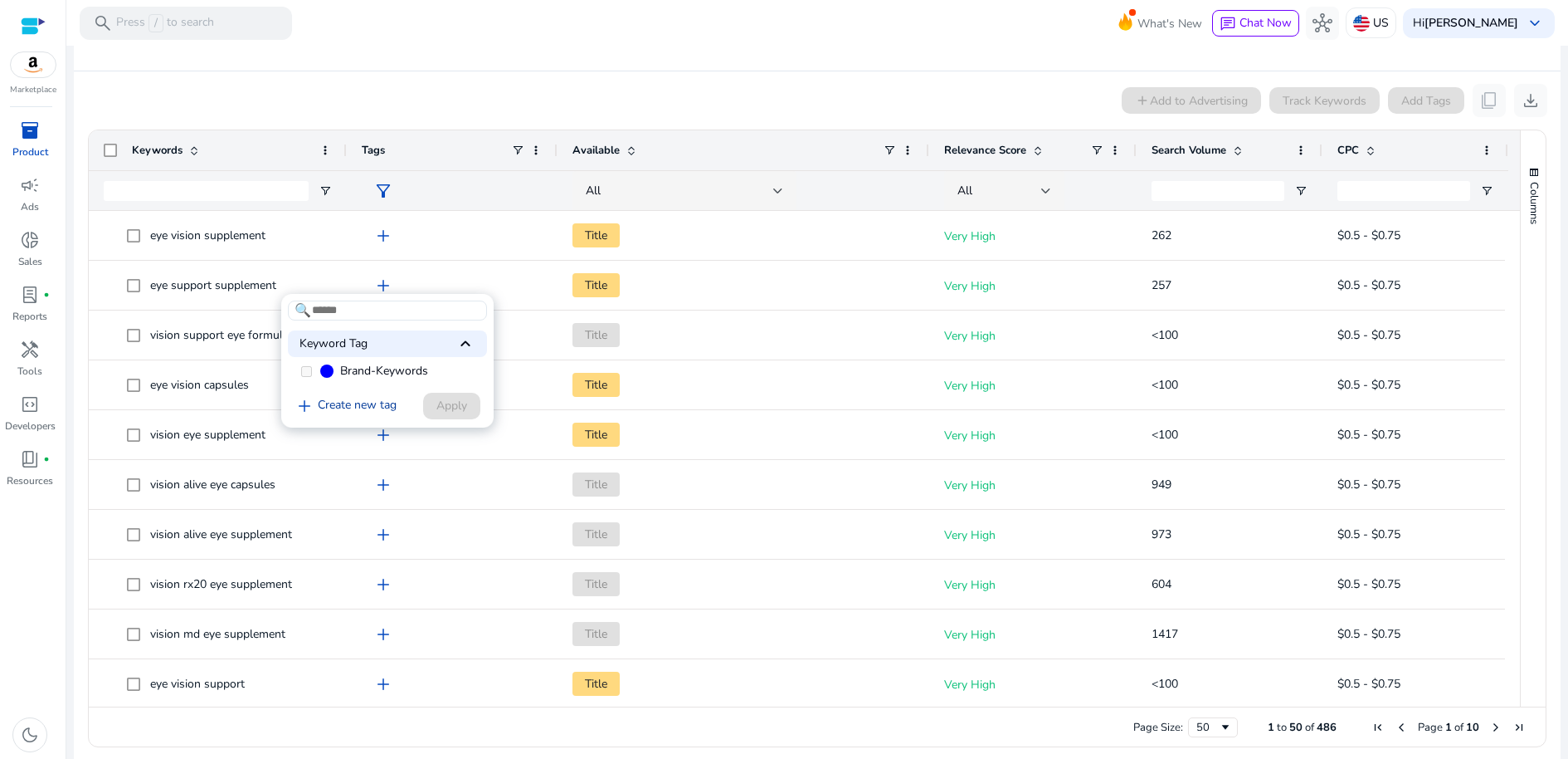
click at [379, 416] on link "add Create new tag" at bounding box center [345, 406] width 115 height 20
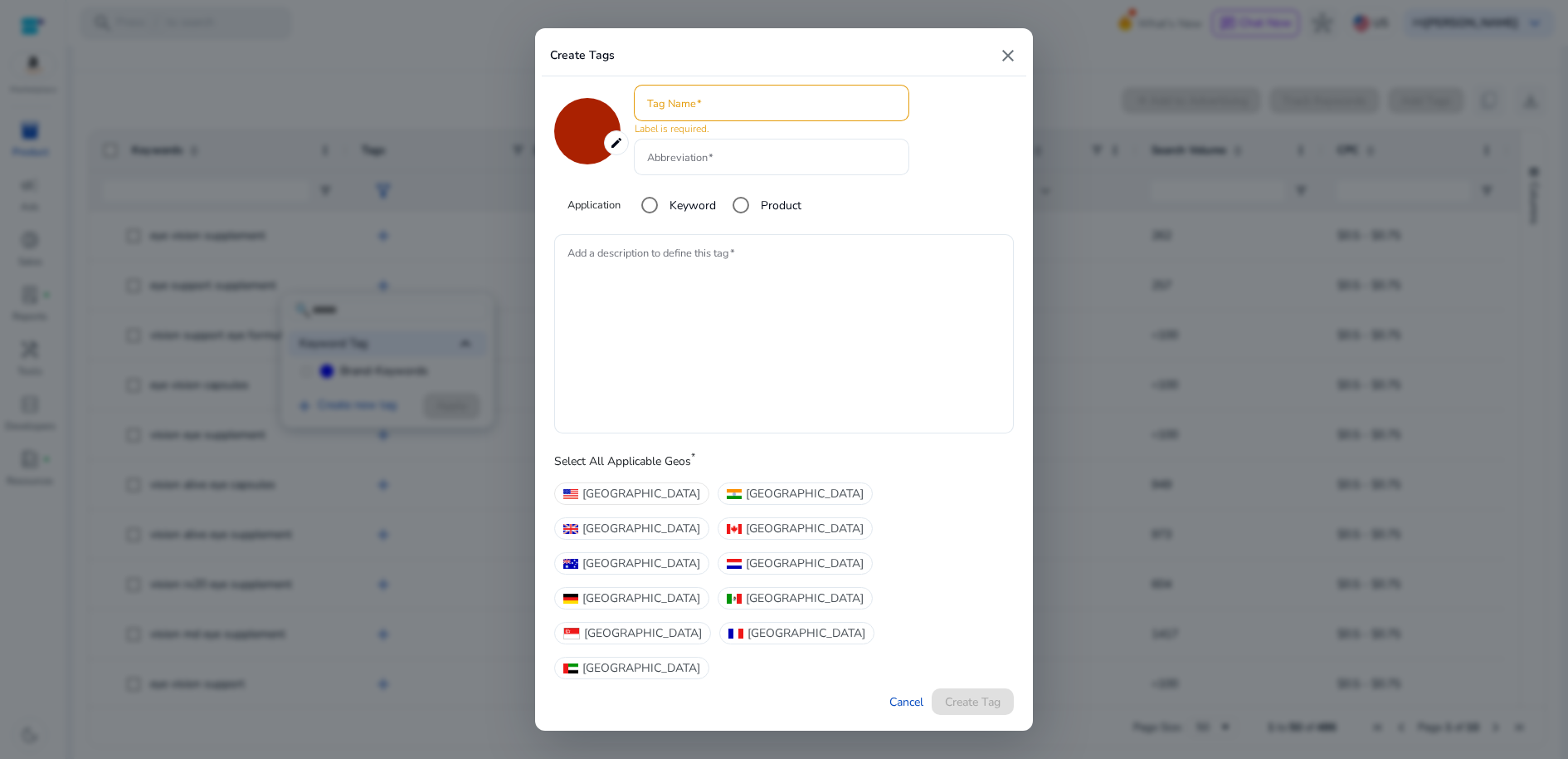
click at [632, 502] on span "United States" at bounding box center [641, 494] width 117 height 18
click at [1009, 56] on mat-icon "close" at bounding box center [1008, 56] width 20 height 20
type input "*******"
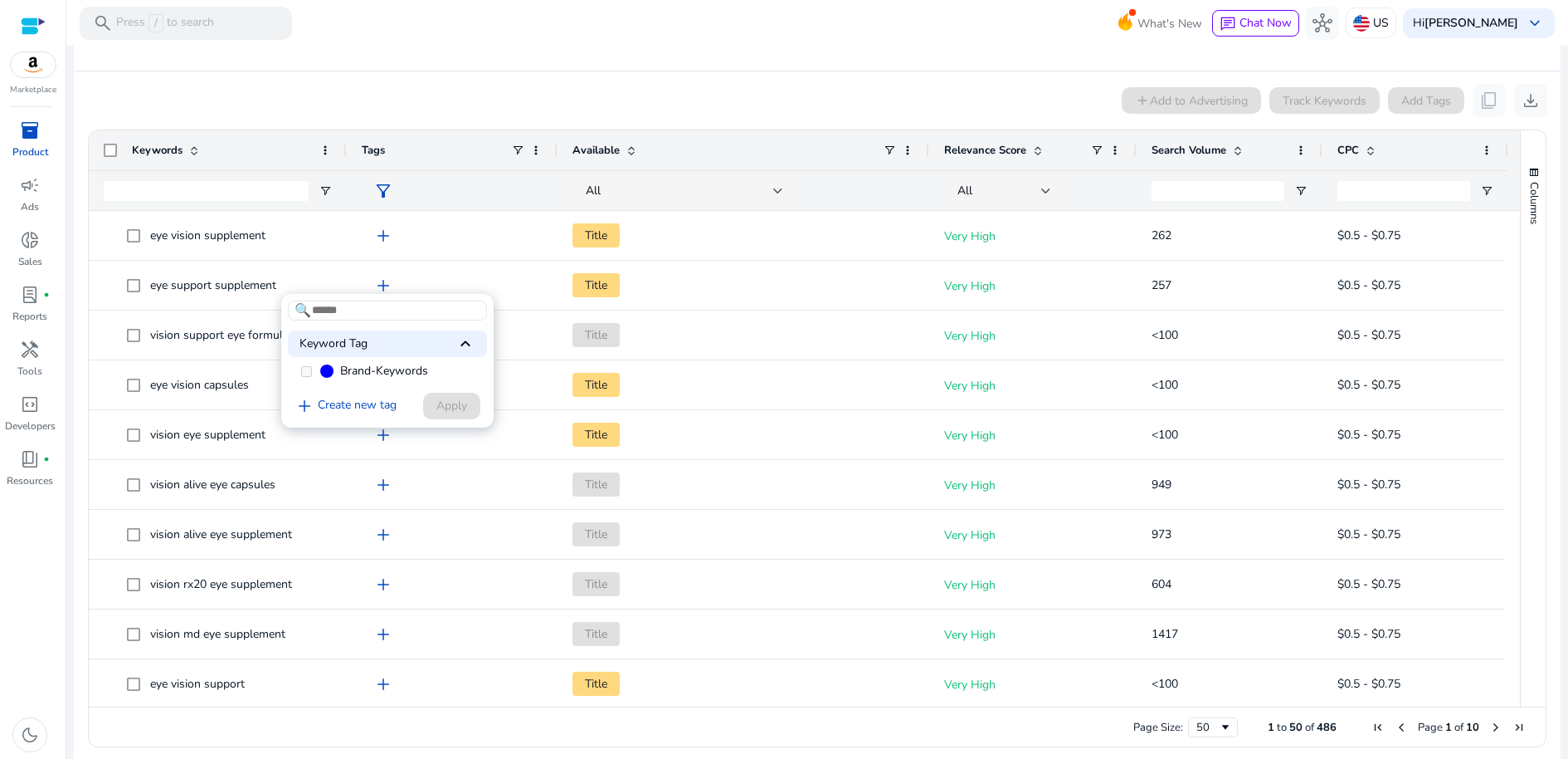
click at [779, 103] on div at bounding box center [784, 380] width 1568 height 759
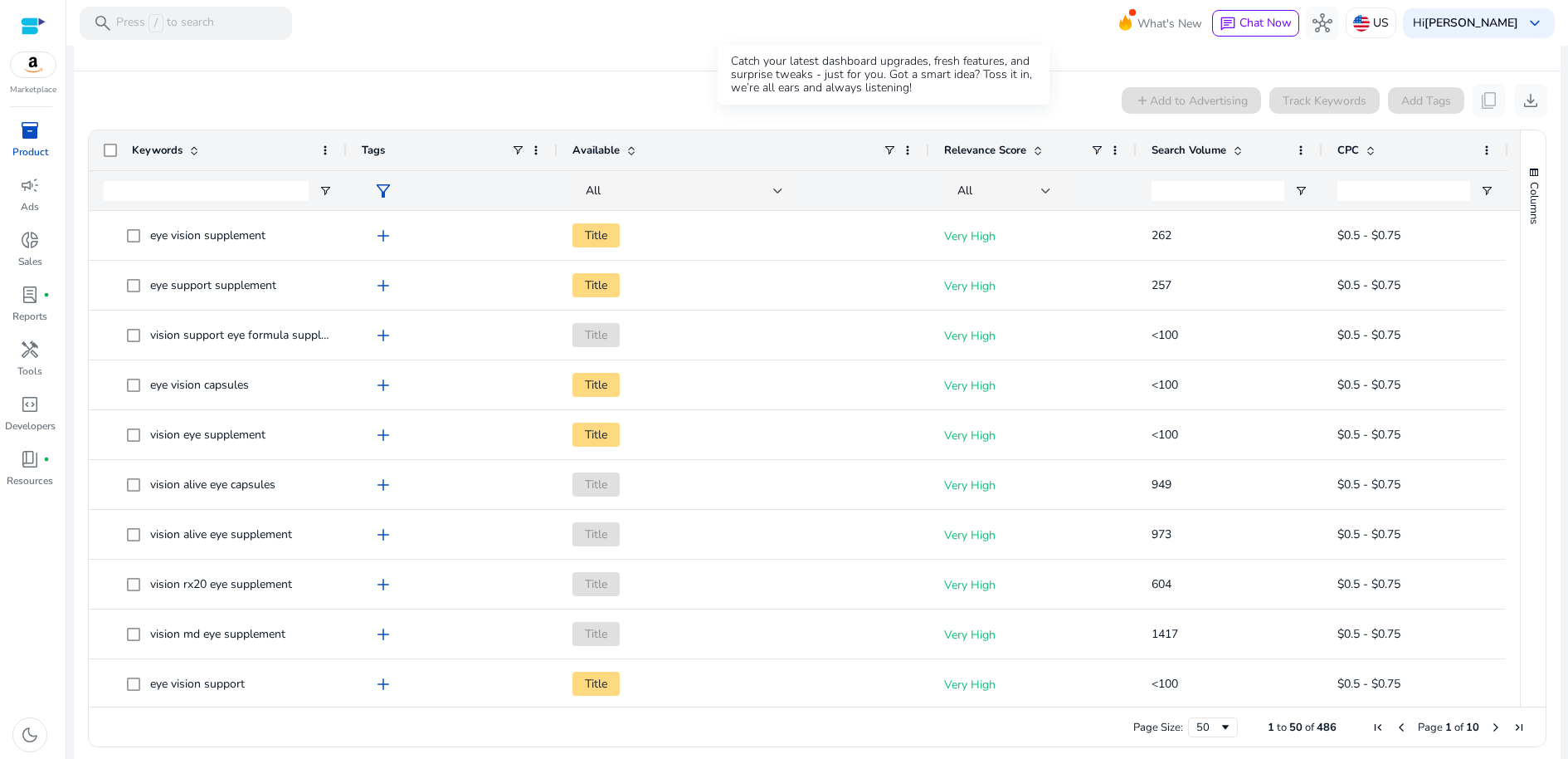
click at [1129, 9] on span at bounding box center [1132, 12] width 7 height 7
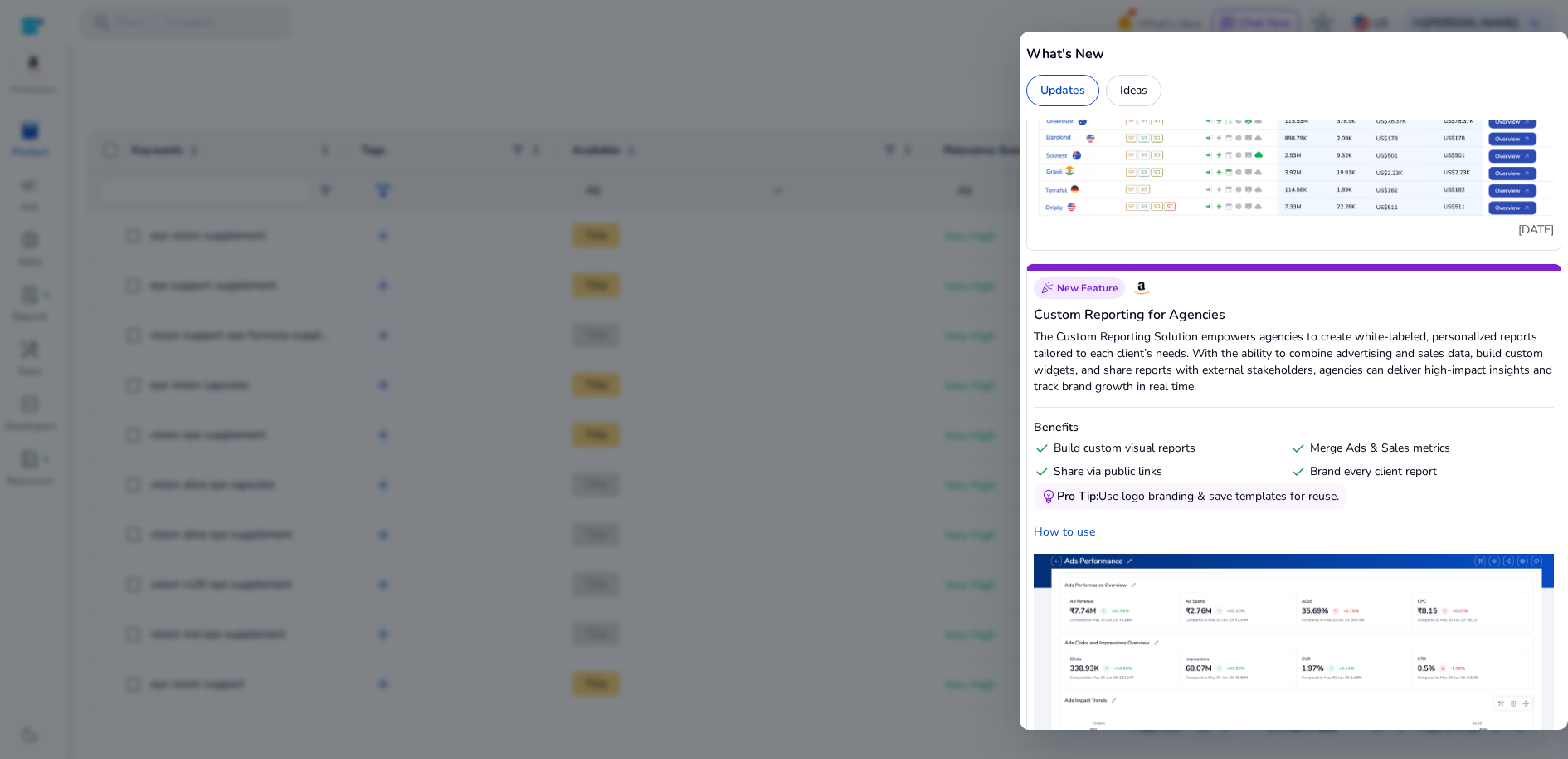
scroll to position [1076, 0]
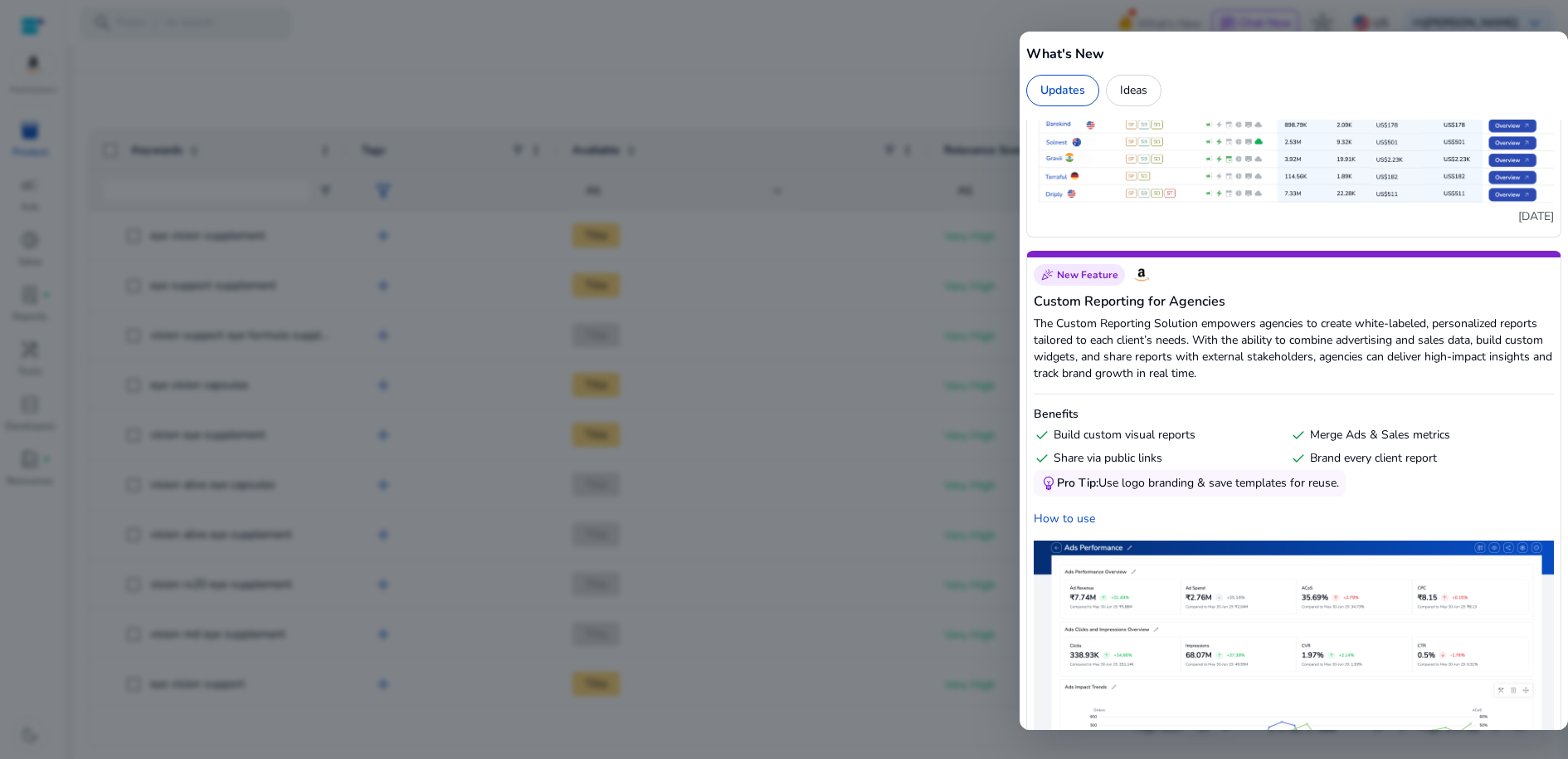
click at [837, 121] on div at bounding box center [784, 380] width 1568 height 759
